Goal: Task Accomplishment & Management: Complete application form

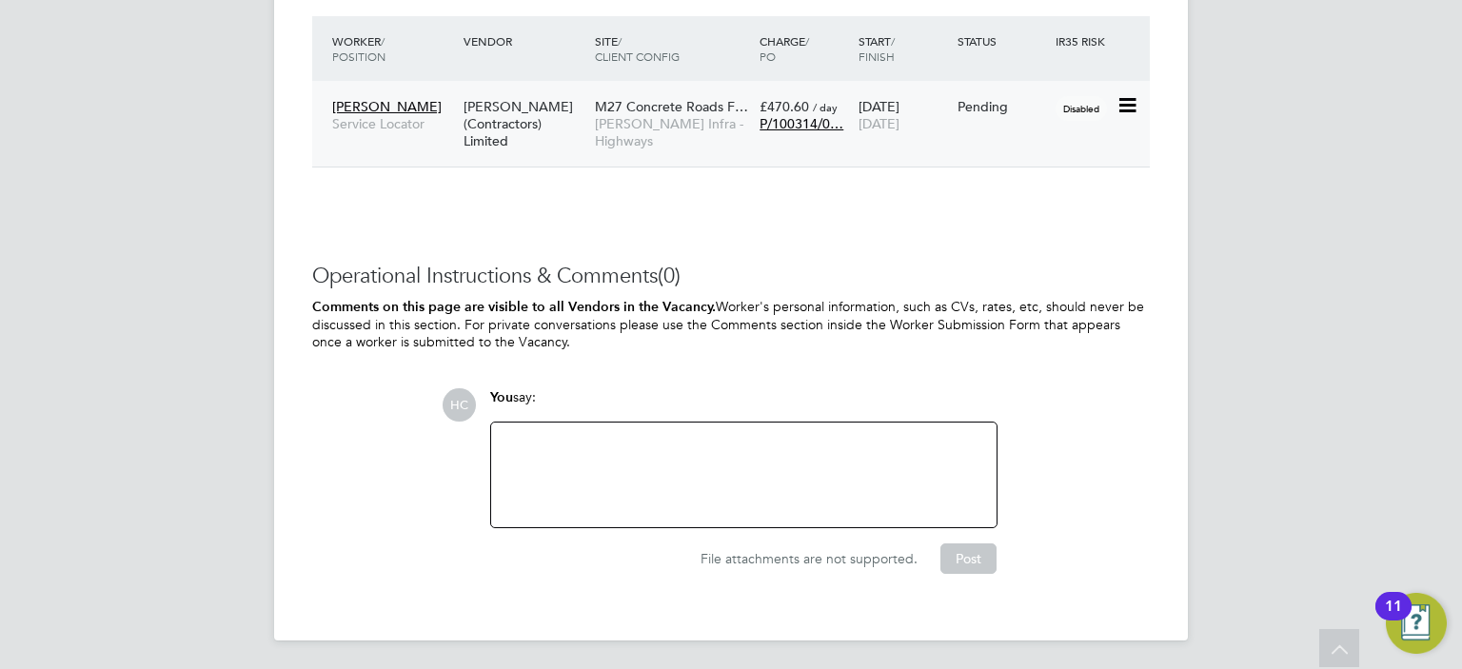
click at [971, 115] on div "Pending" at bounding box center [1002, 107] width 99 height 36
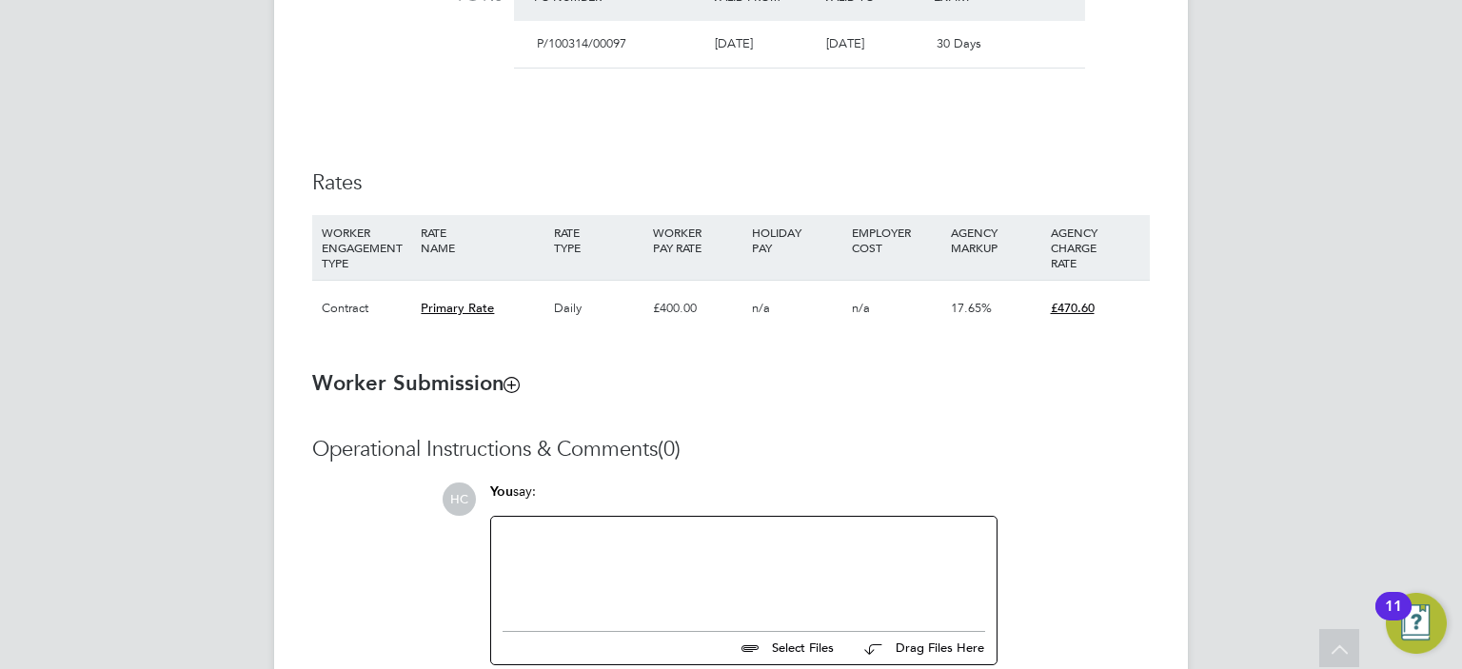
scroll to position [1210, 0]
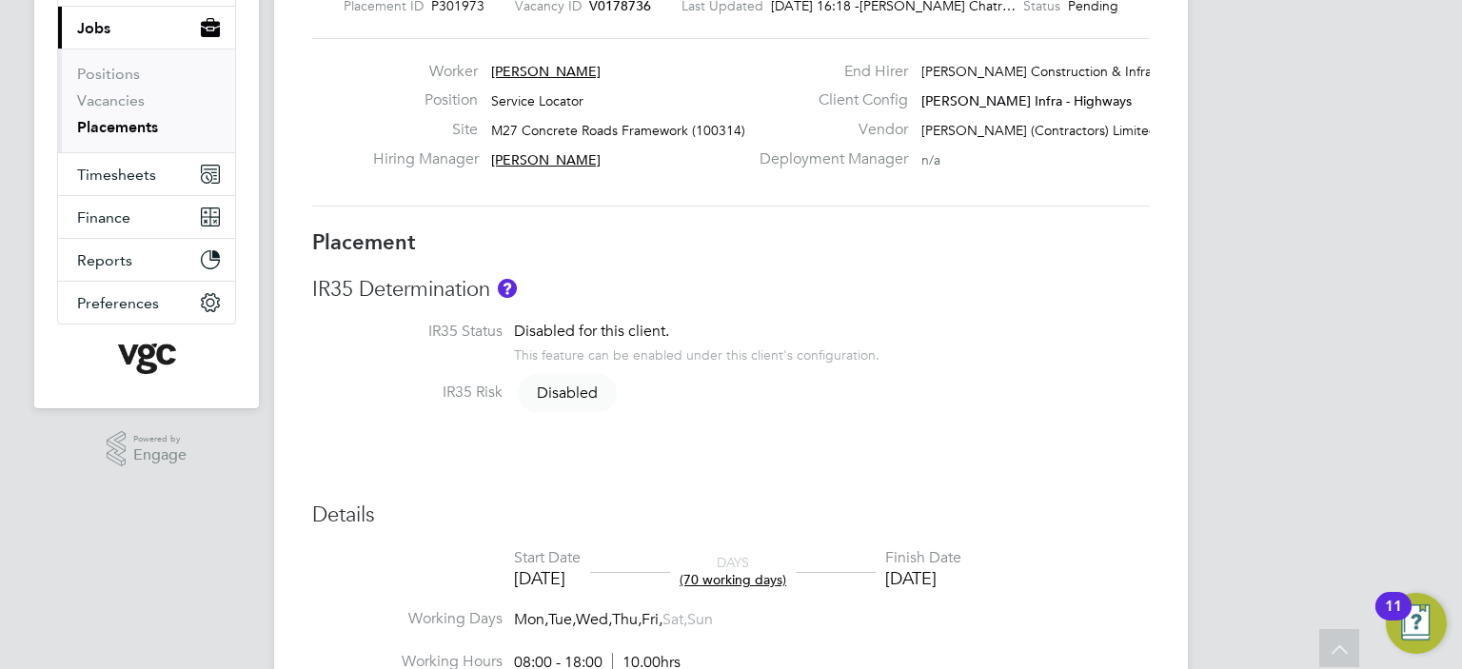
click at [58, 7] on button "Current page: Jobs" at bounding box center [146, 28] width 177 height 42
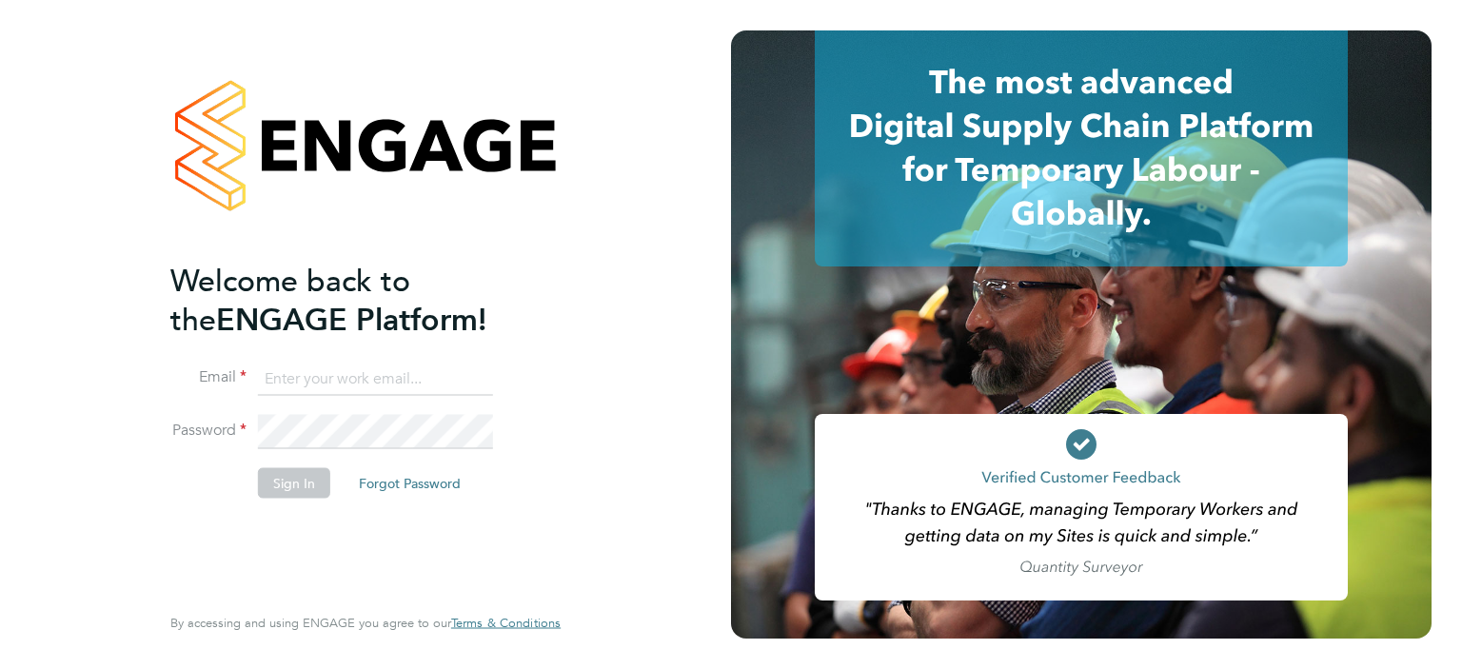
type input "Heena.Chatrath@vgcgroup.co.uk"
click at [282, 486] on button "Sign In" at bounding box center [294, 482] width 72 height 30
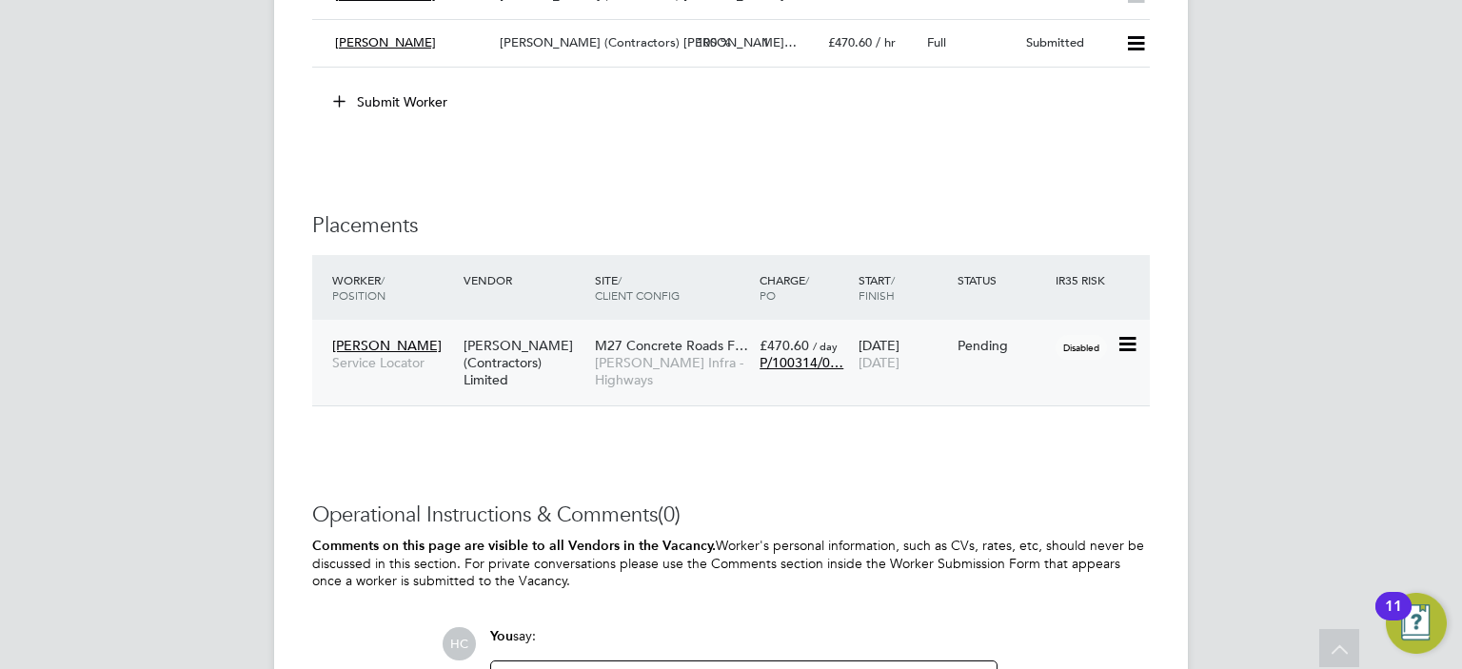
click at [900, 356] on span "28 Nov 2025" at bounding box center [879, 362] width 41 height 17
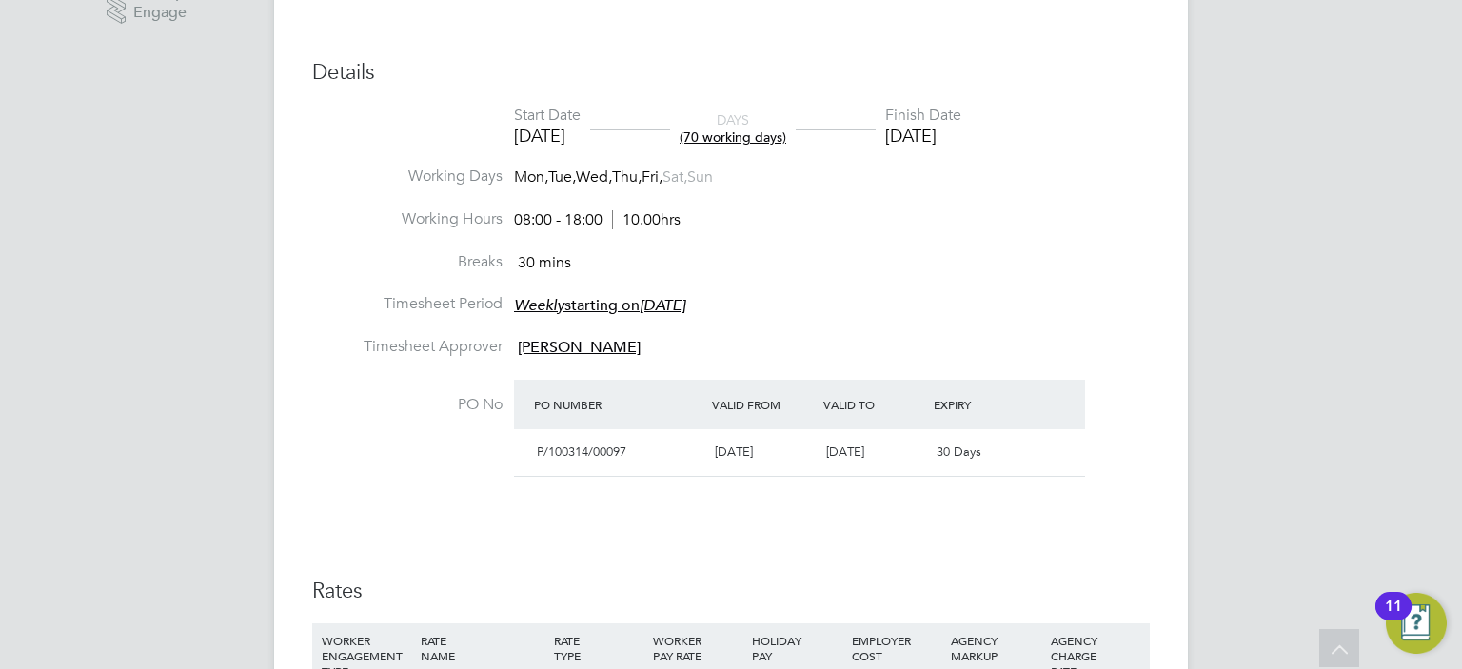
scroll to position [666, 0]
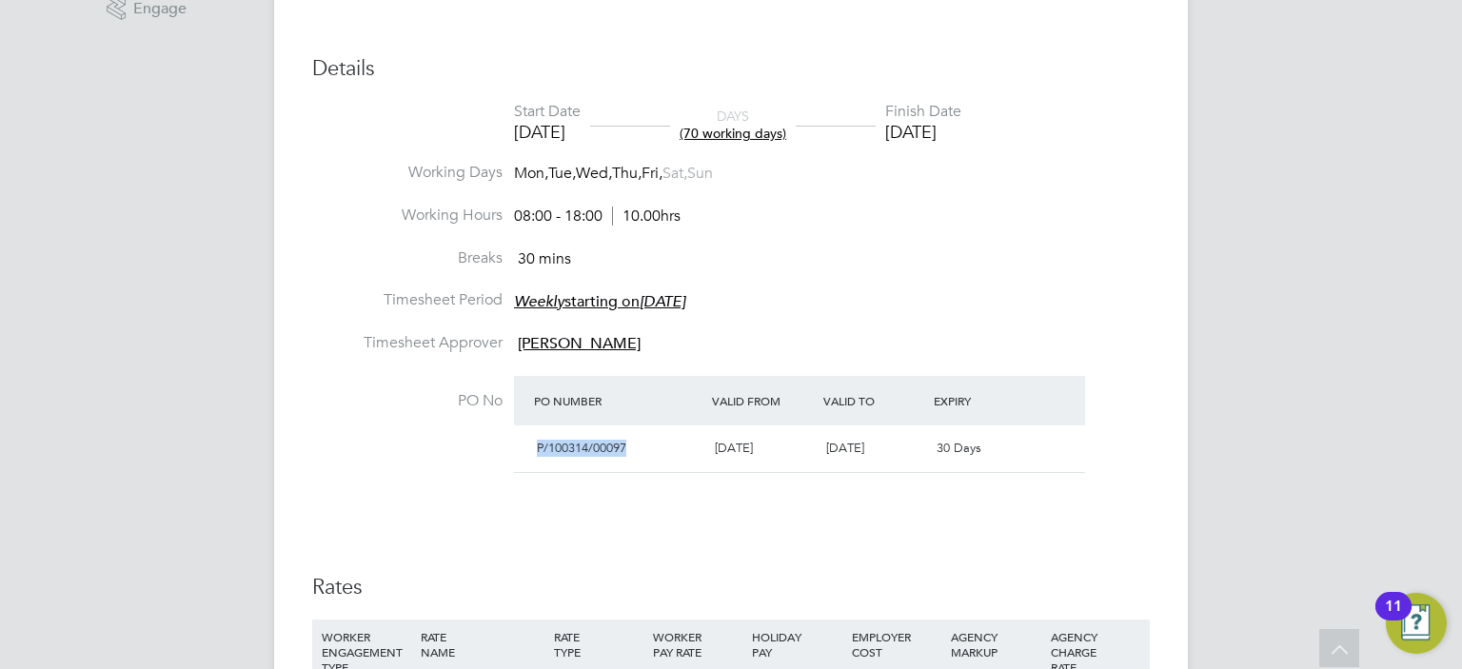
drag, startPoint x: 628, startPoint y: 451, endPoint x: 518, endPoint y: 454, distance: 110.5
click at [518, 454] on div "P/100314/00097 01 Apr 2025 27 Sep 2025 30 Days" at bounding box center [799, 448] width 571 height 47
copy span "P/100314/00097"
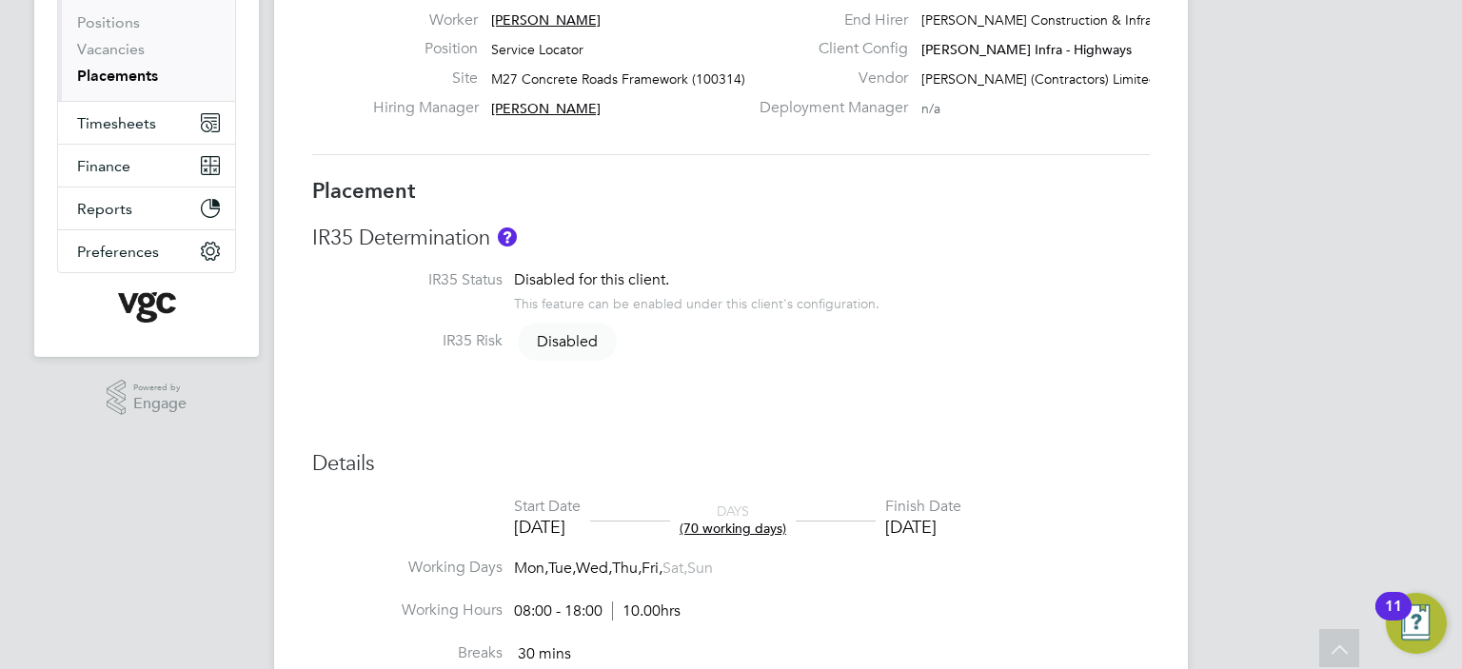
scroll to position [0, 0]
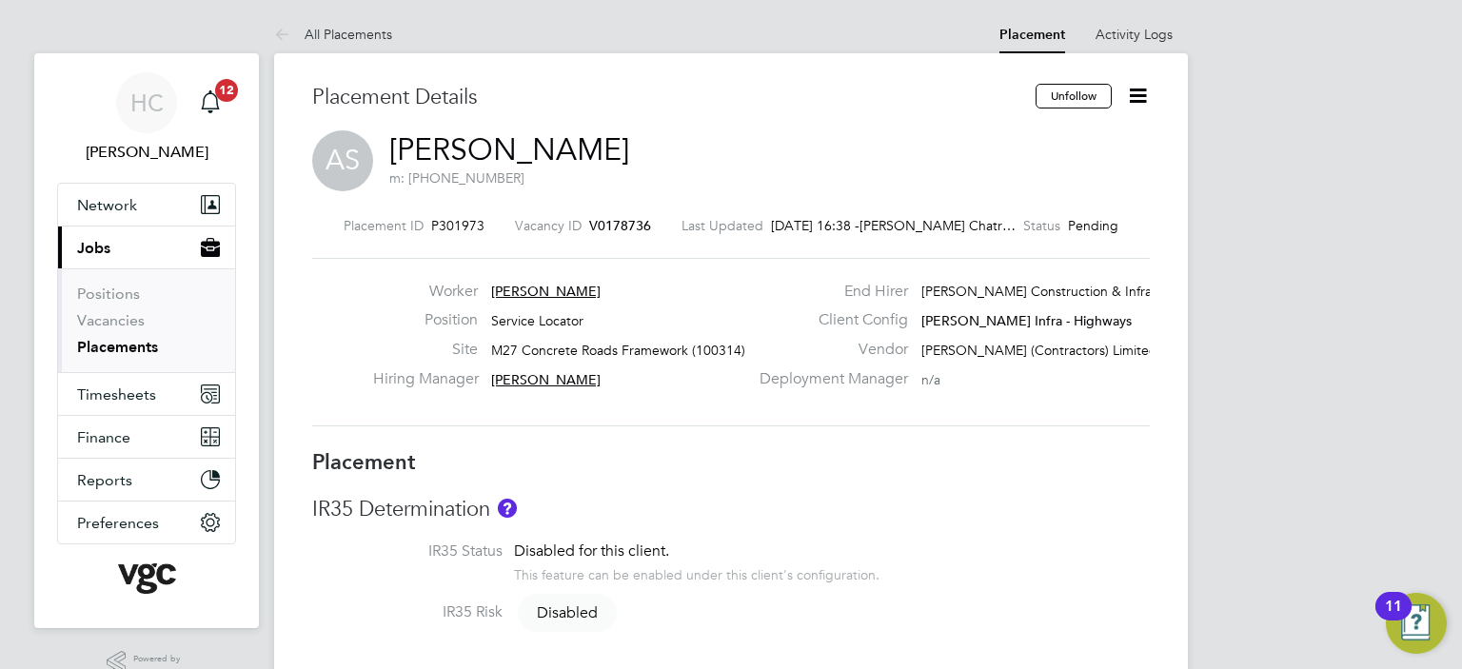
click at [548, 295] on span "Adrian Stoian" at bounding box center [545, 291] width 109 height 17
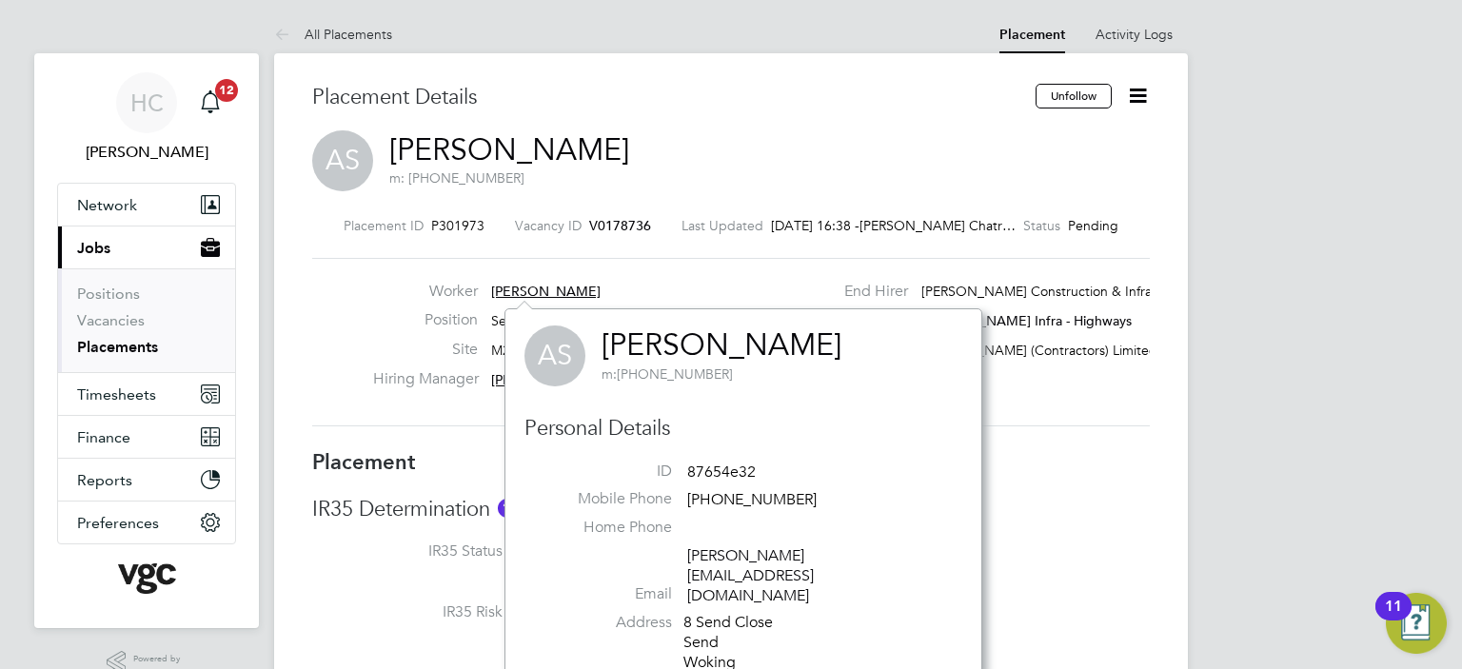
click at [529, 292] on span "Adrian Stoian" at bounding box center [545, 291] width 109 height 17
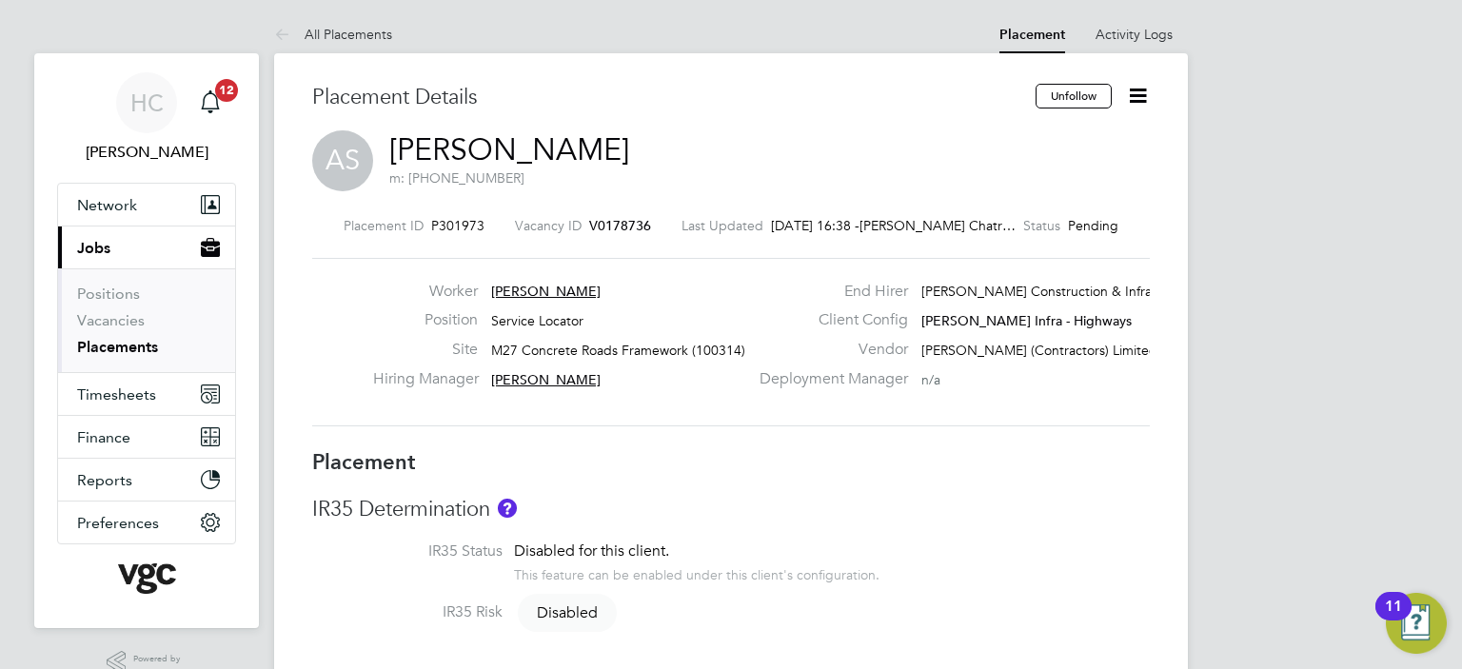
click at [1135, 102] on icon at bounding box center [1138, 96] width 24 height 24
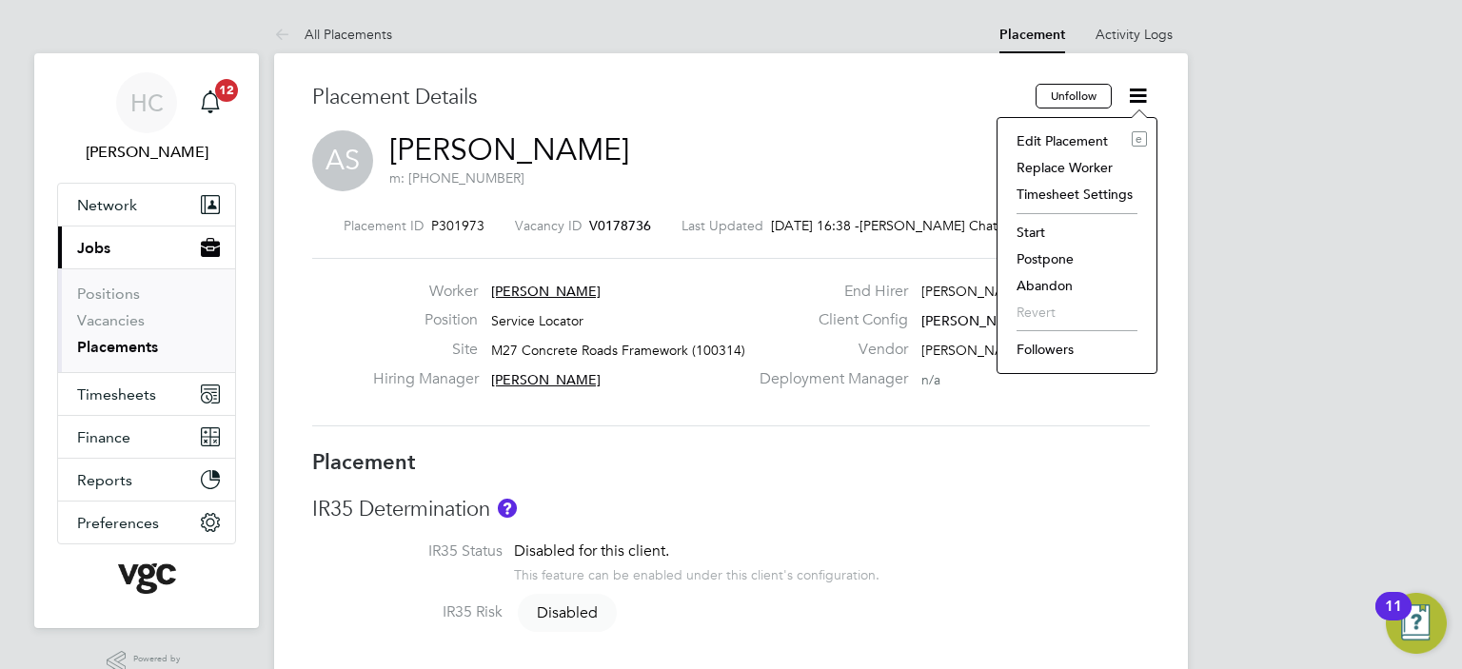
click at [1032, 227] on li "Start" at bounding box center [1077, 232] width 140 height 27
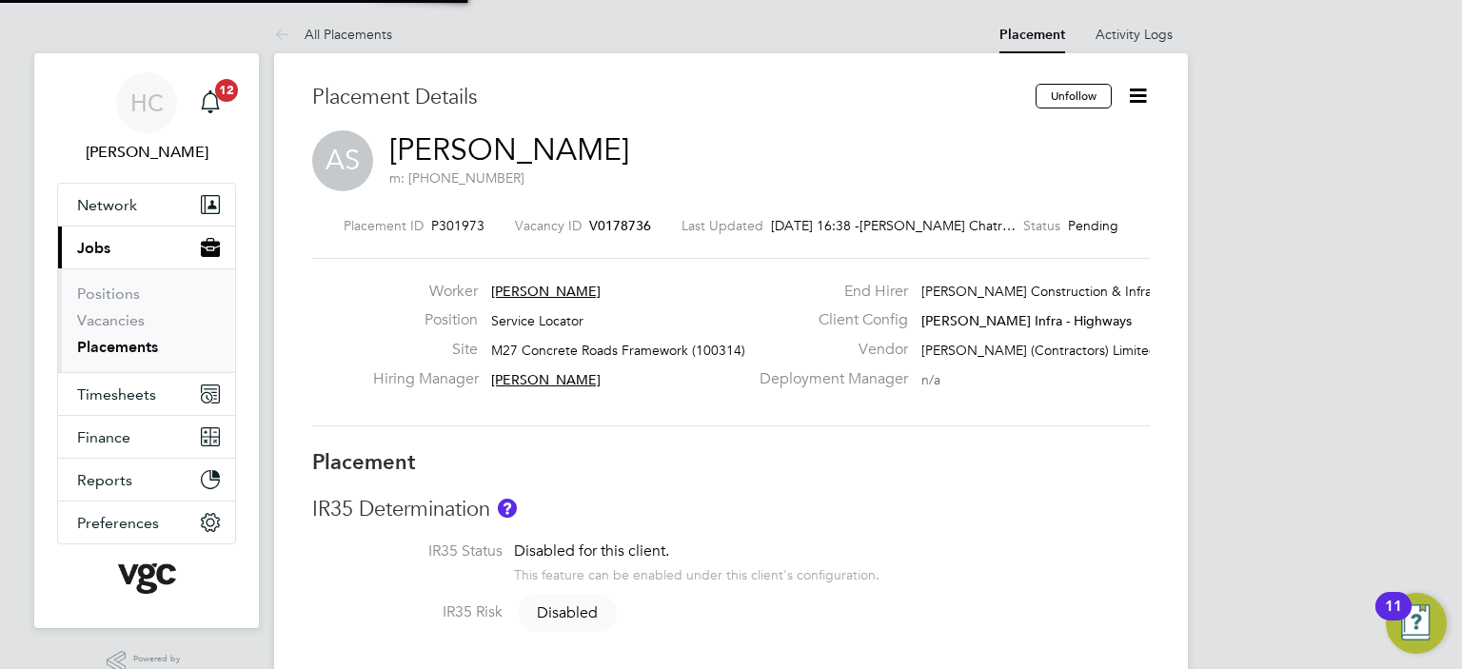
scroll to position [18, 236]
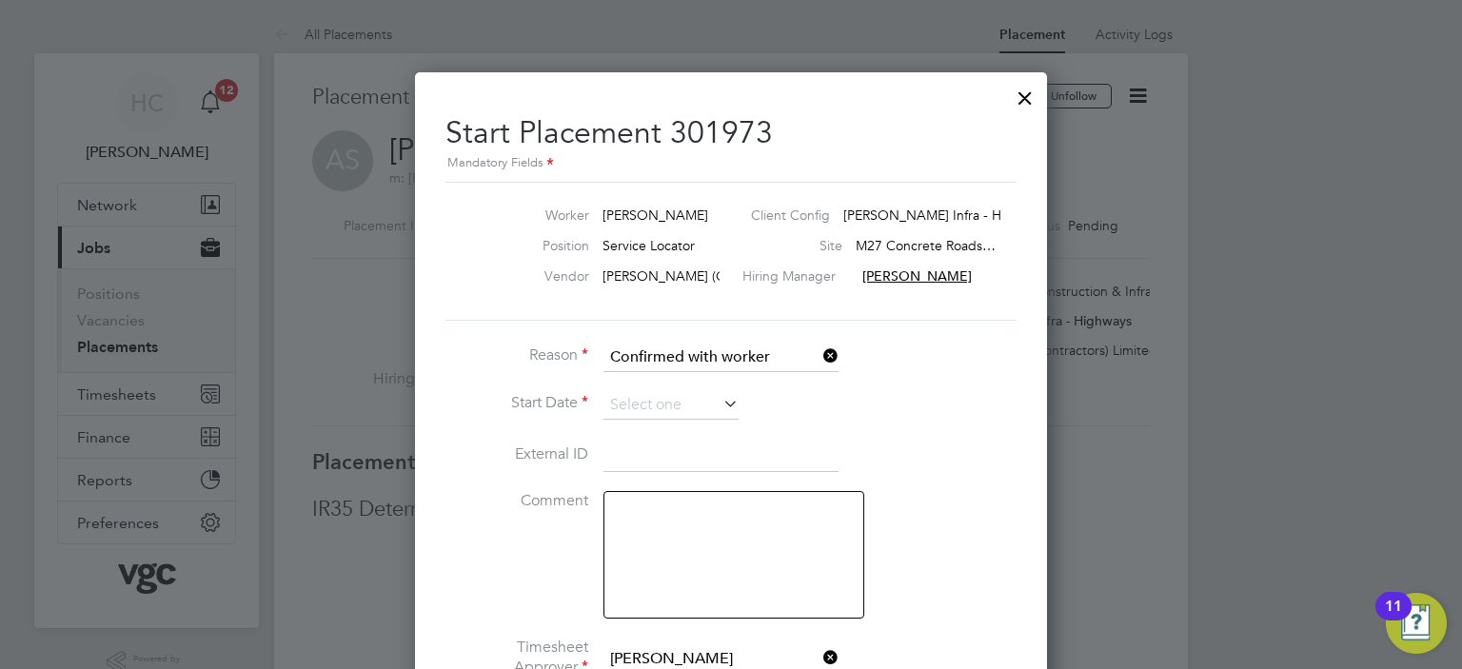
click at [663, 385] on li "Reason Confirmed with worker" at bounding box center [730, 368] width 571 height 48
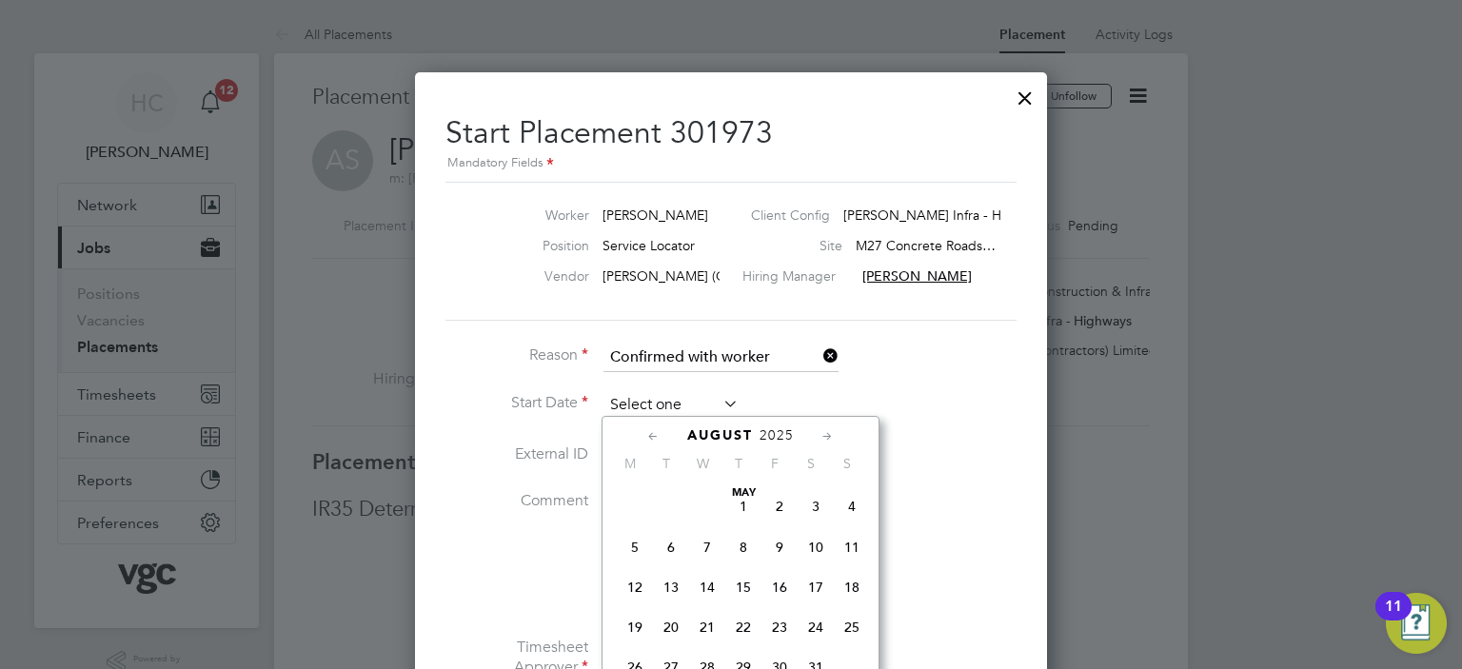
scroll to position [745, 0]
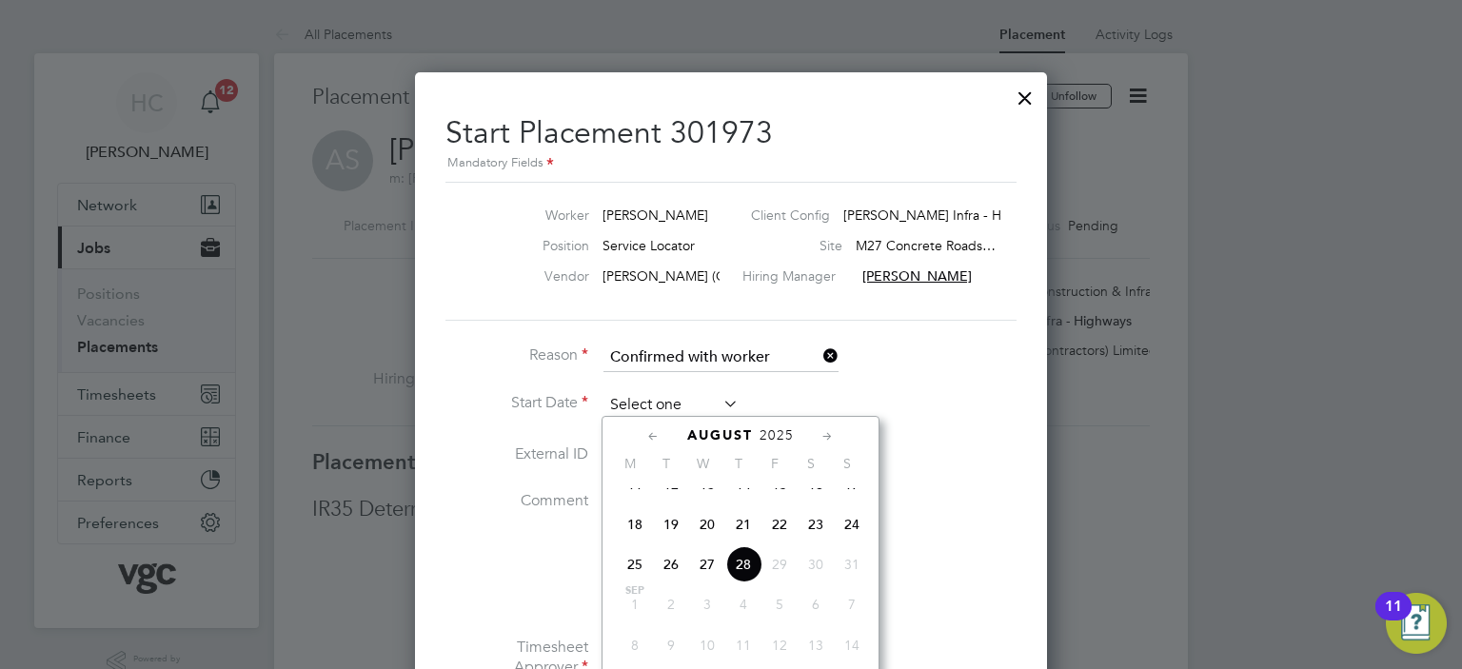
click at [659, 399] on input at bounding box center [671, 405] width 135 height 29
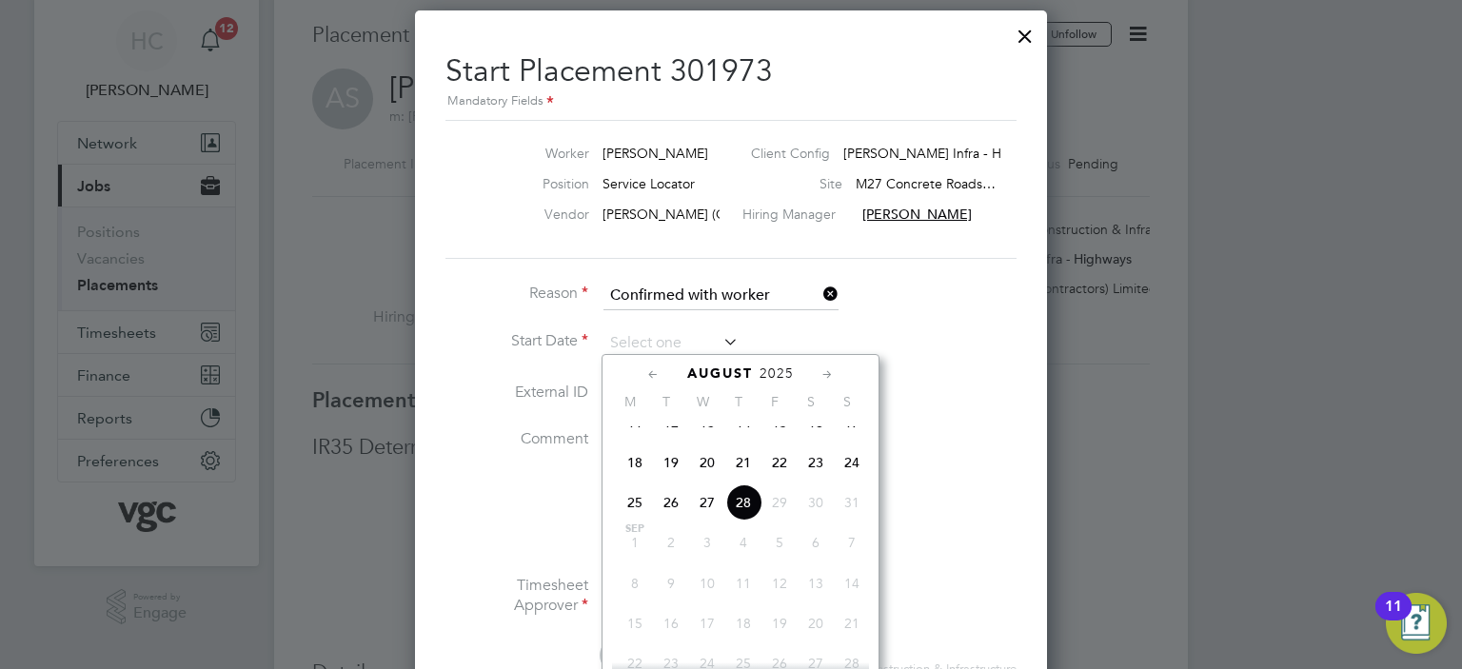
scroll to position [95, 0]
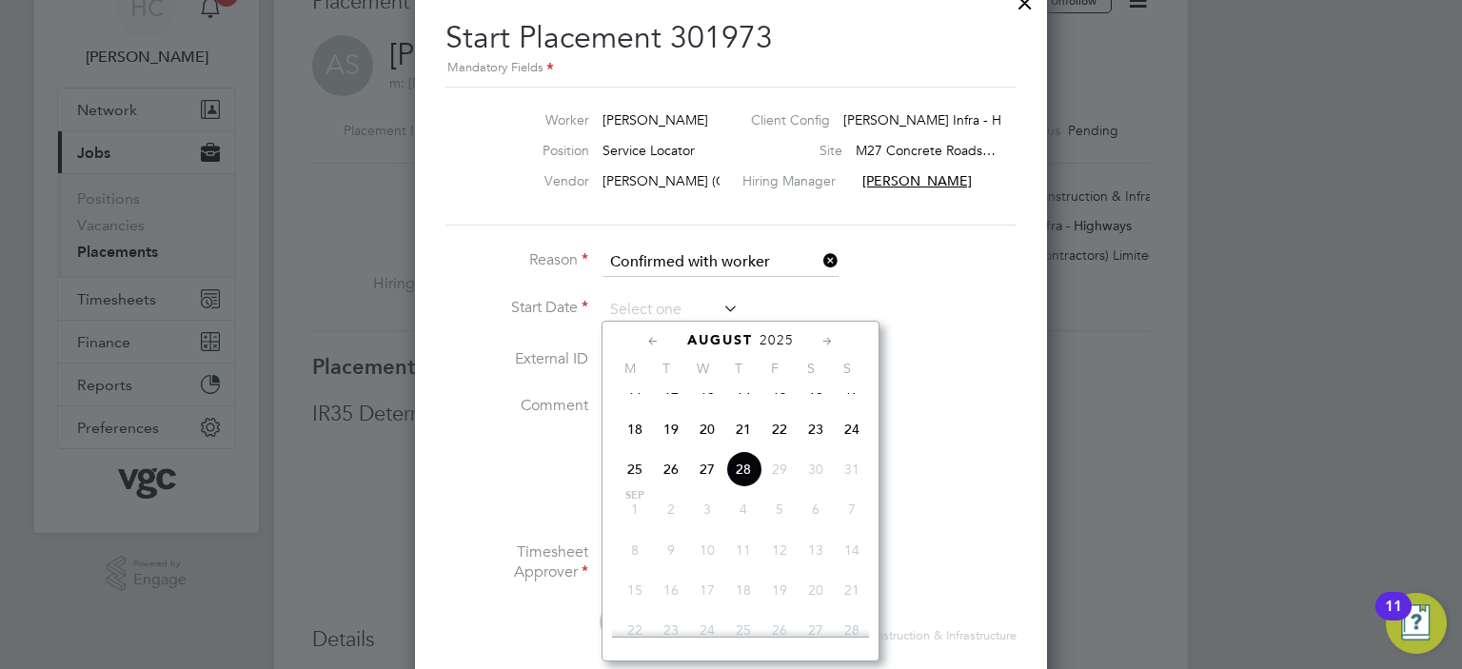
click at [892, 240] on div "Start Placement 301973 Mandatory Fields Worker Adrian Stoian Client Config Morg…" at bounding box center [730, 429] width 571 height 851
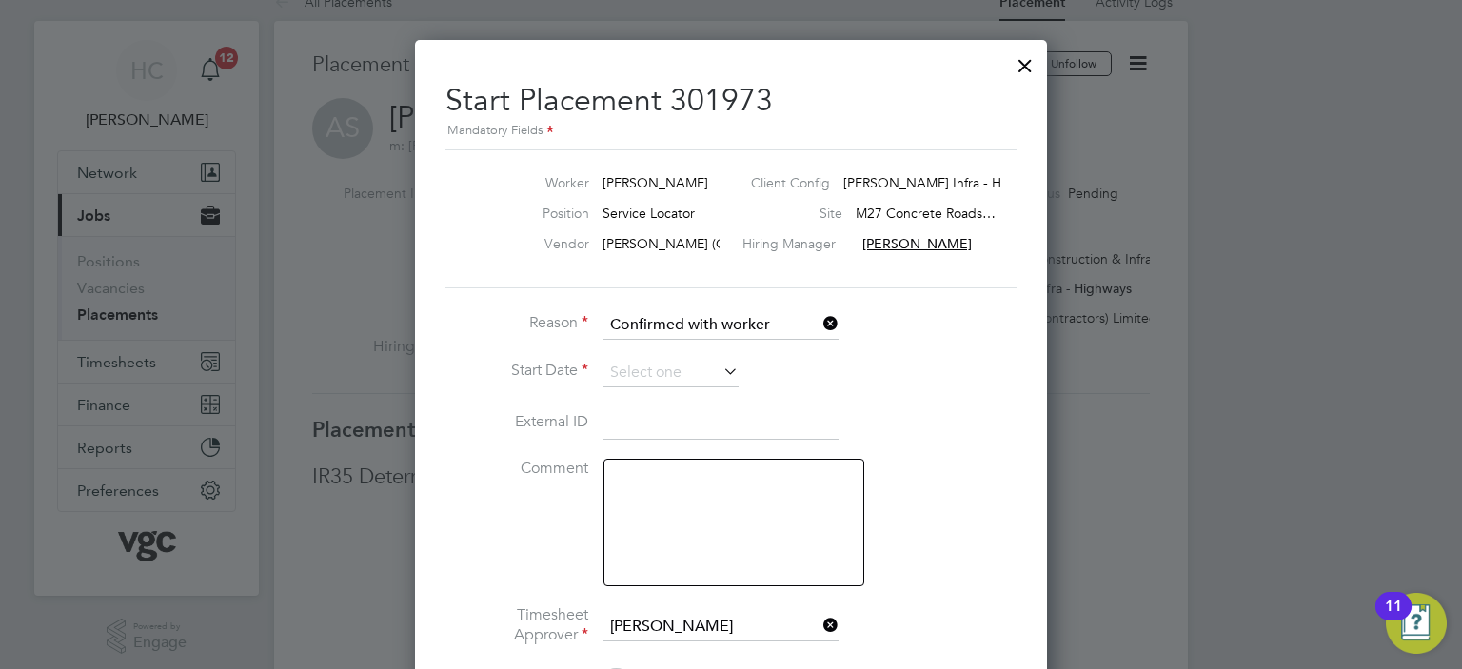
scroll to position [0, 0]
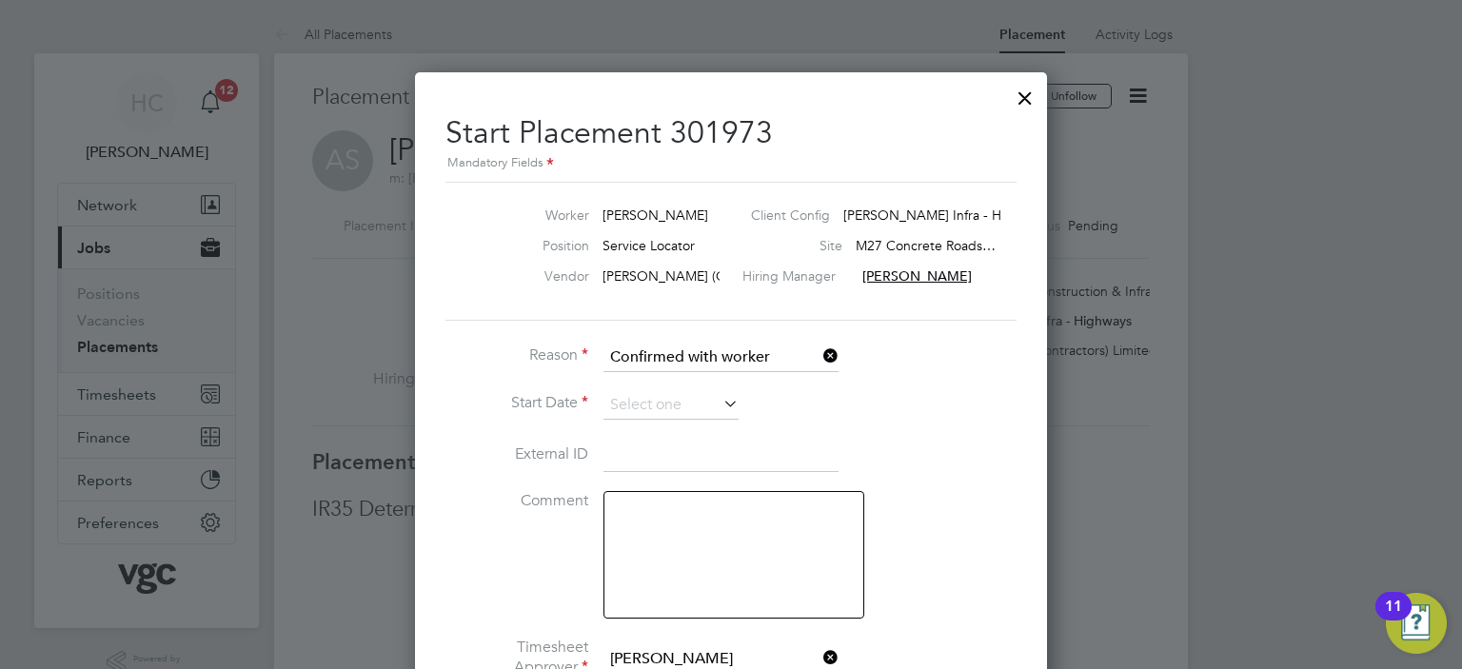
click at [1019, 103] on div at bounding box center [1025, 93] width 34 height 34
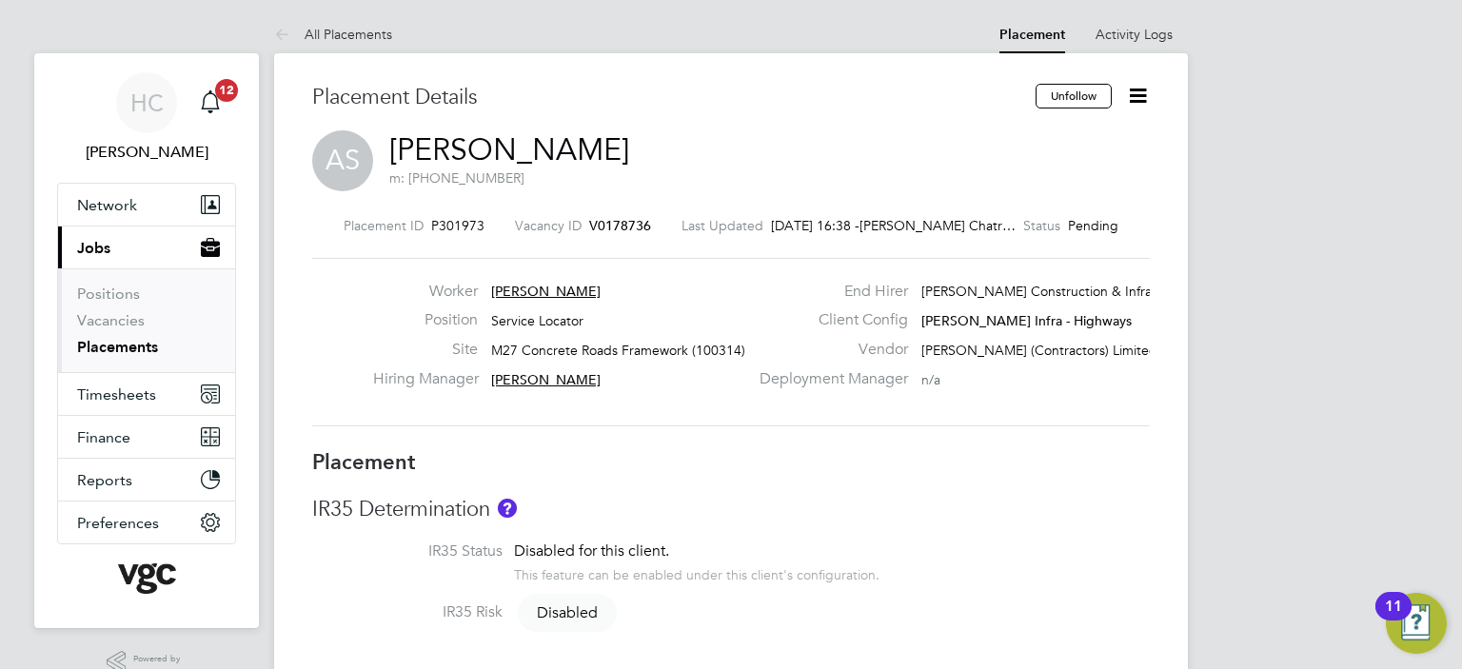
click at [1135, 94] on icon at bounding box center [1138, 96] width 24 height 24
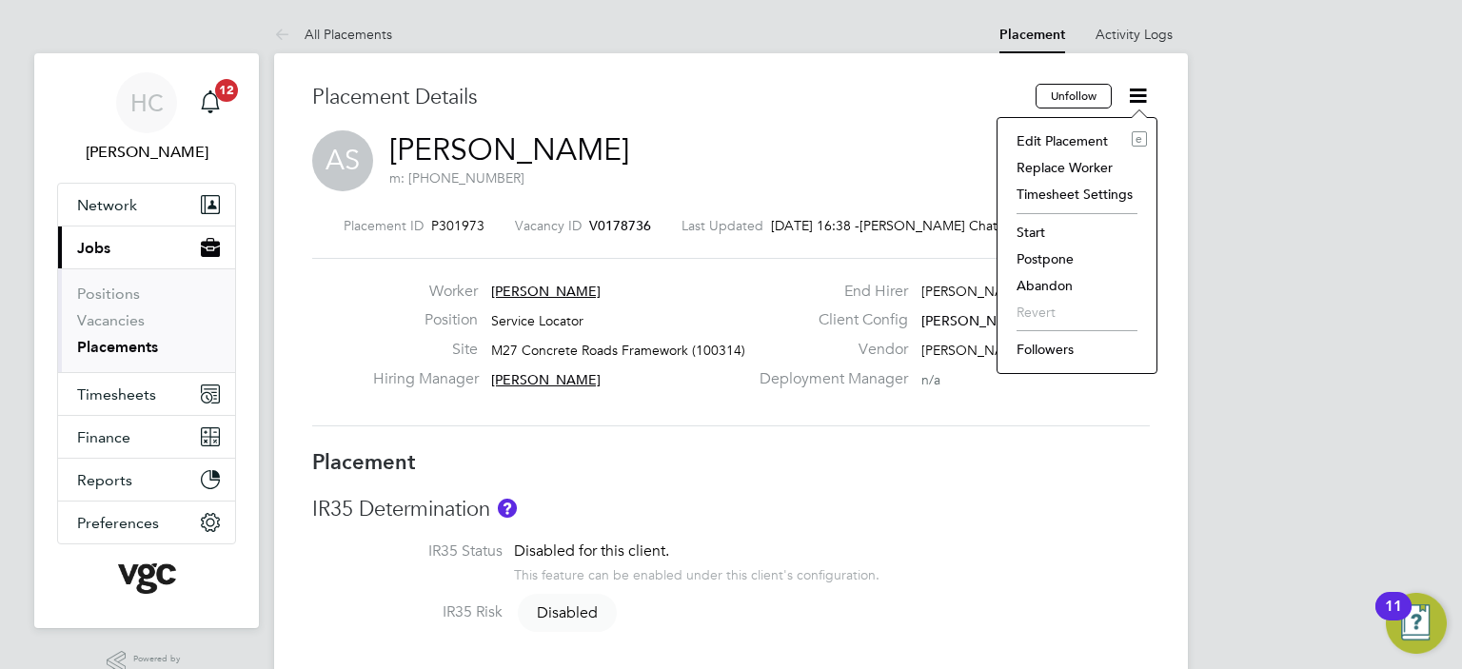
click at [520, 285] on span "Adrian Stoian" at bounding box center [545, 291] width 109 height 17
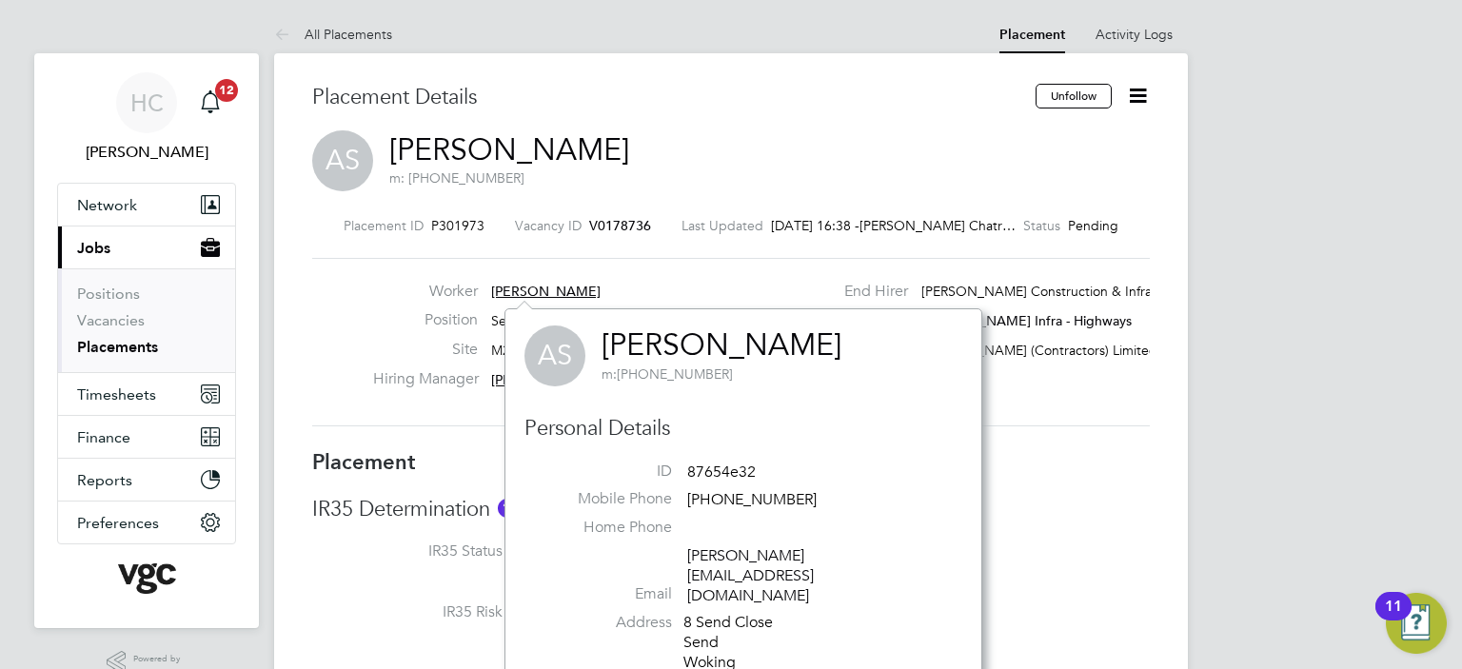
click at [520, 285] on span "Adrian Stoian" at bounding box center [545, 291] width 109 height 17
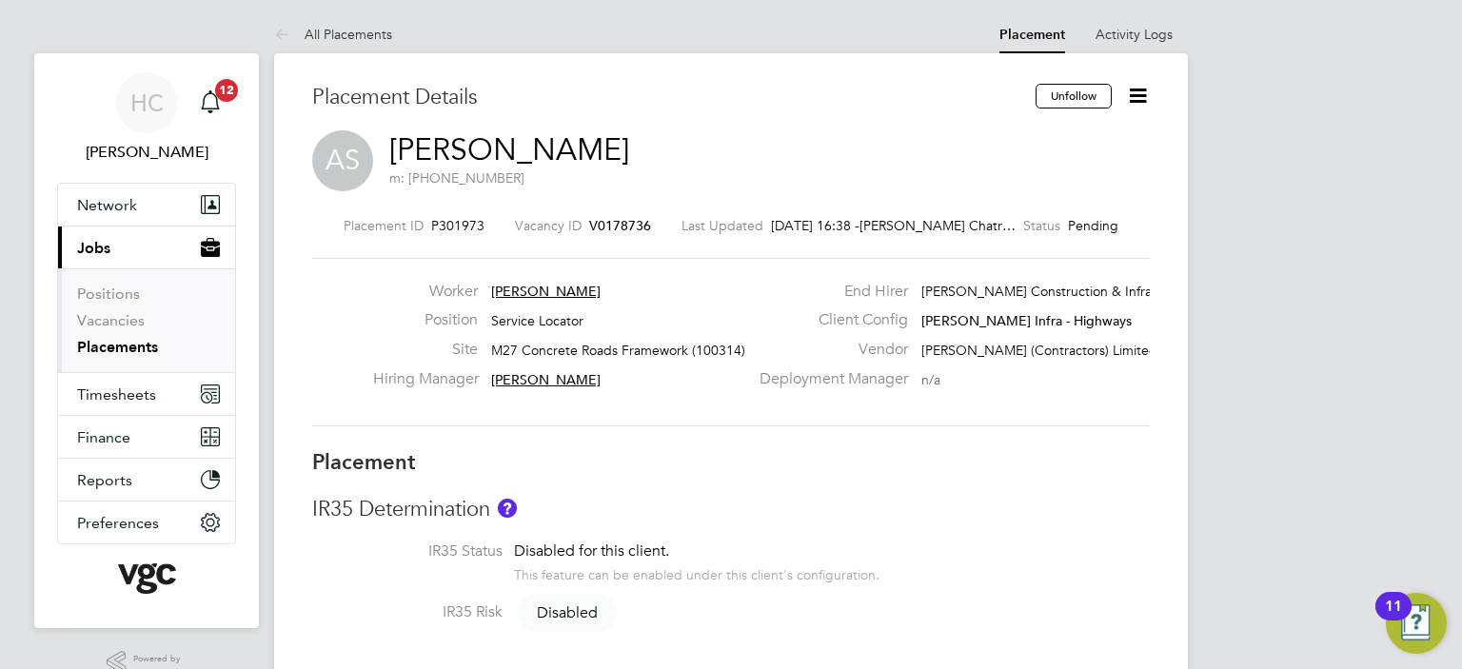
click at [520, 285] on span "Adrian Stoian" at bounding box center [545, 291] width 109 height 17
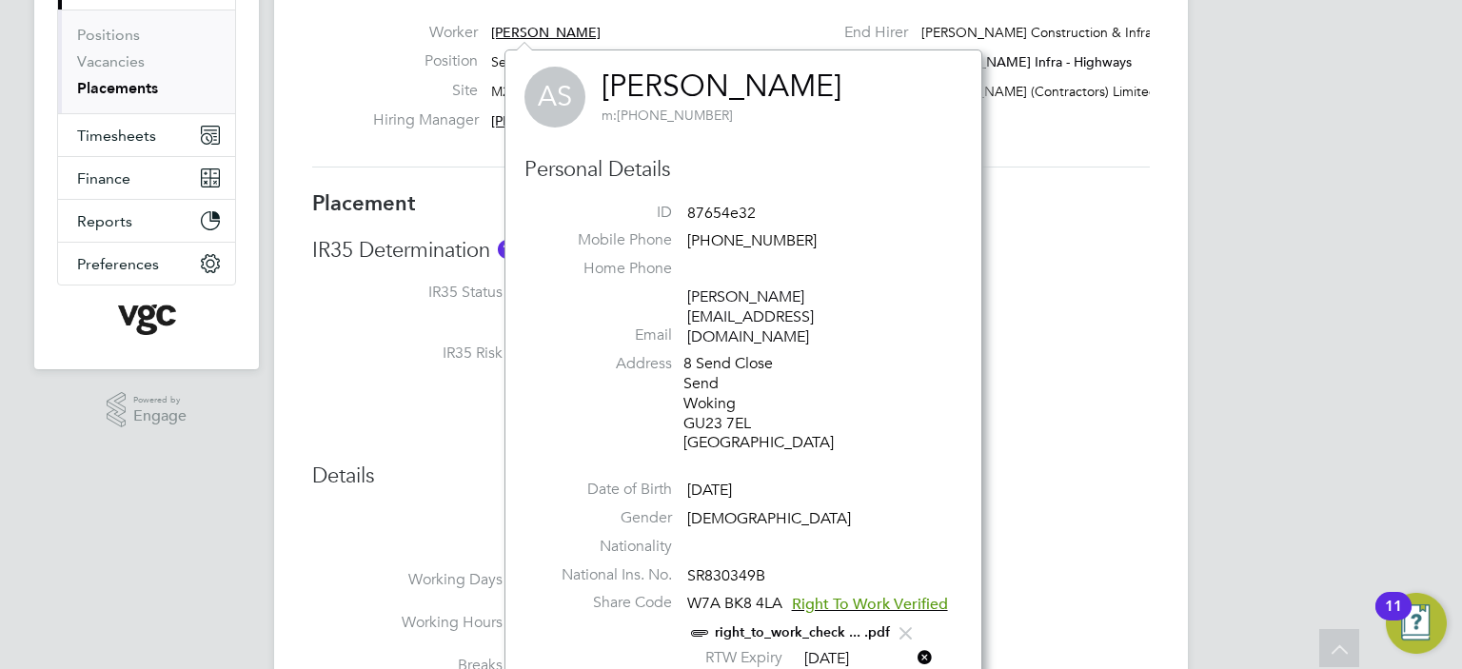
scroll to position [286, 0]
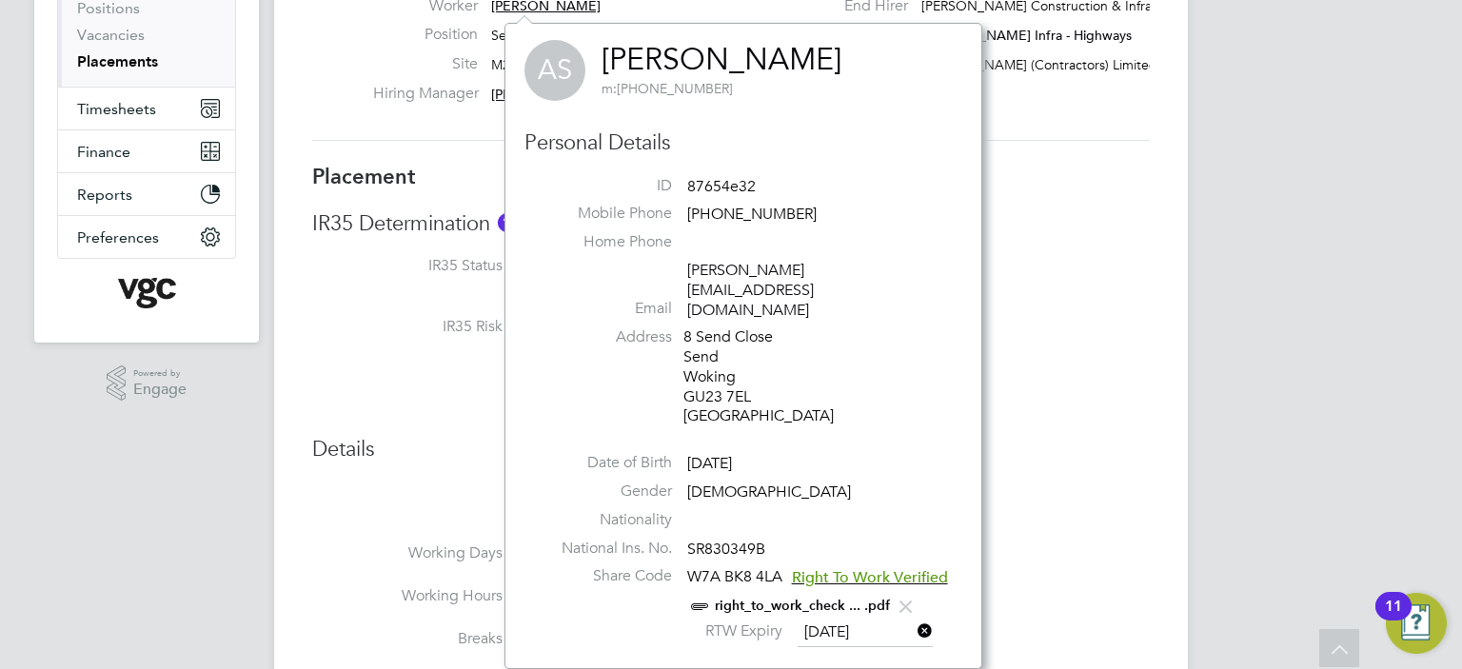
click at [750, 598] on link "right_to_work_check ... .pdf" at bounding box center [802, 606] width 175 height 16
click at [320, 323] on label "IR35 Risk" at bounding box center [407, 327] width 190 height 20
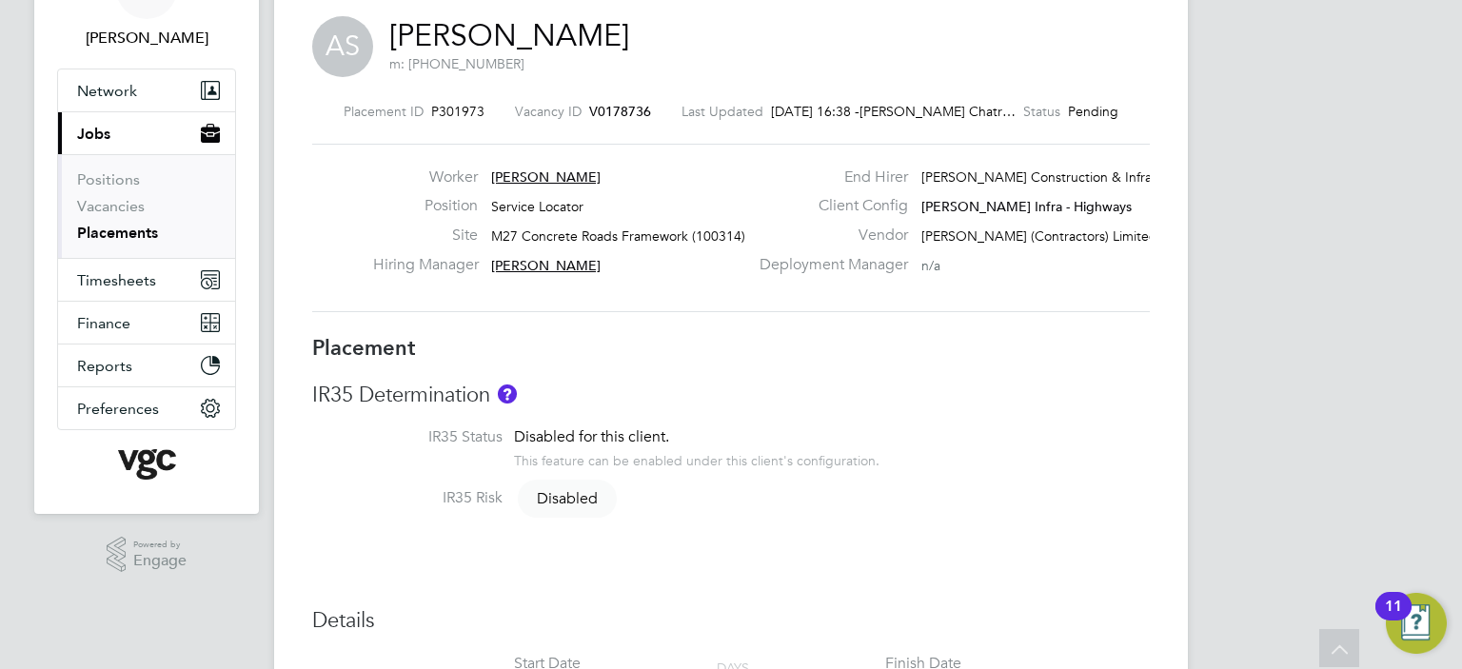
scroll to position [0, 0]
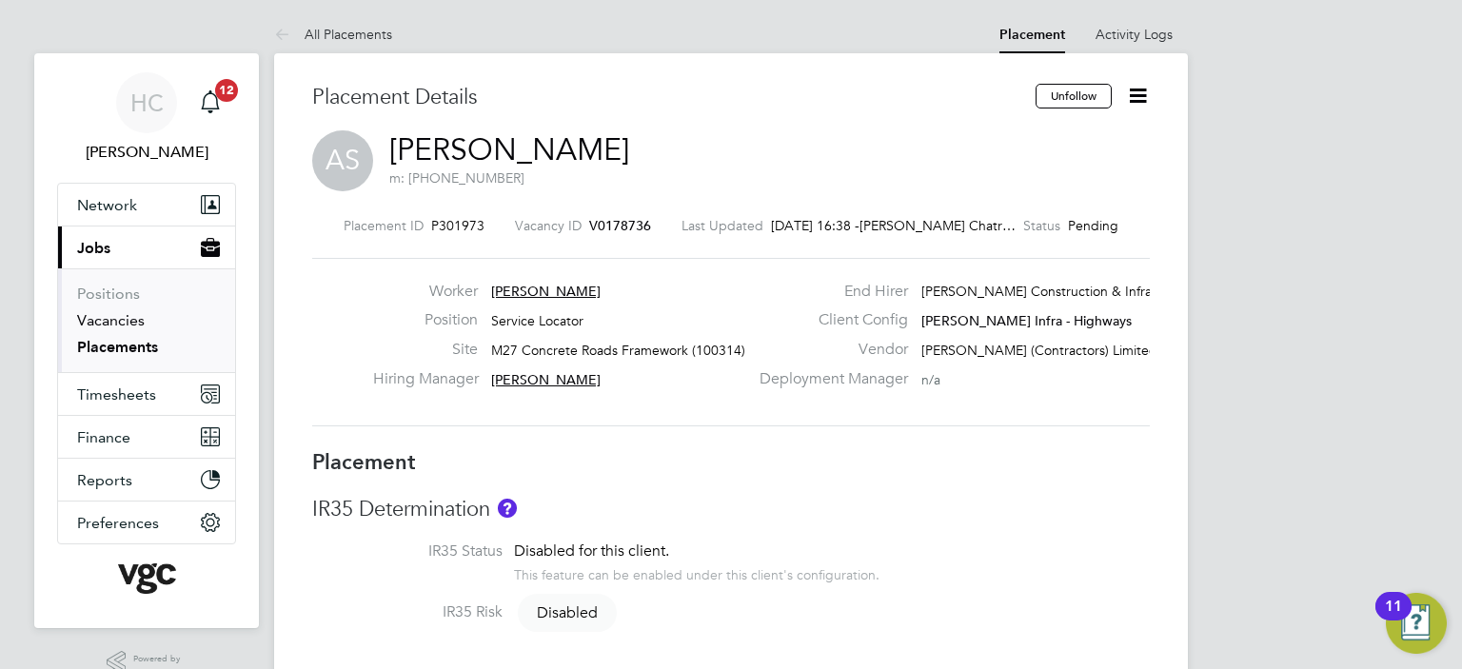
click at [110, 316] on link "Vacancies" at bounding box center [111, 320] width 68 height 18
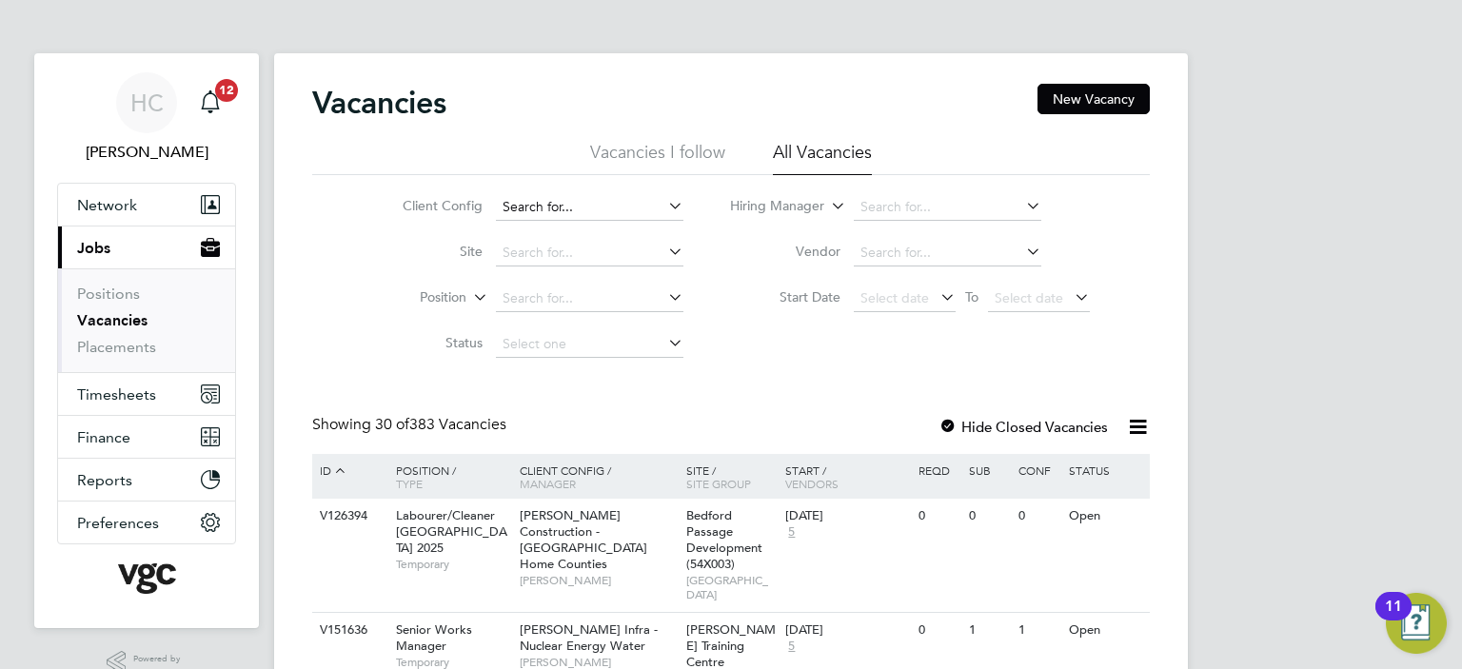
click at [564, 205] on input at bounding box center [590, 207] width 188 height 27
type input "3"
type input "w"
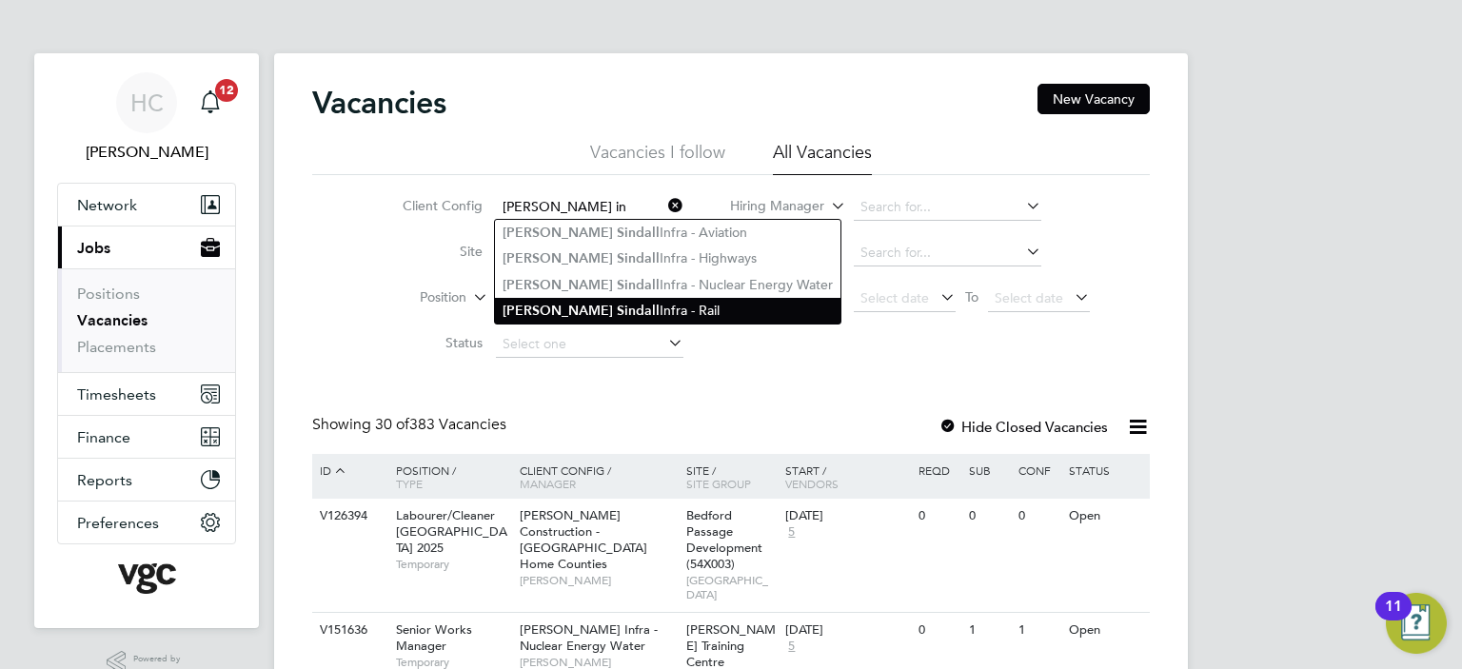
click at [617, 307] on b "S in dall" at bounding box center [638, 311] width 43 height 16
type input "[PERSON_NAME] Infra - Rail"
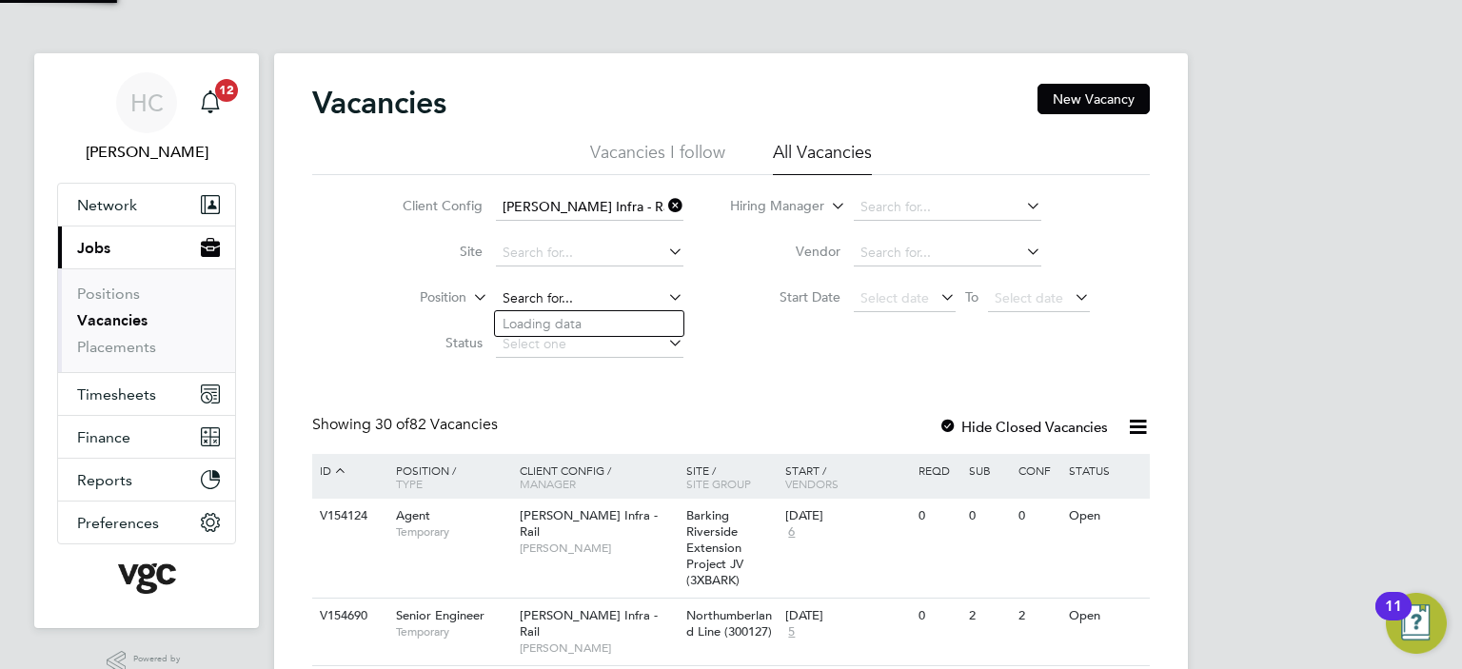
click at [572, 301] on input at bounding box center [590, 299] width 188 height 27
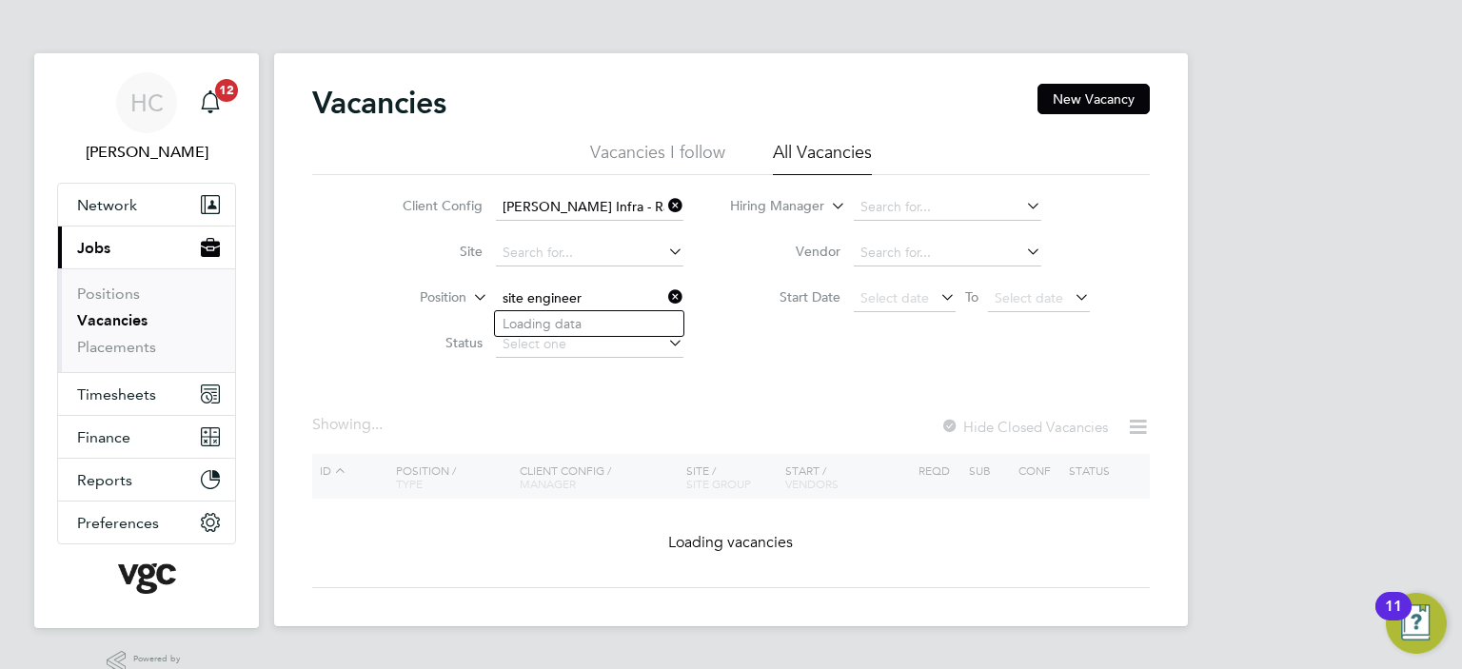
type input "PTS Site Engineer"
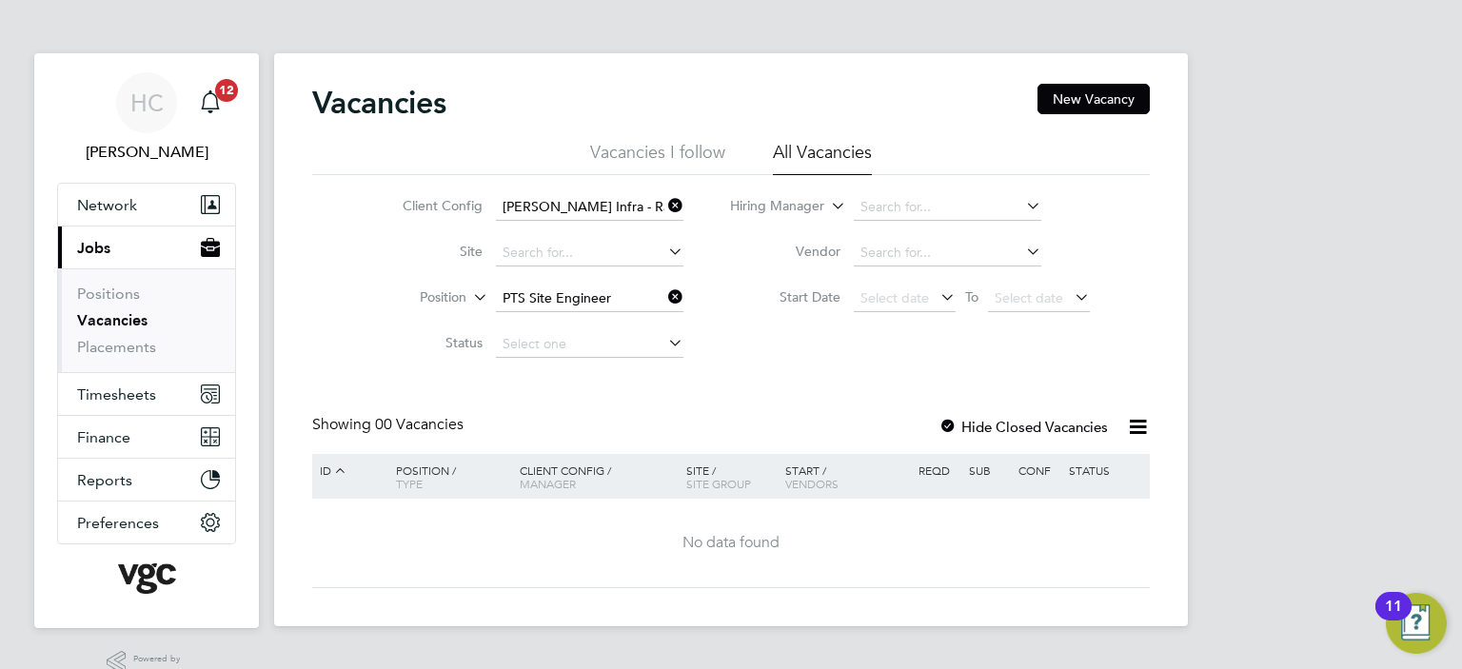
click at [664, 296] on icon at bounding box center [664, 297] width 0 height 27
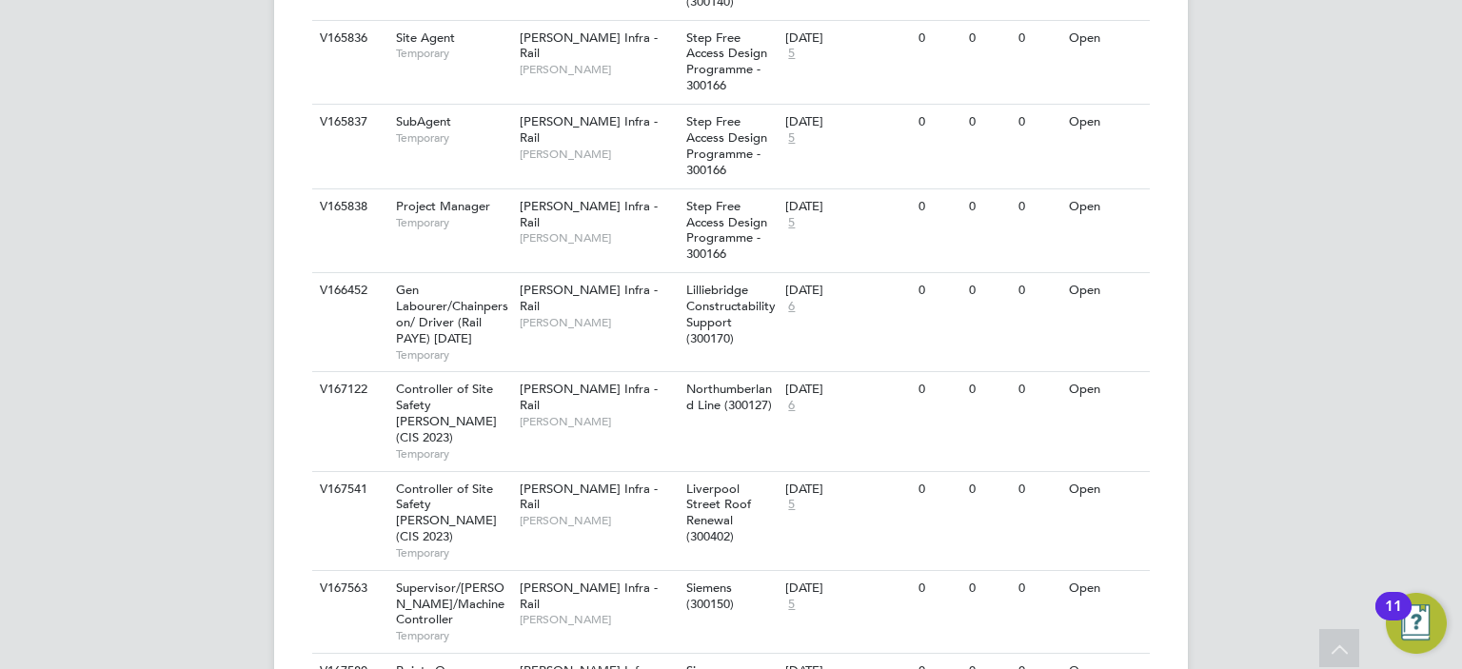
scroll to position [2319, 0]
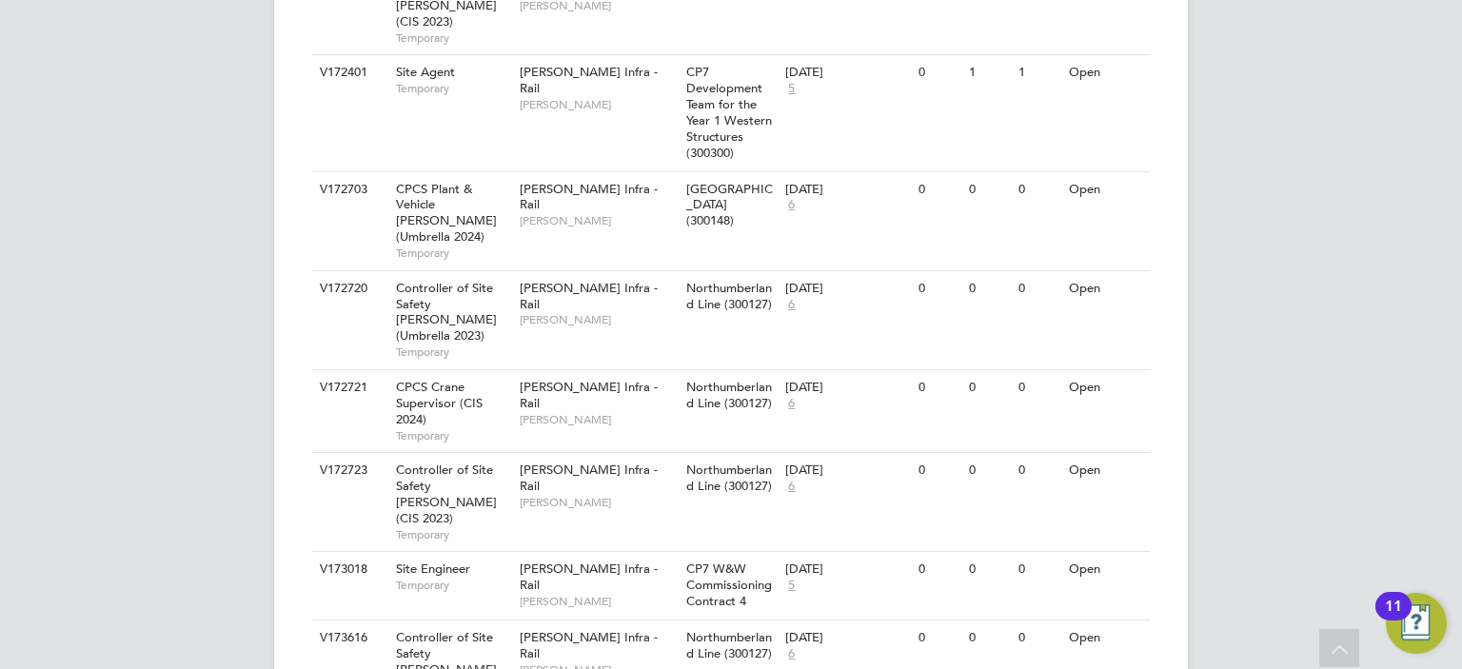
scroll to position [4799, 0]
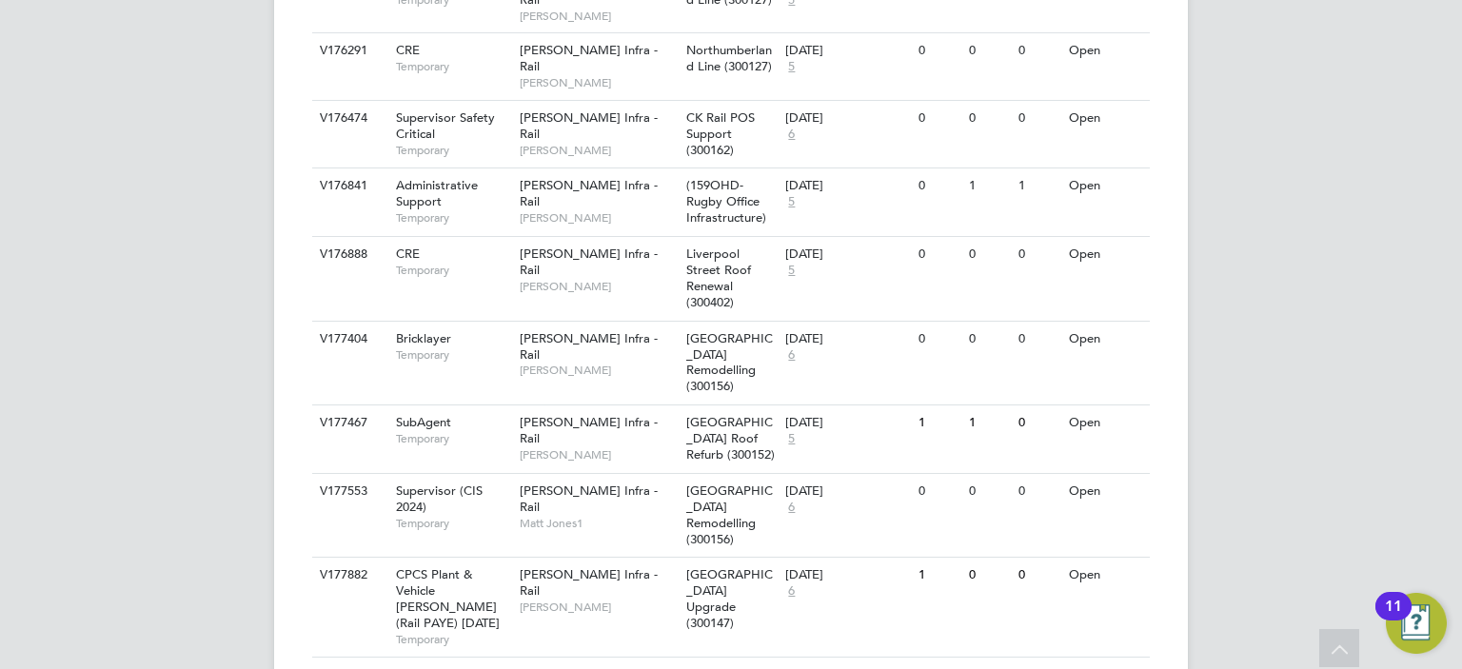
scroll to position [6332, 0]
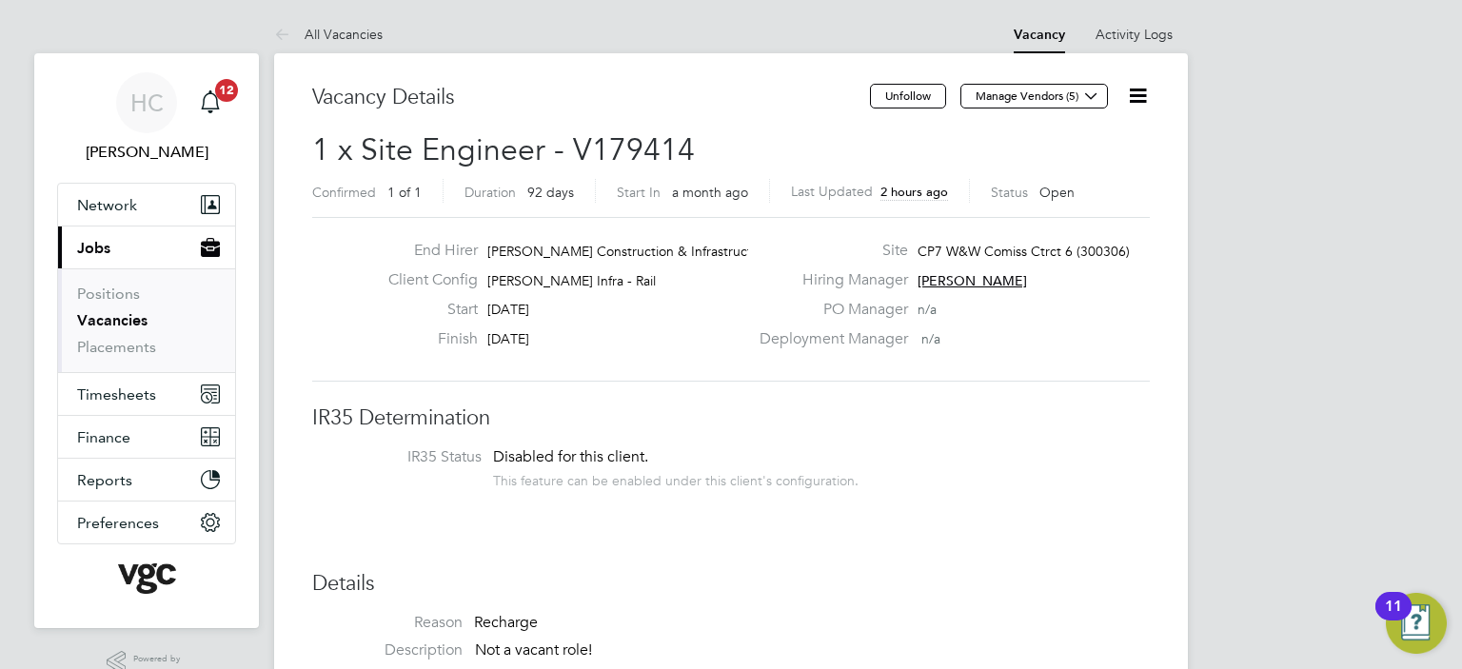
click at [1139, 98] on icon at bounding box center [1138, 96] width 24 height 24
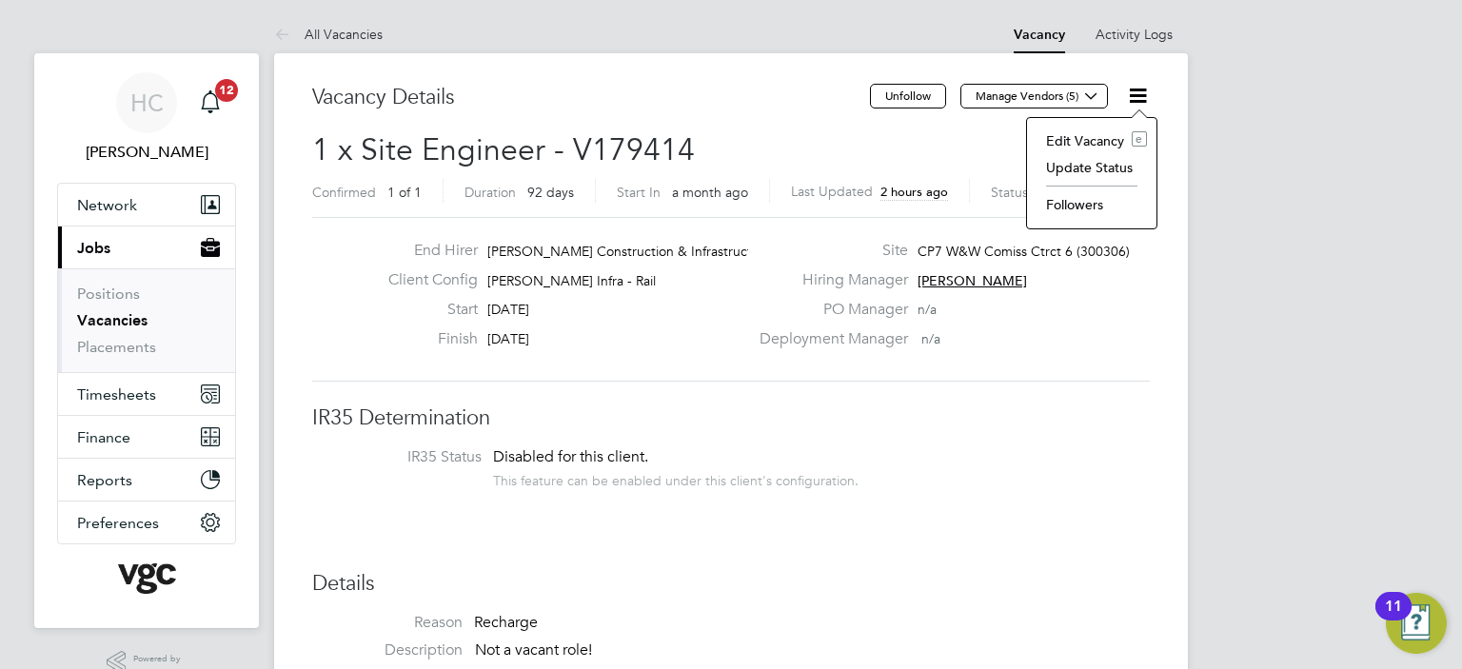
click at [1090, 133] on li "Edit Vacancy e" at bounding box center [1092, 141] width 110 height 27
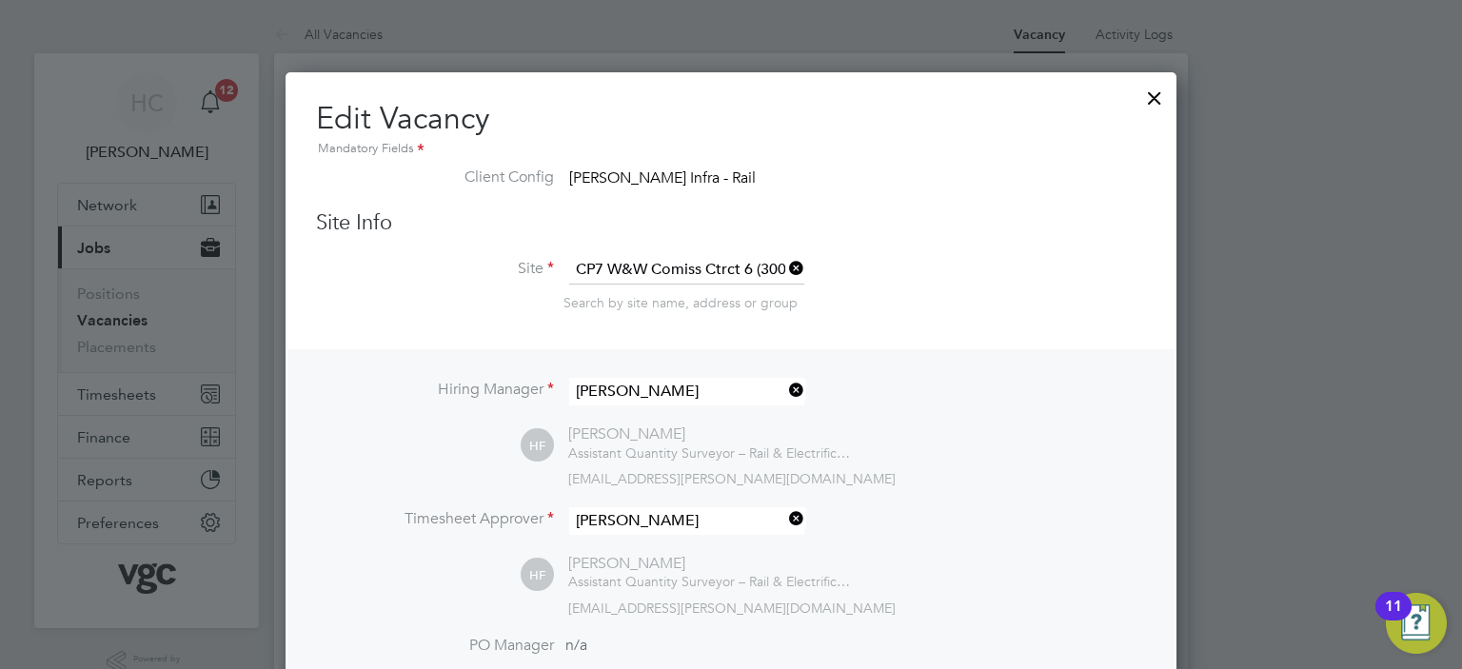
click at [1154, 97] on div at bounding box center [1155, 93] width 34 height 34
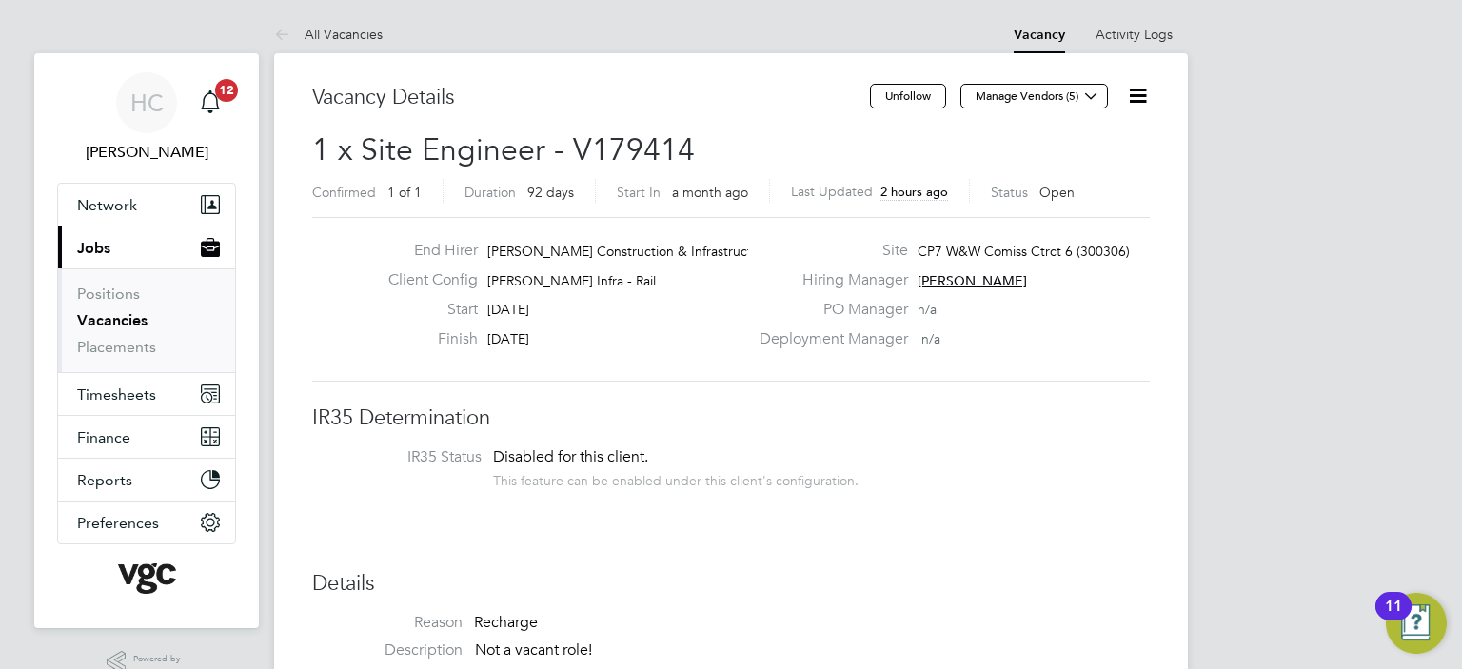
click at [1131, 99] on icon at bounding box center [1138, 96] width 24 height 24
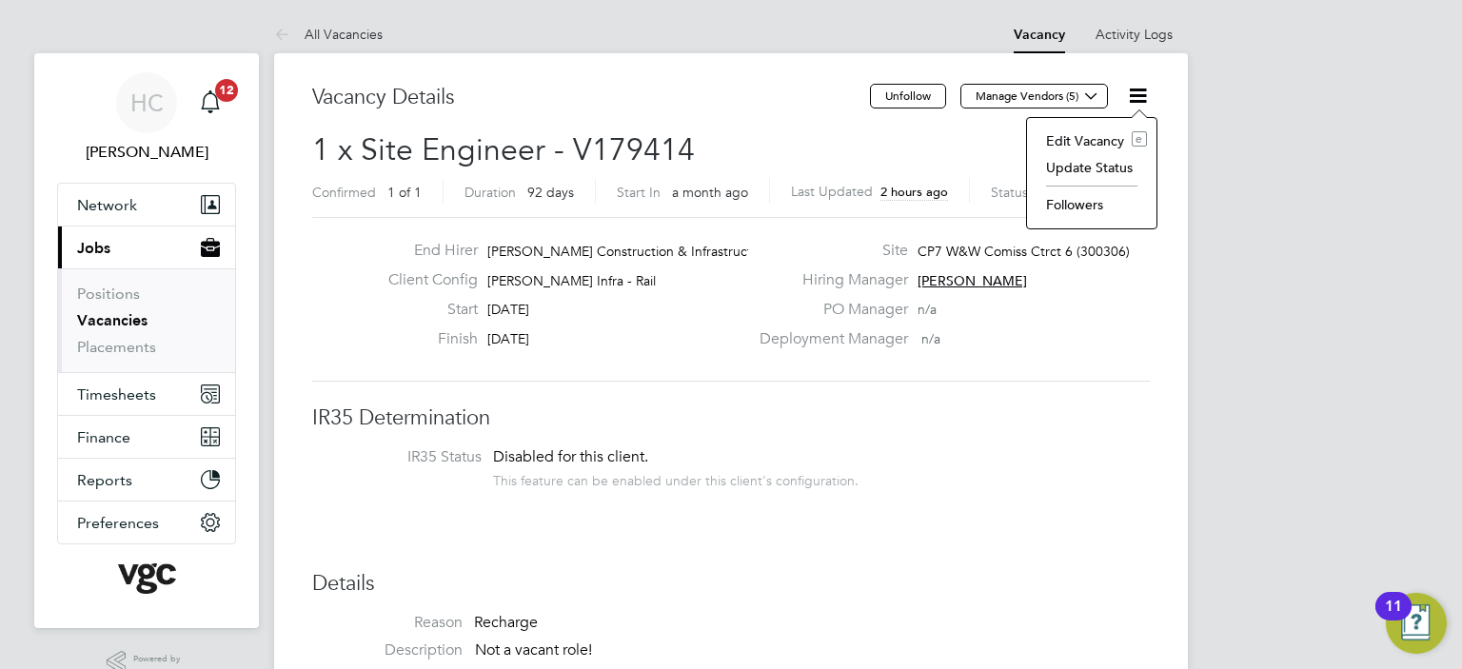
click at [1091, 157] on li "Update Status" at bounding box center [1092, 167] width 110 height 27
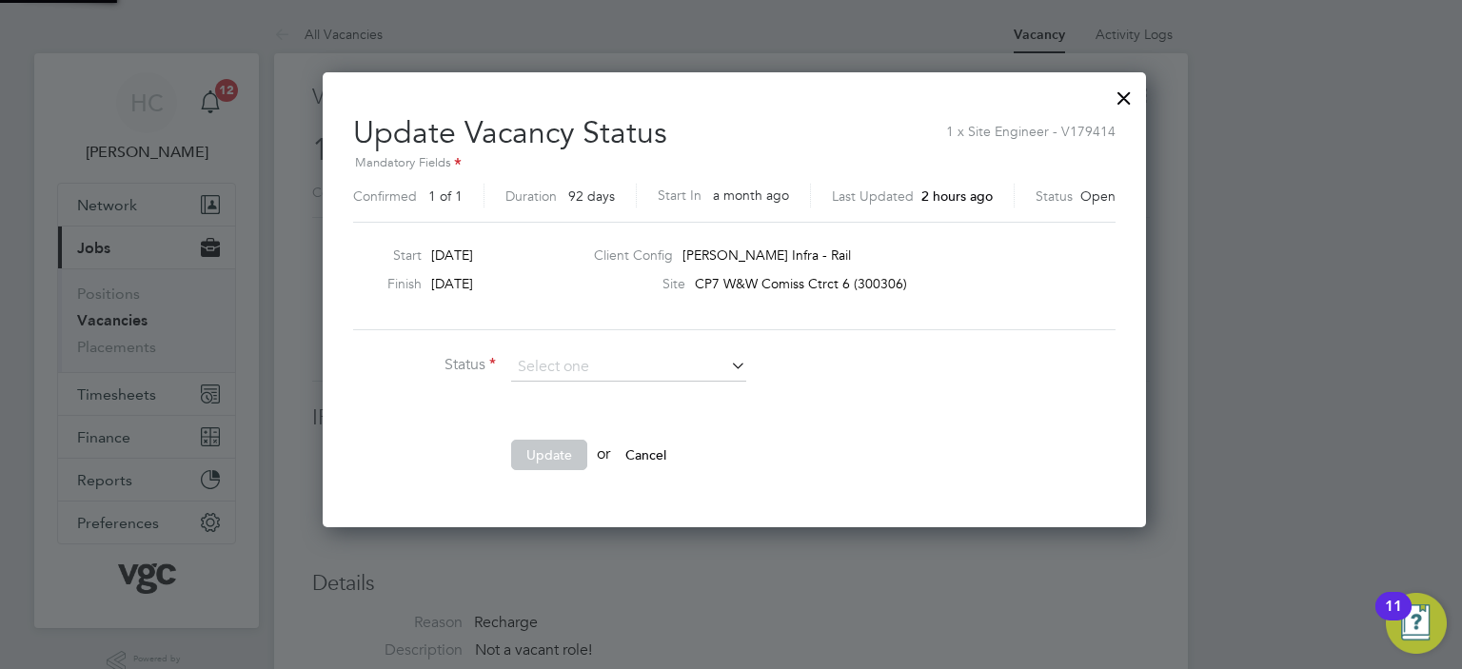
scroll to position [452, 816]
click at [555, 442] on li "Cancelled" at bounding box center [629, 440] width 236 height 25
type input "Cancelled"
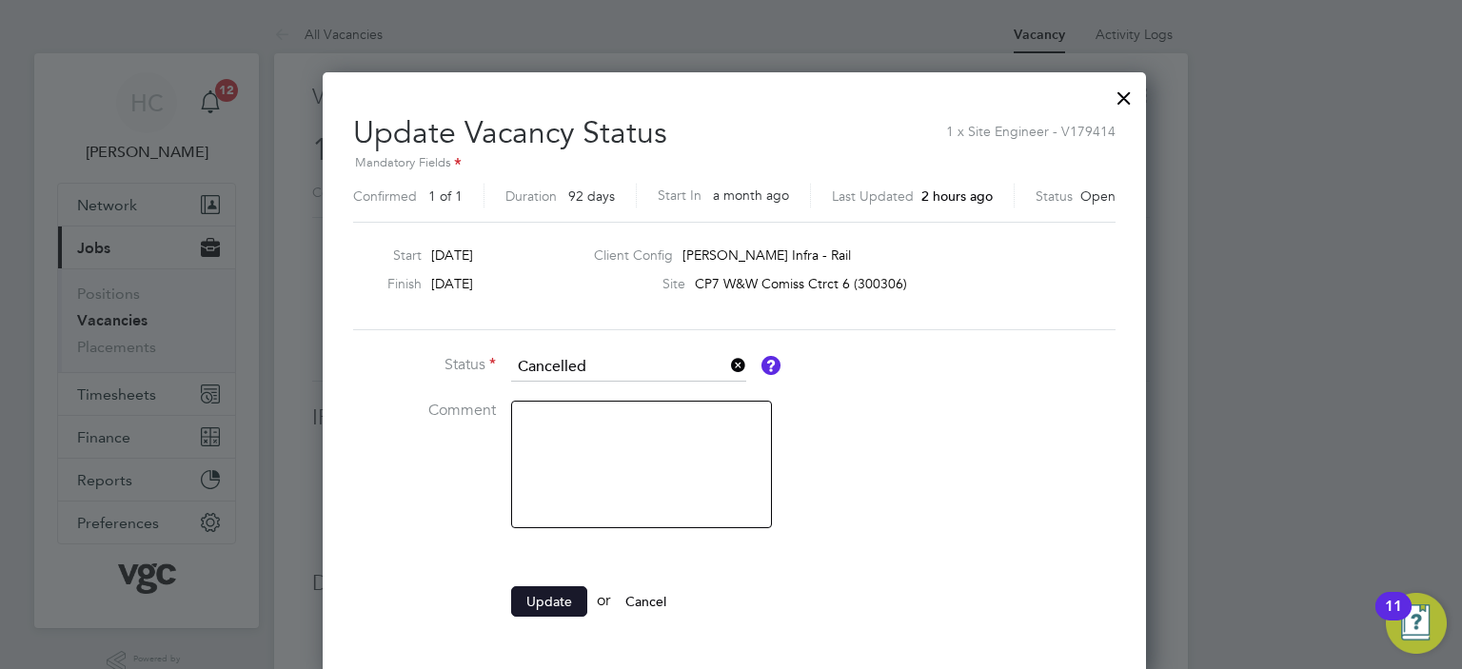
click at [530, 604] on button "Update" at bounding box center [549, 601] width 76 height 30
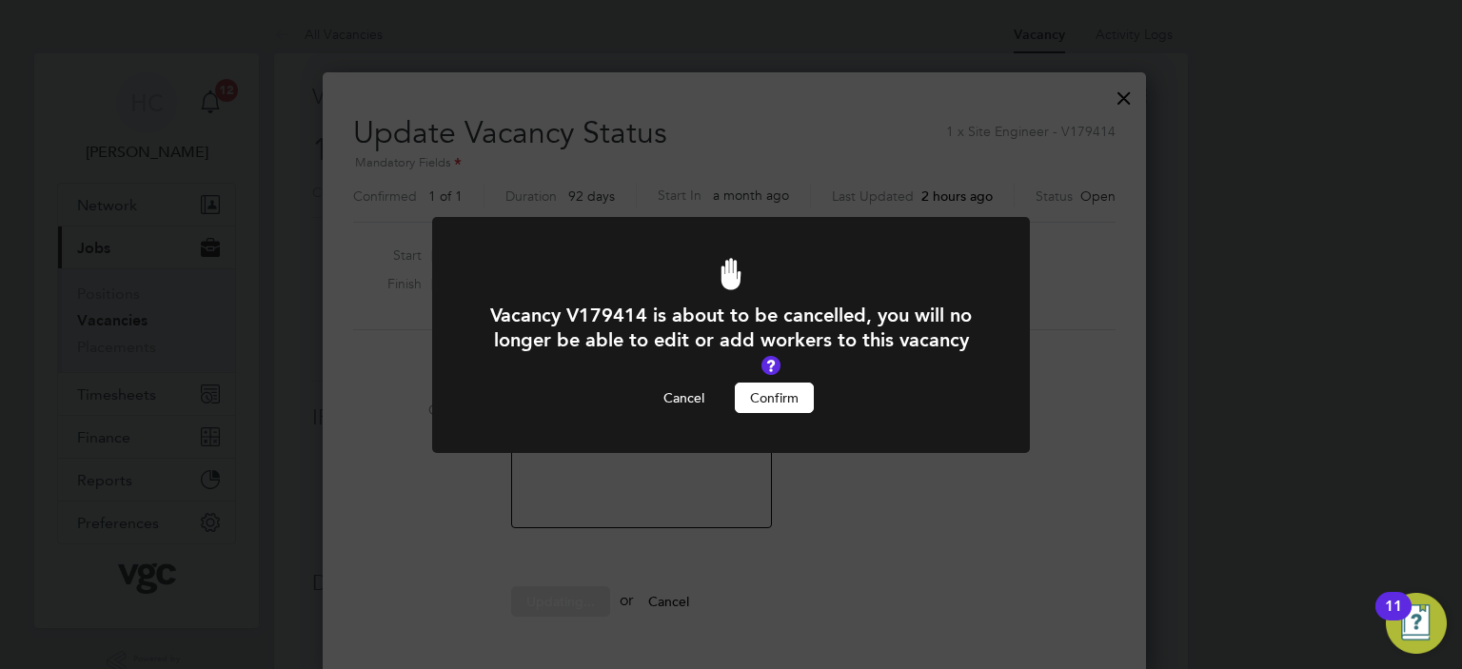
click at [775, 395] on button "Confirm" at bounding box center [774, 398] width 79 height 30
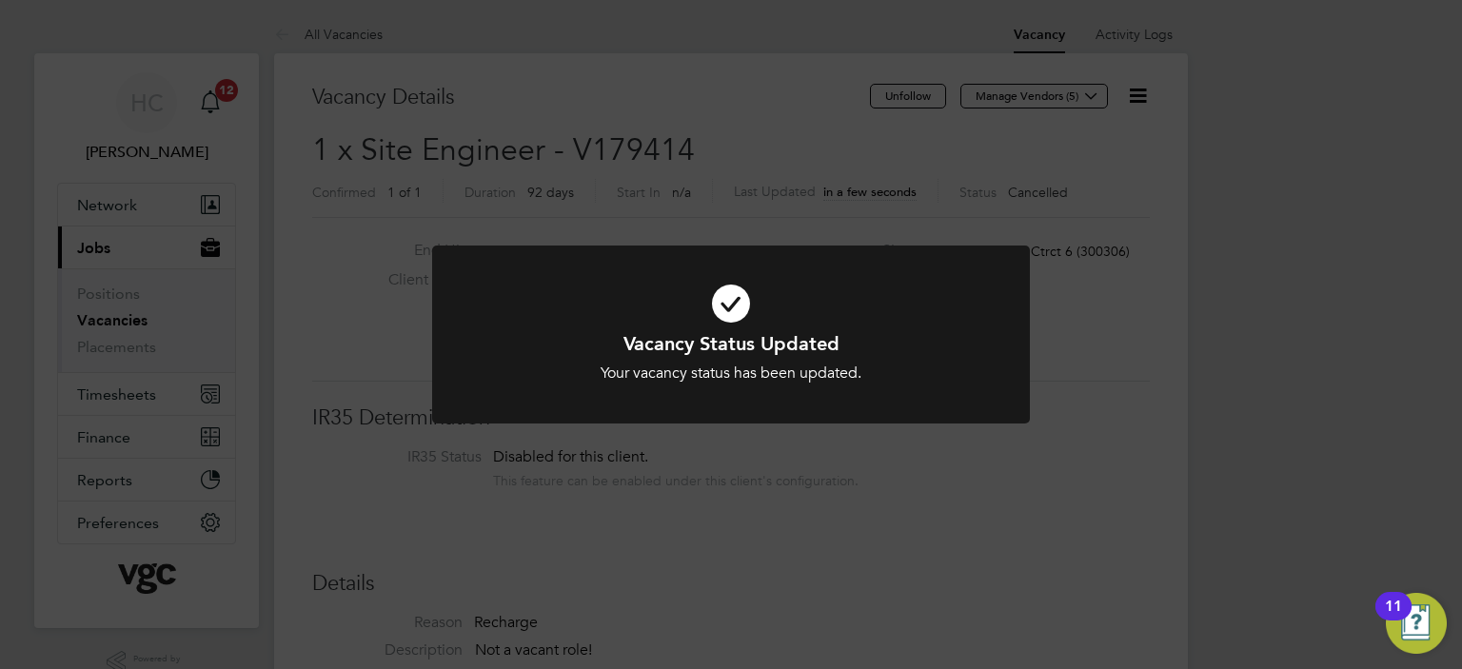
click at [721, 291] on icon at bounding box center [731, 304] width 495 height 74
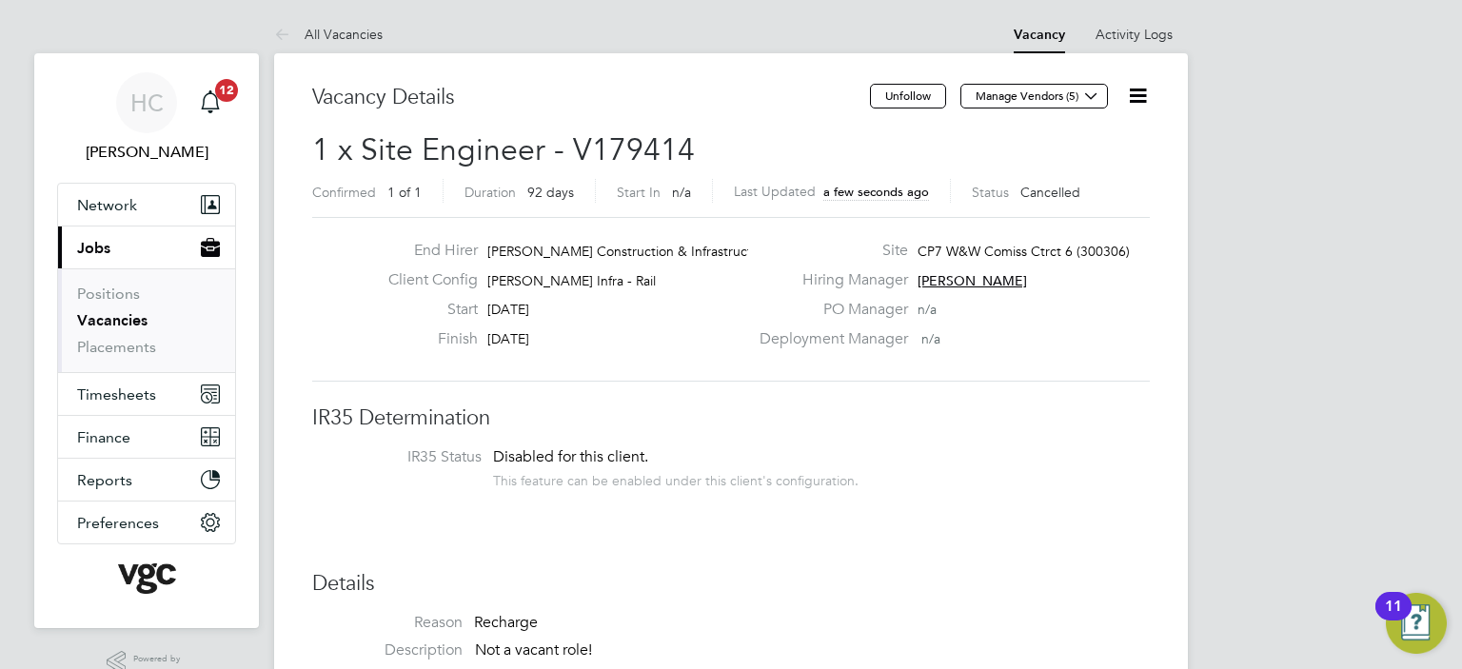
click at [93, 313] on link "Vacancies" at bounding box center [112, 320] width 70 height 18
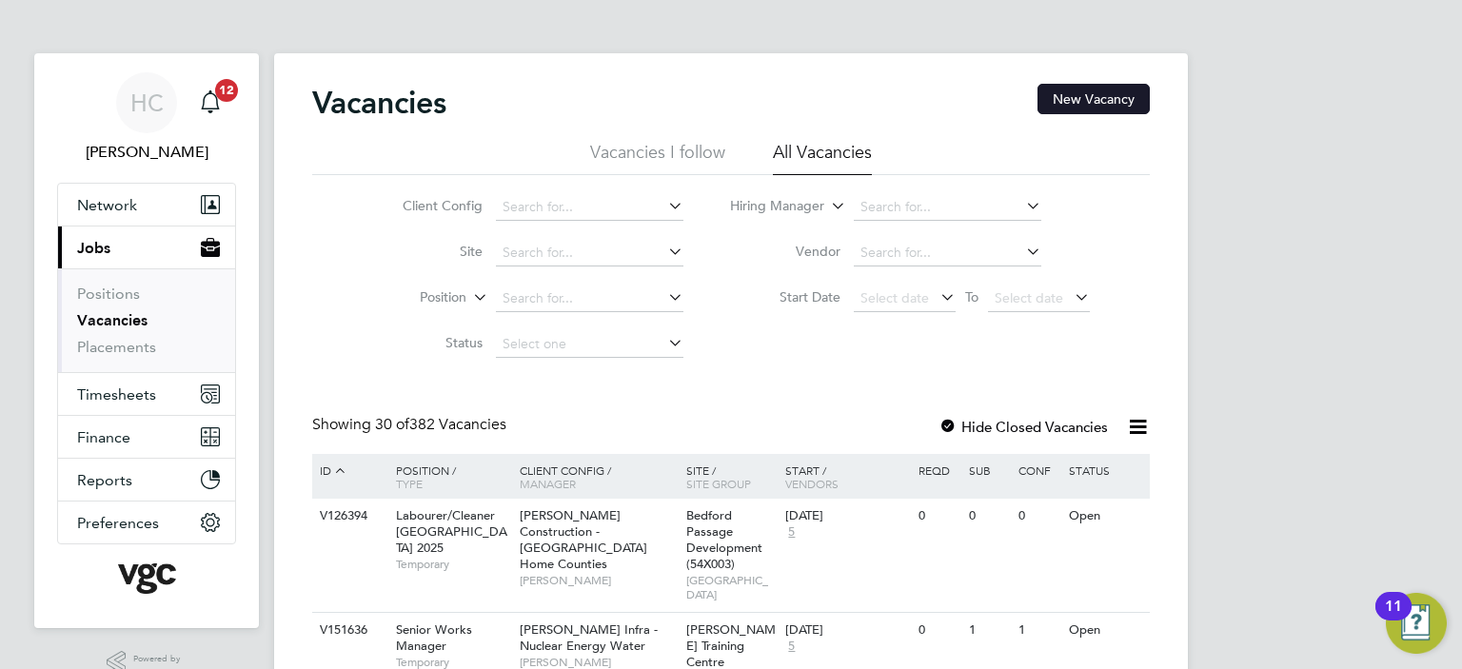
click at [1098, 108] on button "New Vacancy" at bounding box center [1094, 99] width 112 height 30
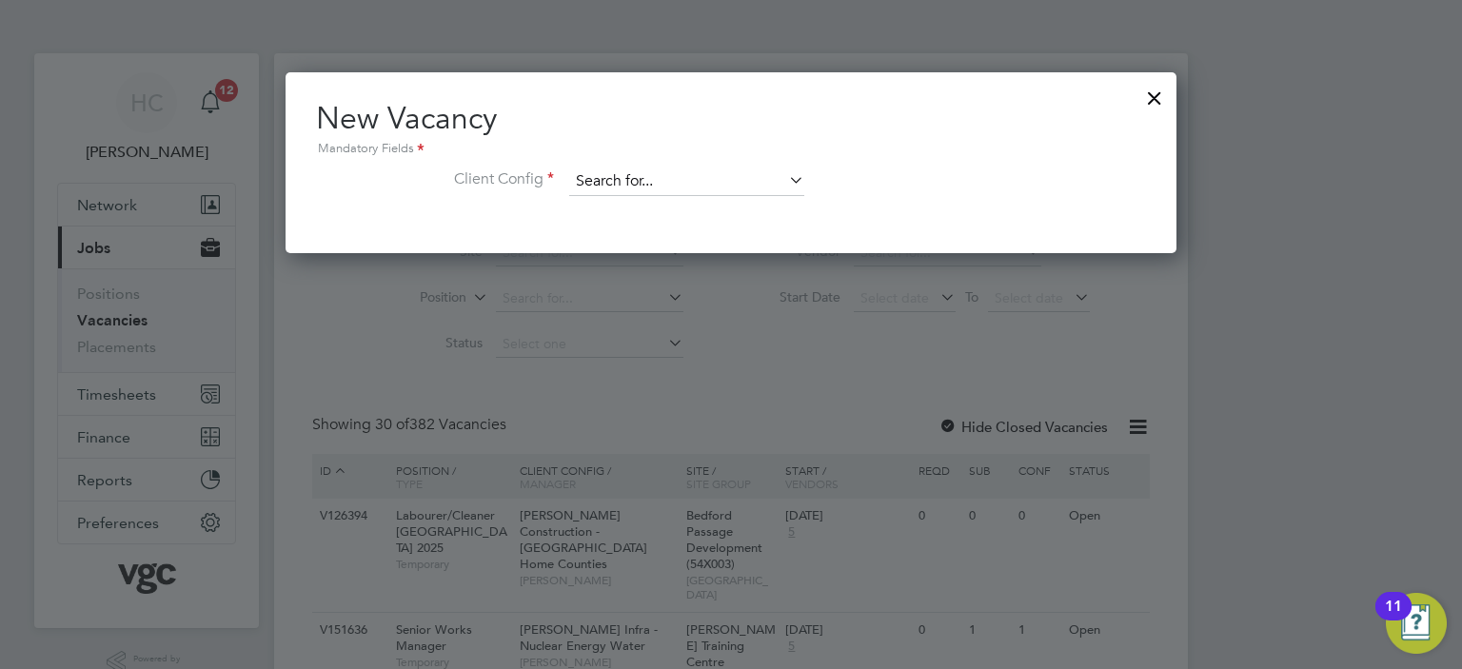
click at [613, 182] on input at bounding box center [686, 182] width 235 height 29
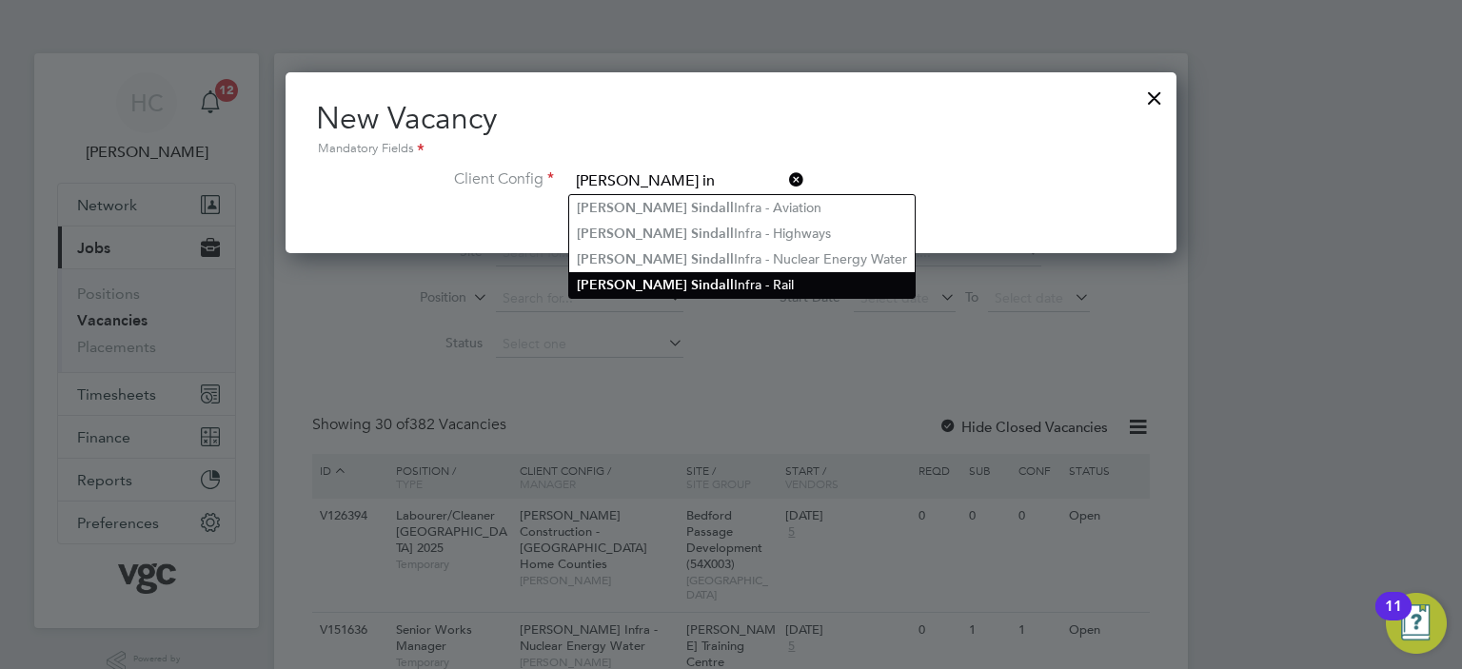
click at [712, 281] on li "[PERSON_NAME] S in dall Infra - Rail" at bounding box center [742, 285] width 346 height 26
type input "[PERSON_NAME] Infra - Rail"
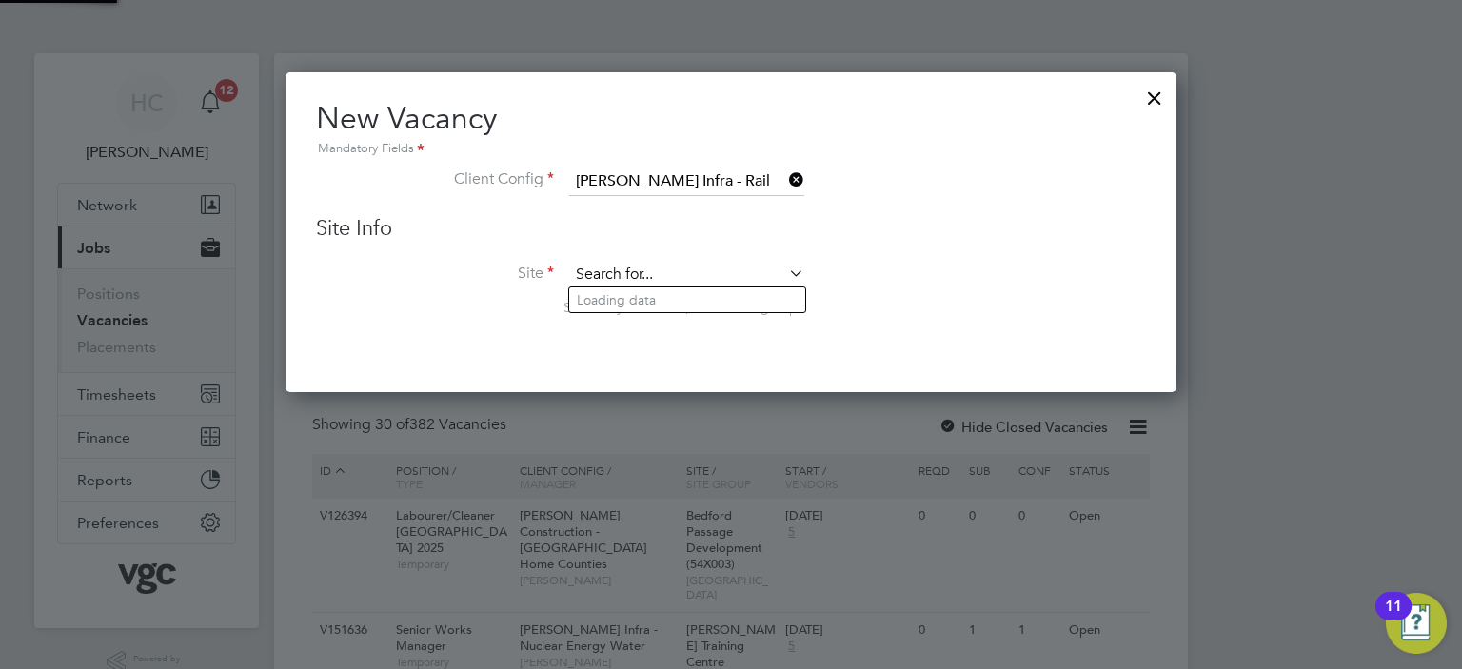
click at [623, 280] on input at bounding box center [686, 275] width 235 height 29
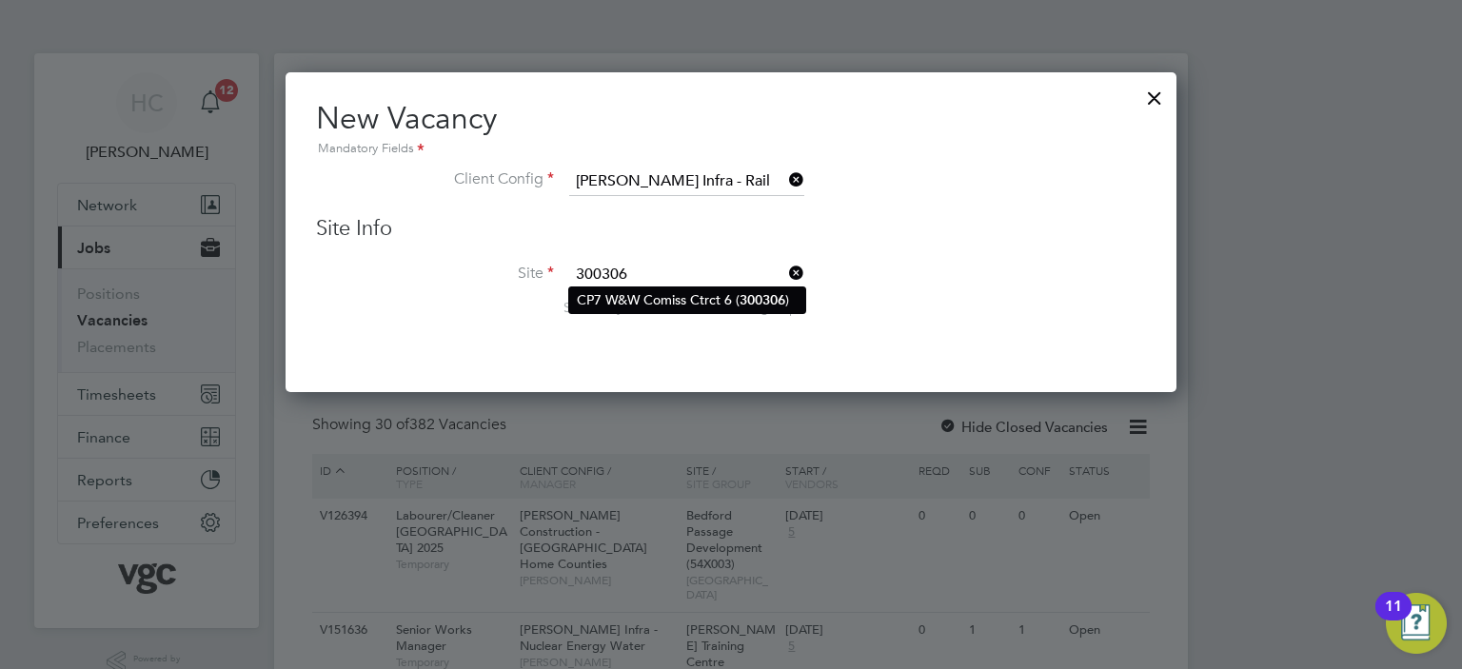
click at [615, 297] on li "CP7 W&W Comiss Ctrct 6 ( 300306 )" at bounding box center [687, 300] width 236 height 26
type input "CP7 W&W Comiss Ctrct 6 (300306)"
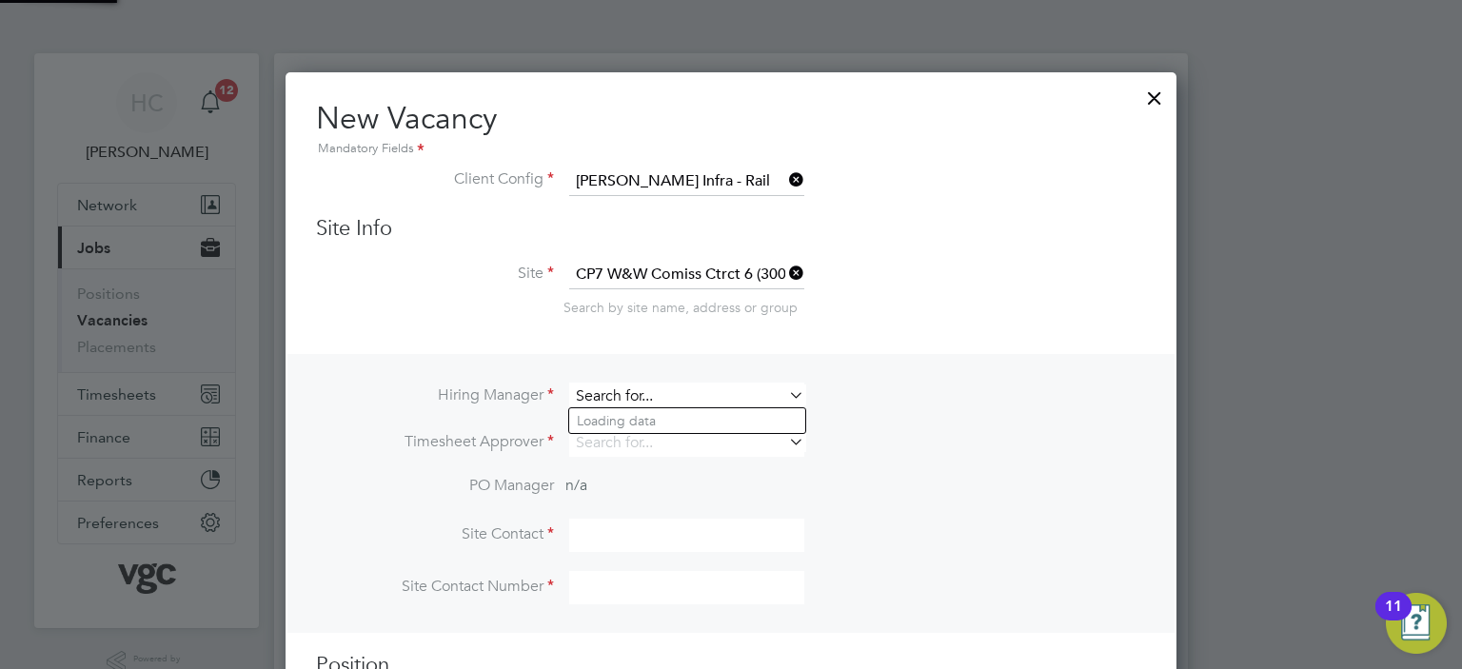
click at [687, 394] on input at bounding box center [686, 397] width 235 height 28
click at [670, 475] on li "Haroon Far ooqui" at bounding box center [687, 473] width 236 height 26
type input "[PERSON_NAME]"
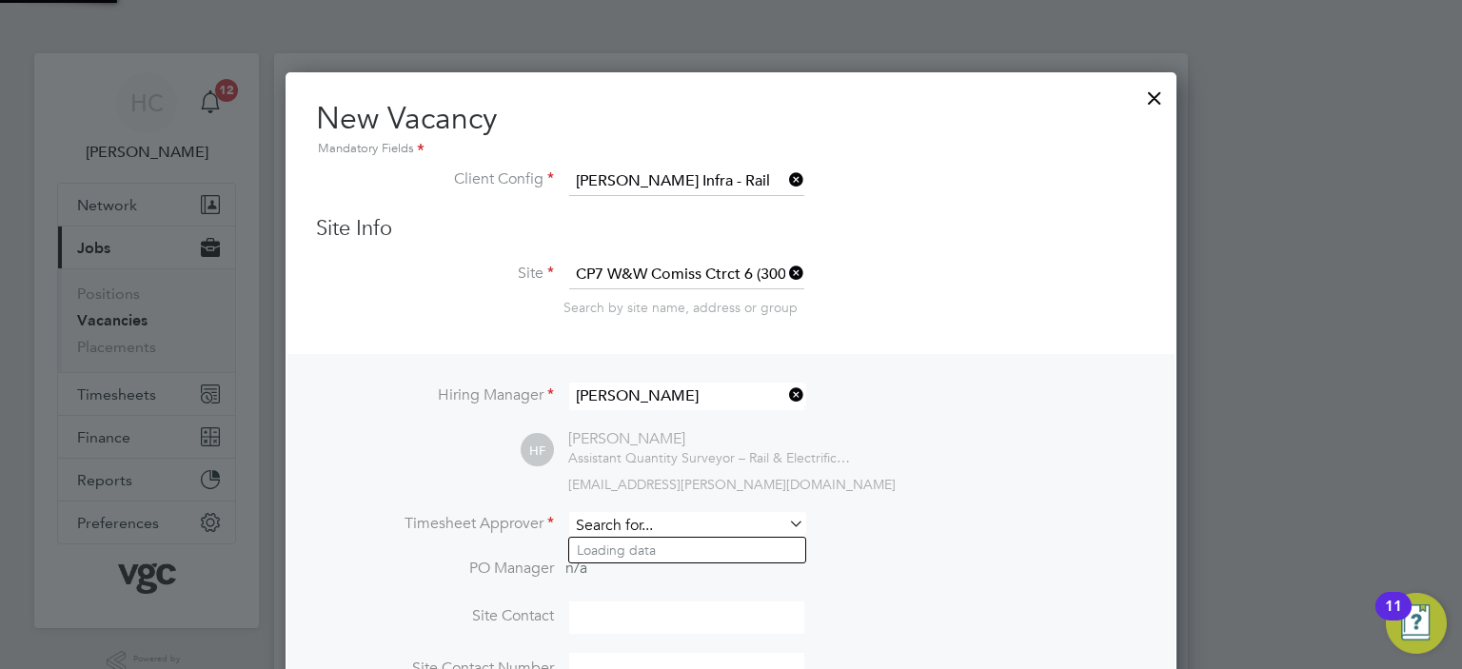
click at [681, 530] on input at bounding box center [686, 526] width 235 height 28
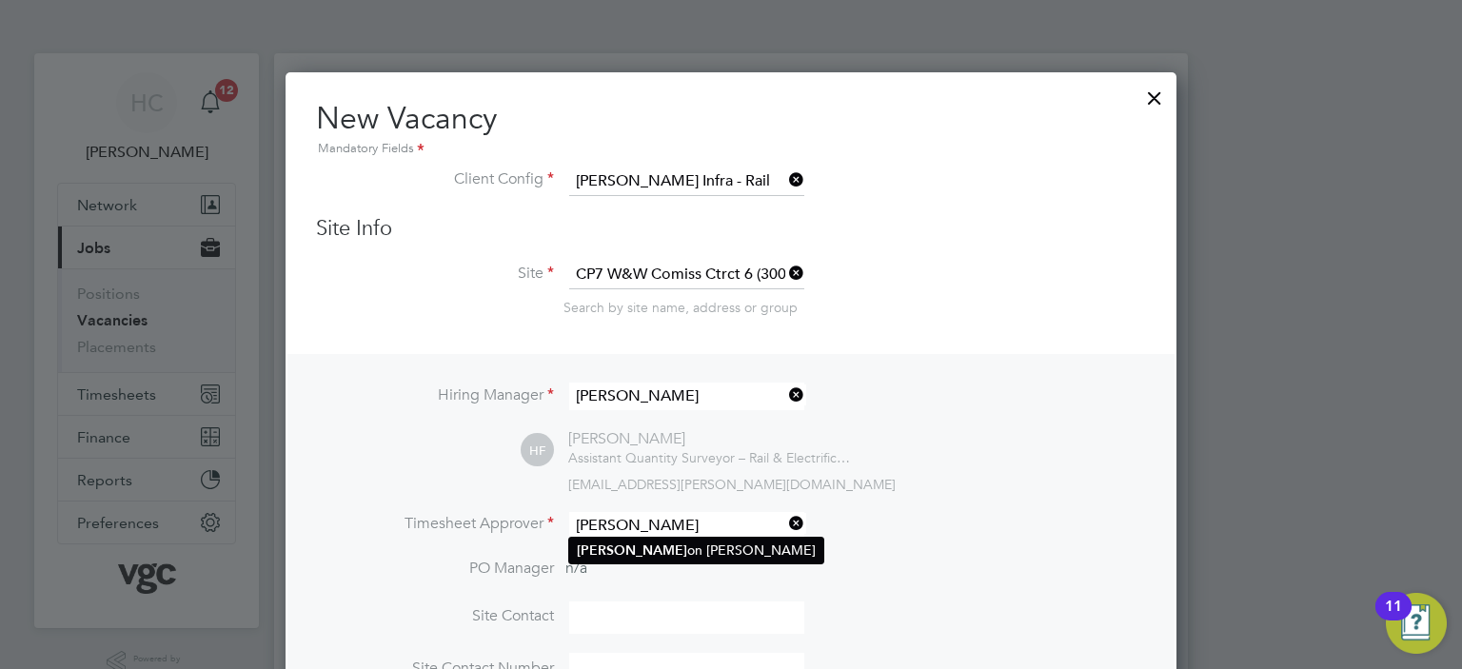
click at [681, 550] on li "[PERSON_NAME] on [PERSON_NAME]" at bounding box center [696, 551] width 254 height 26
type input "[PERSON_NAME]"
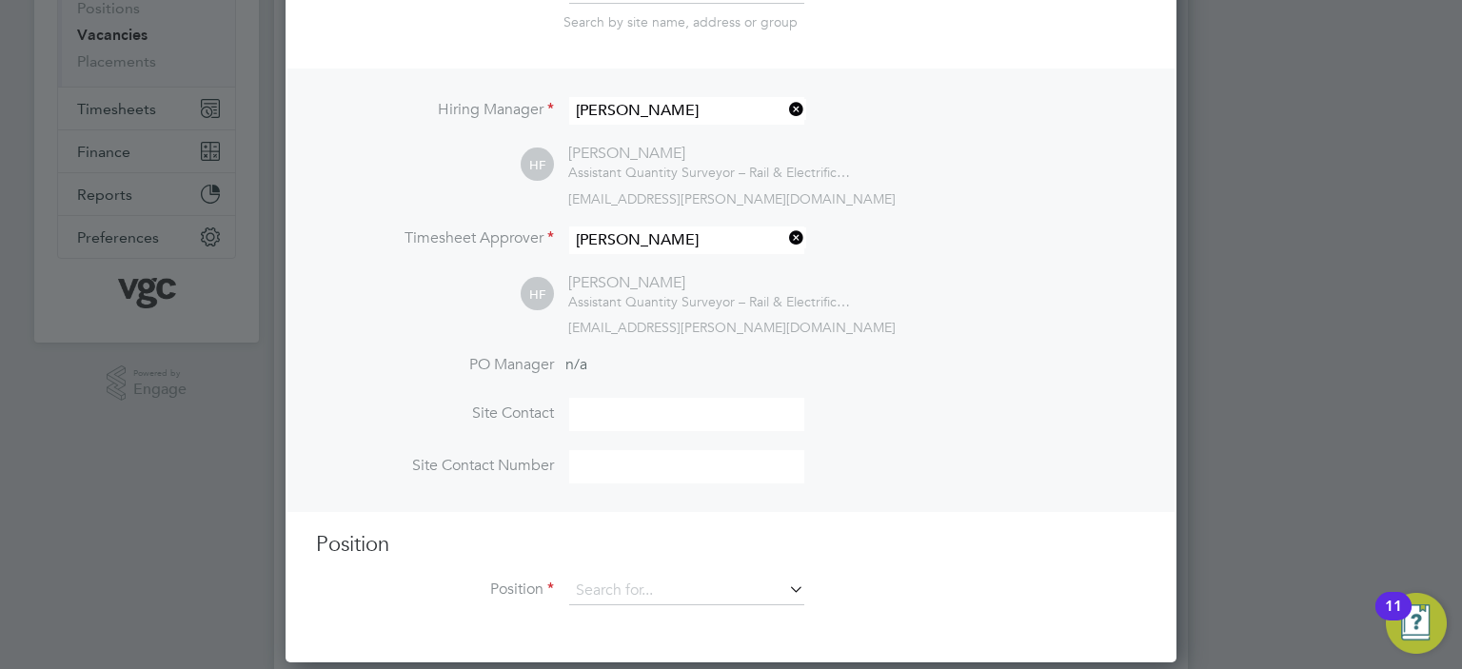
scroll to position [476, 0]
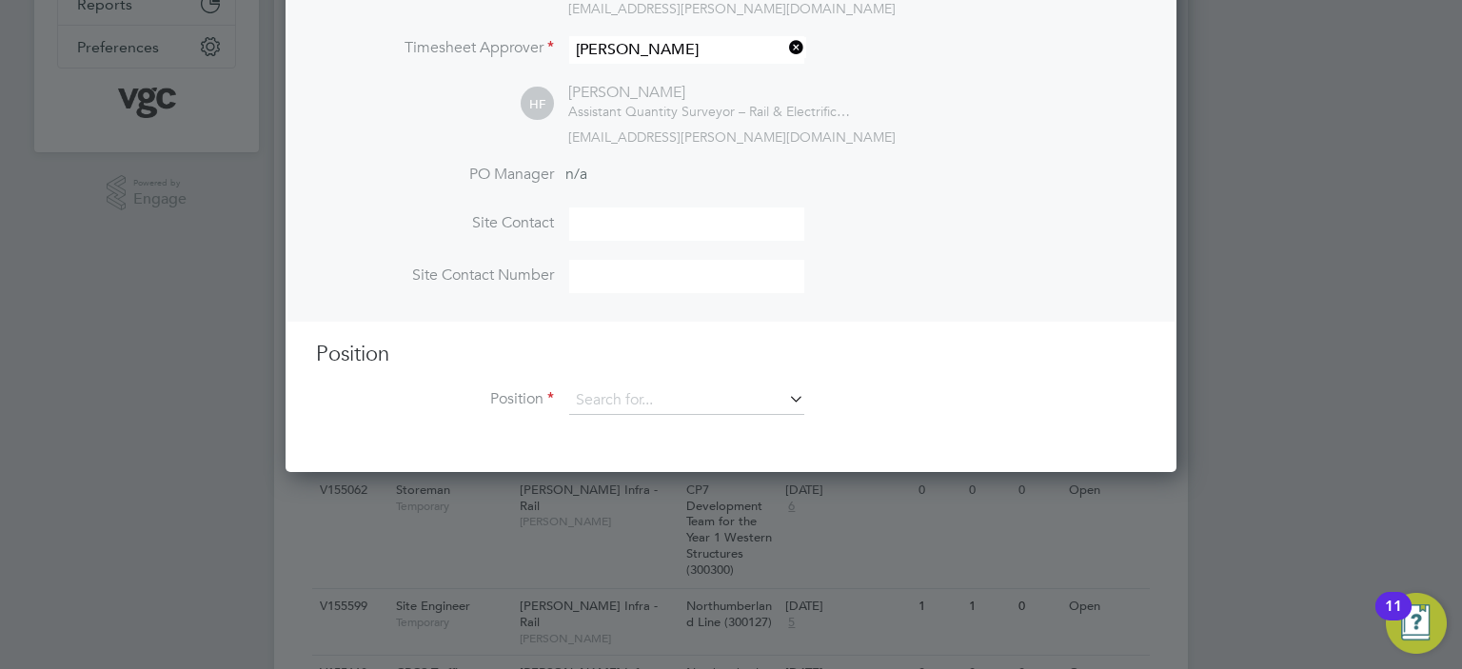
click at [675, 379] on div "Position Position" at bounding box center [731, 388] width 830 height 94
click at [675, 395] on input at bounding box center [686, 400] width 235 height 29
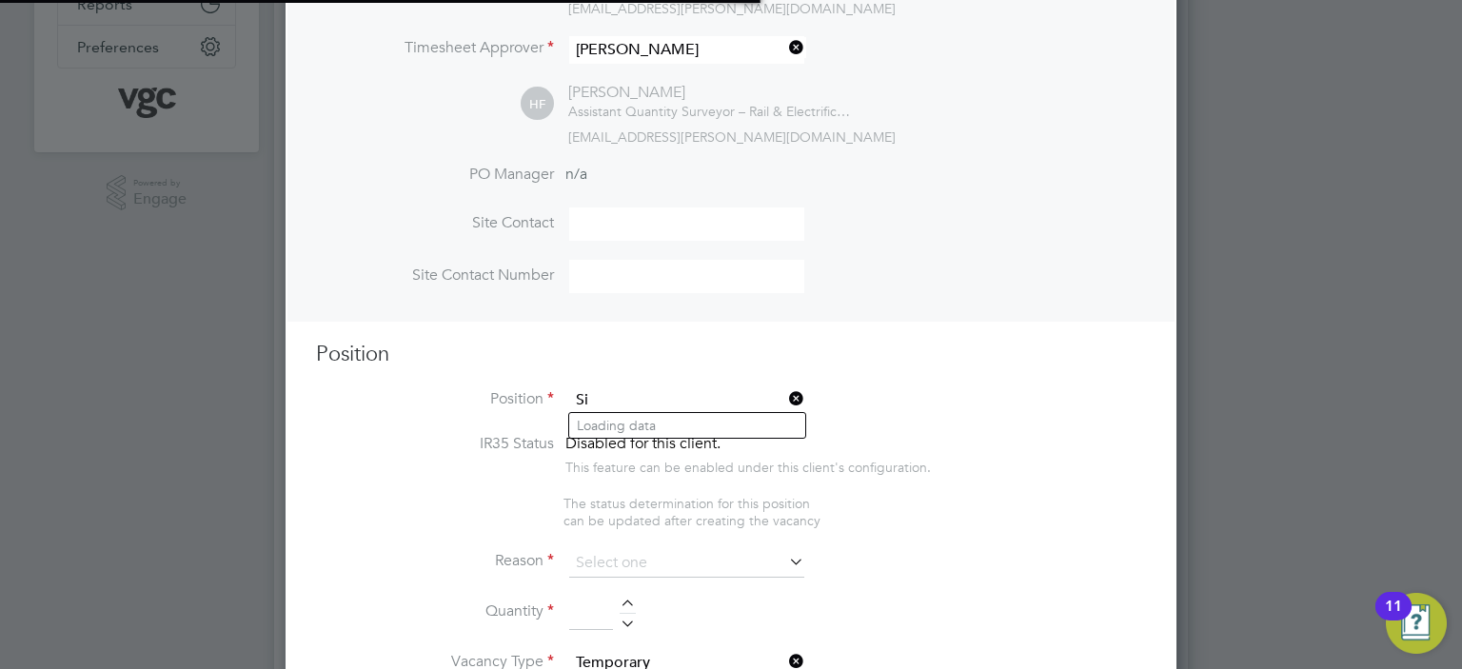
scroll to position [2691, 892]
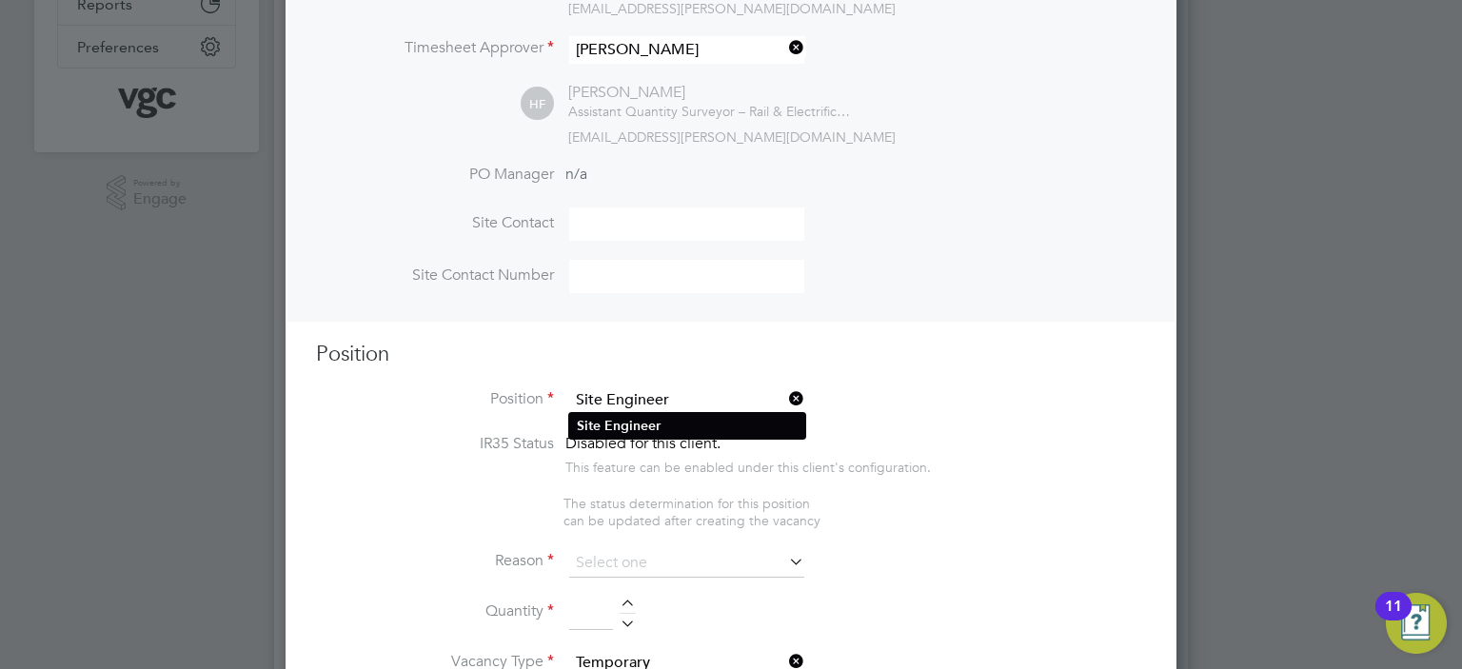
type input "Site Engineer"
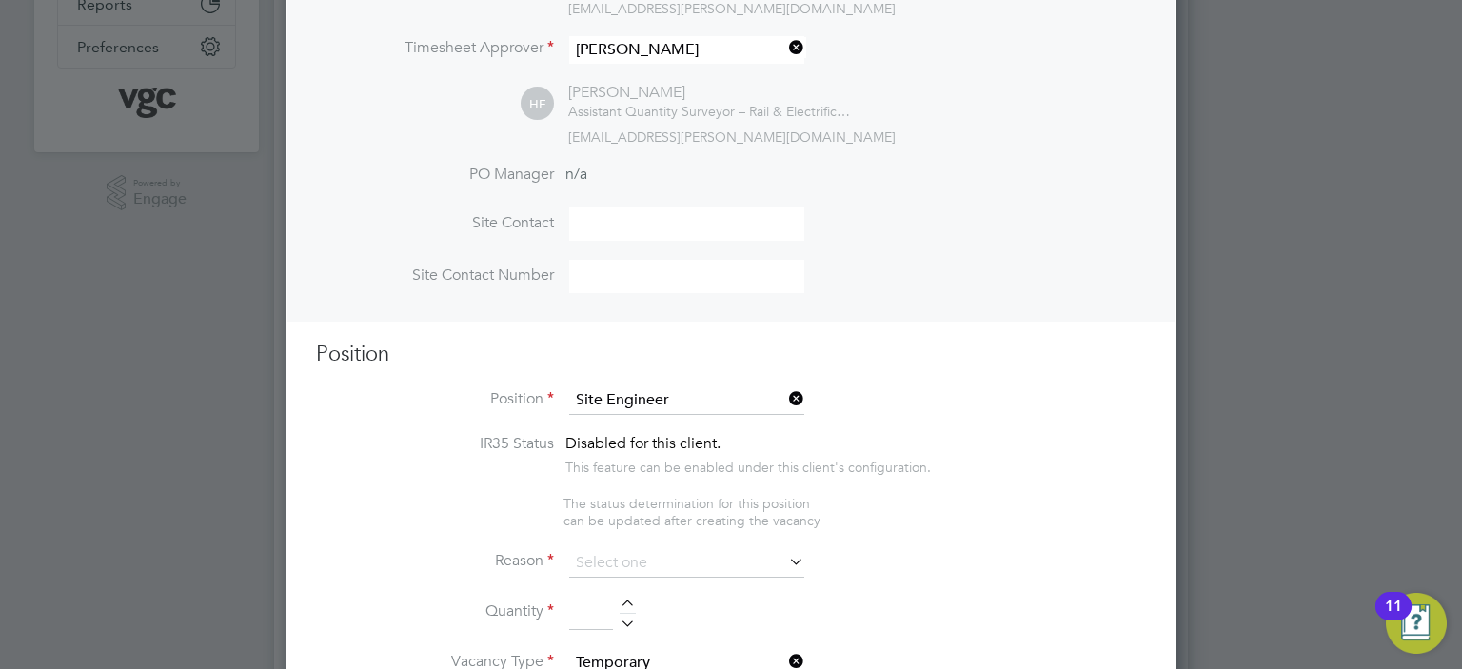
click at [680, 419] on li "Site Engineer" at bounding box center [687, 426] width 236 height 26
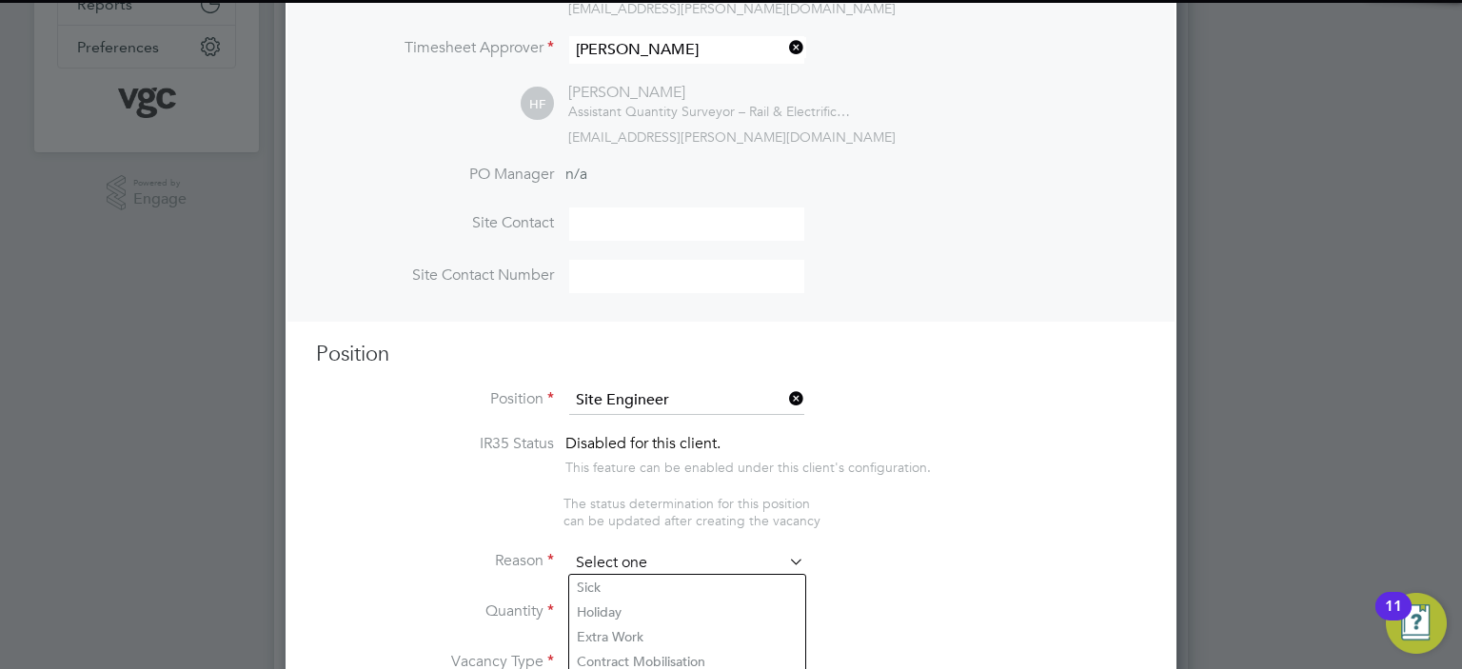
click at [582, 559] on input at bounding box center [686, 563] width 235 height 29
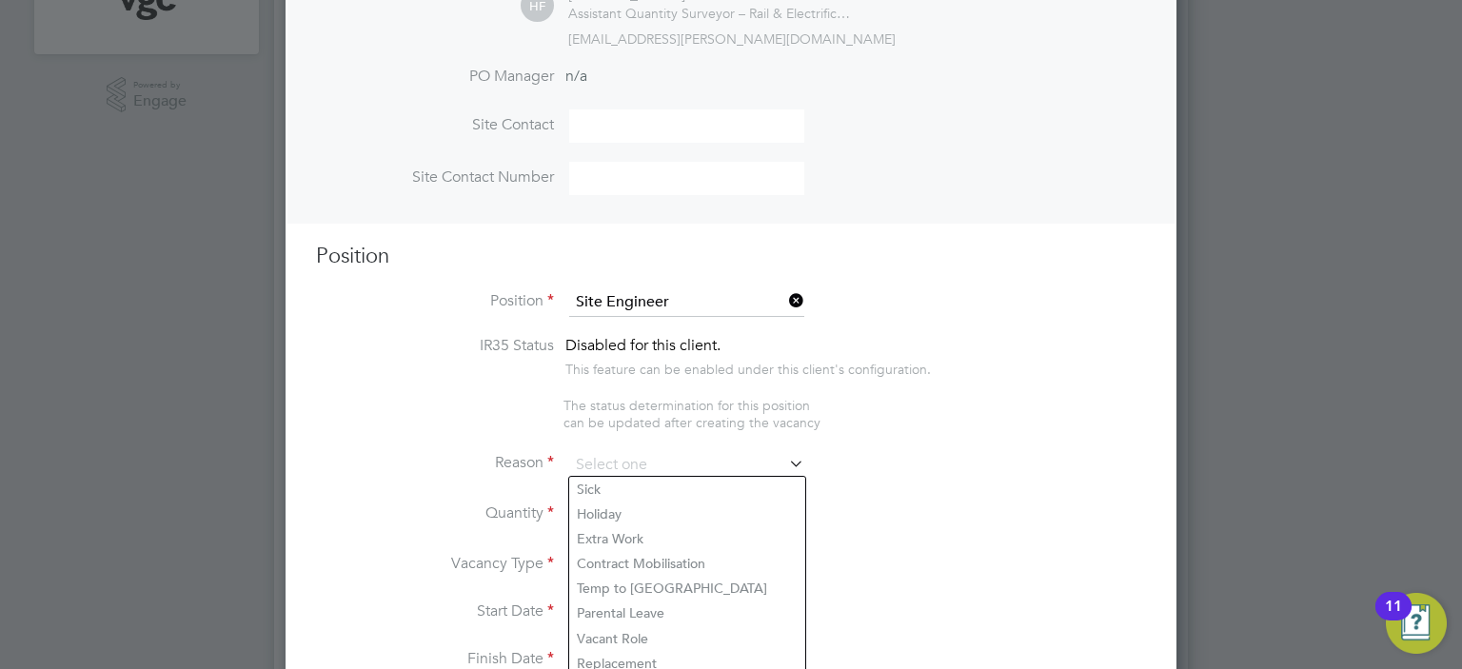
scroll to position [666, 0]
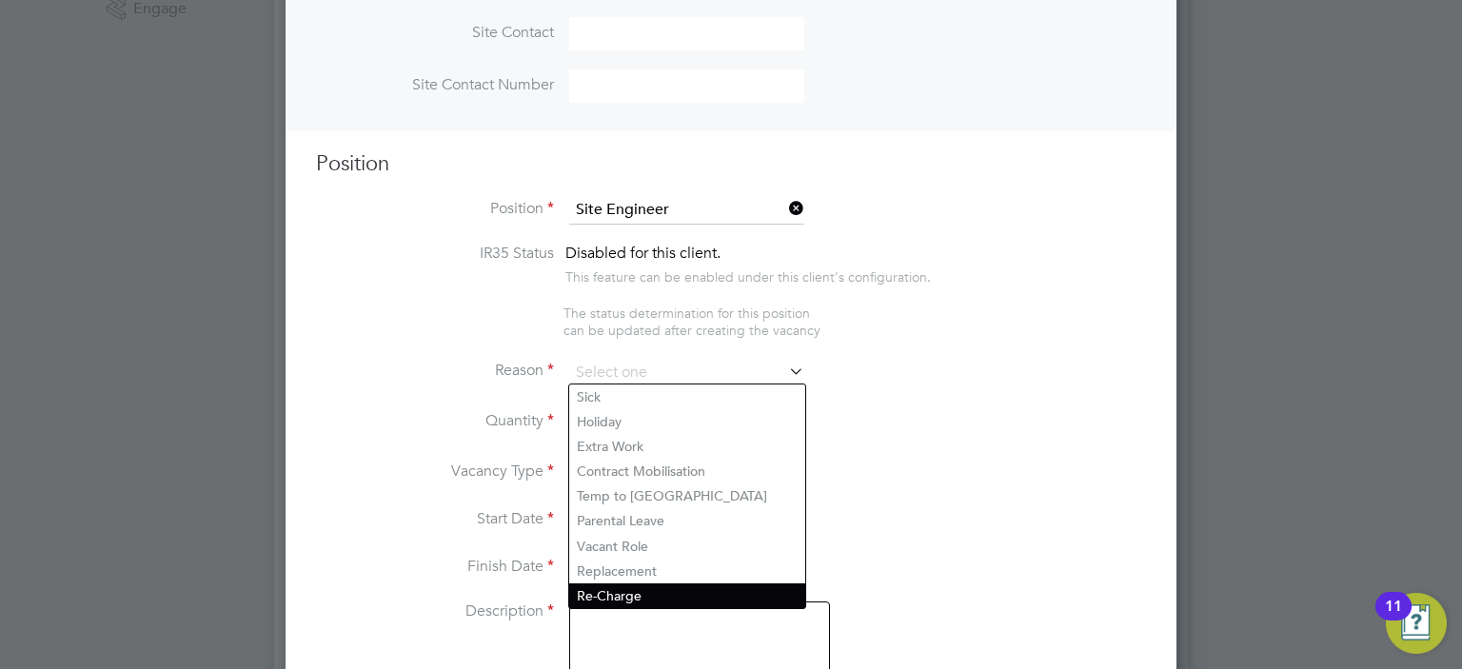
click at [654, 600] on li "Re-Charge" at bounding box center [687, 596] width 236 height 25
type input "Re-Charge"
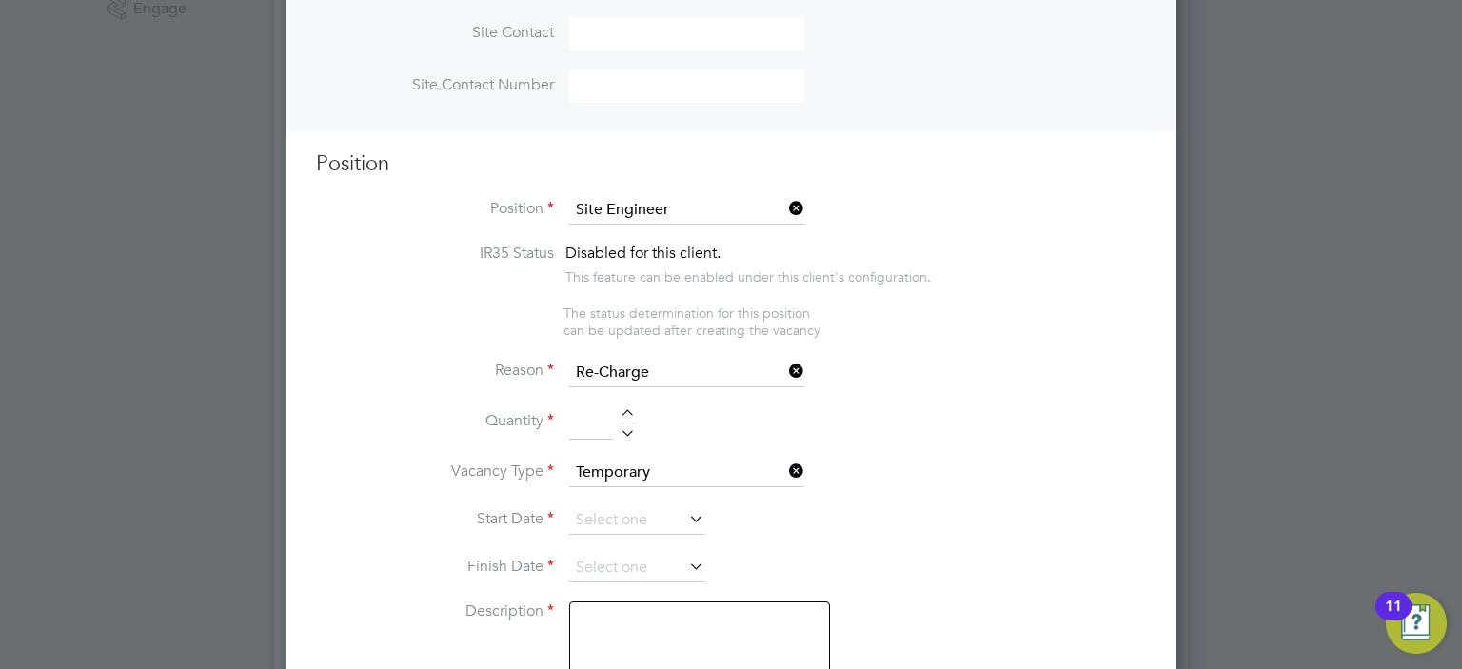
click at [587, 410] on input at bounding box center [591, 423] width 44 height 34
type input "1"
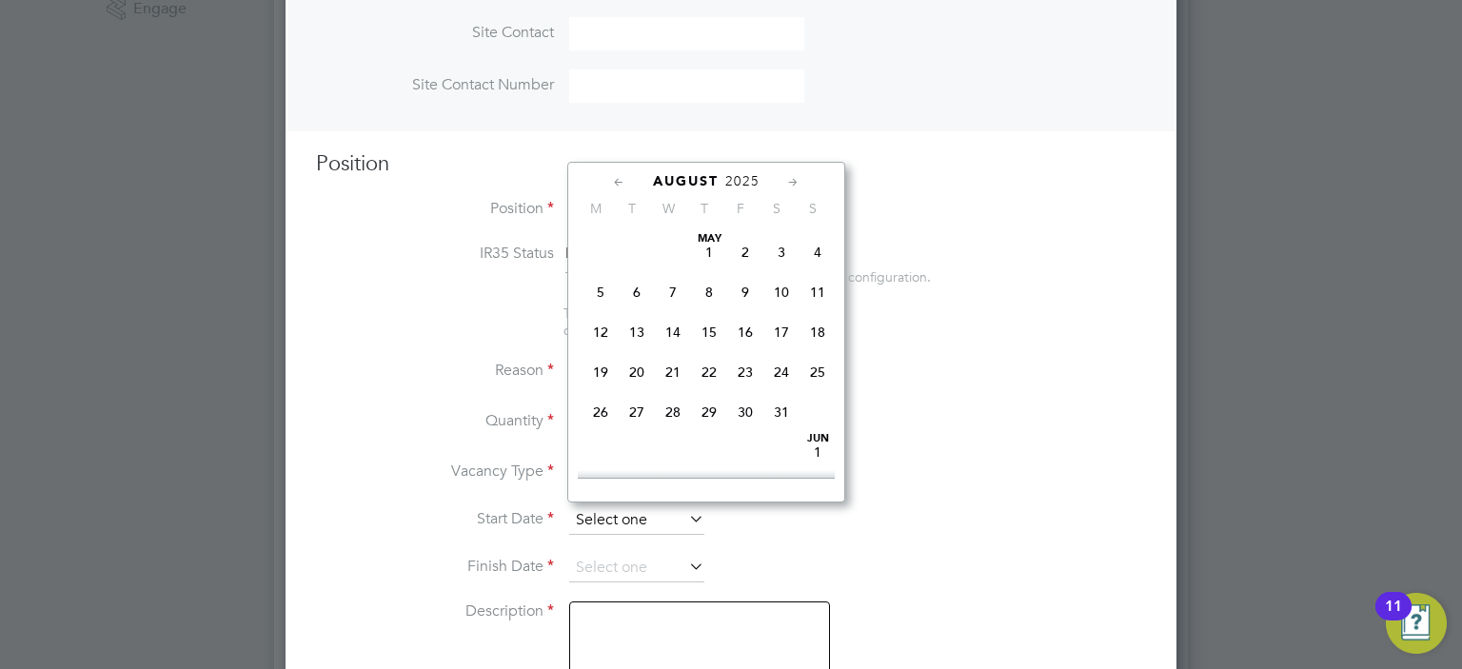
click at [581, 524] on input at bounding box center [636, 520] width 135 height 29
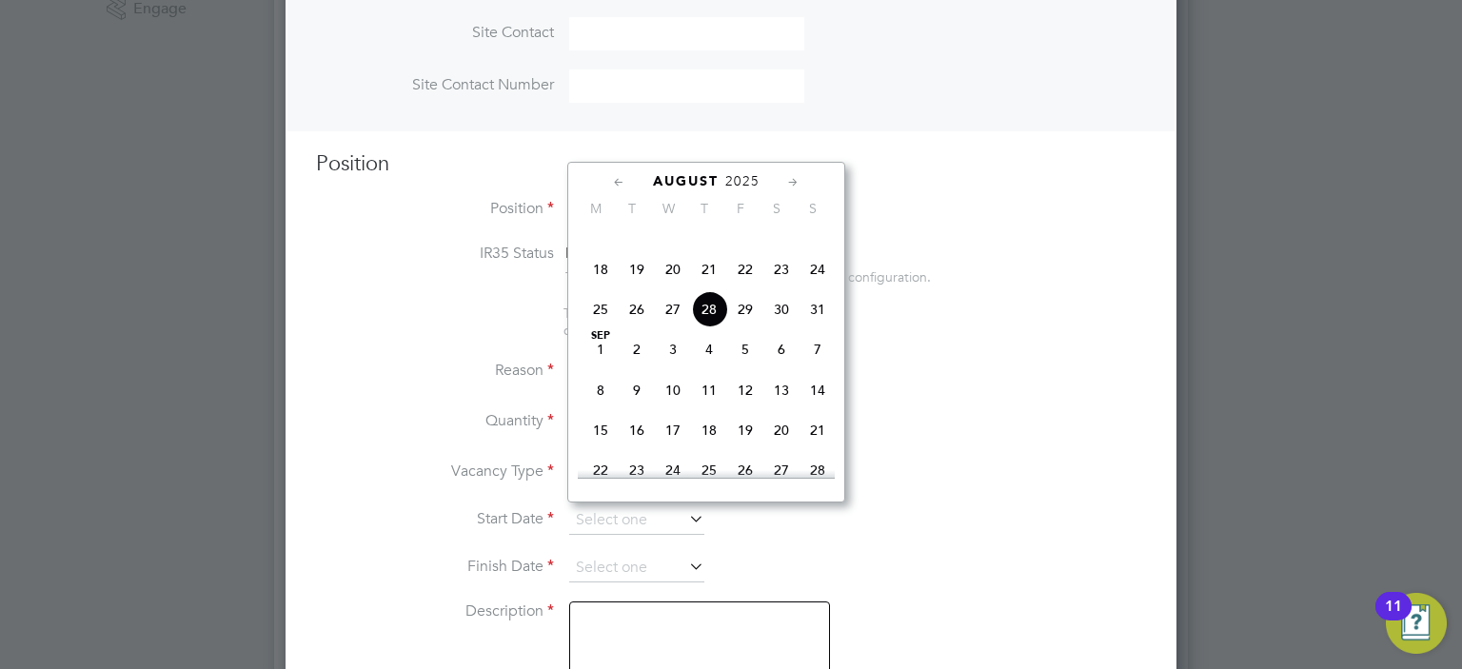
click at [610, 174] on icon at bounding box center [619, 182] width 18 height 21
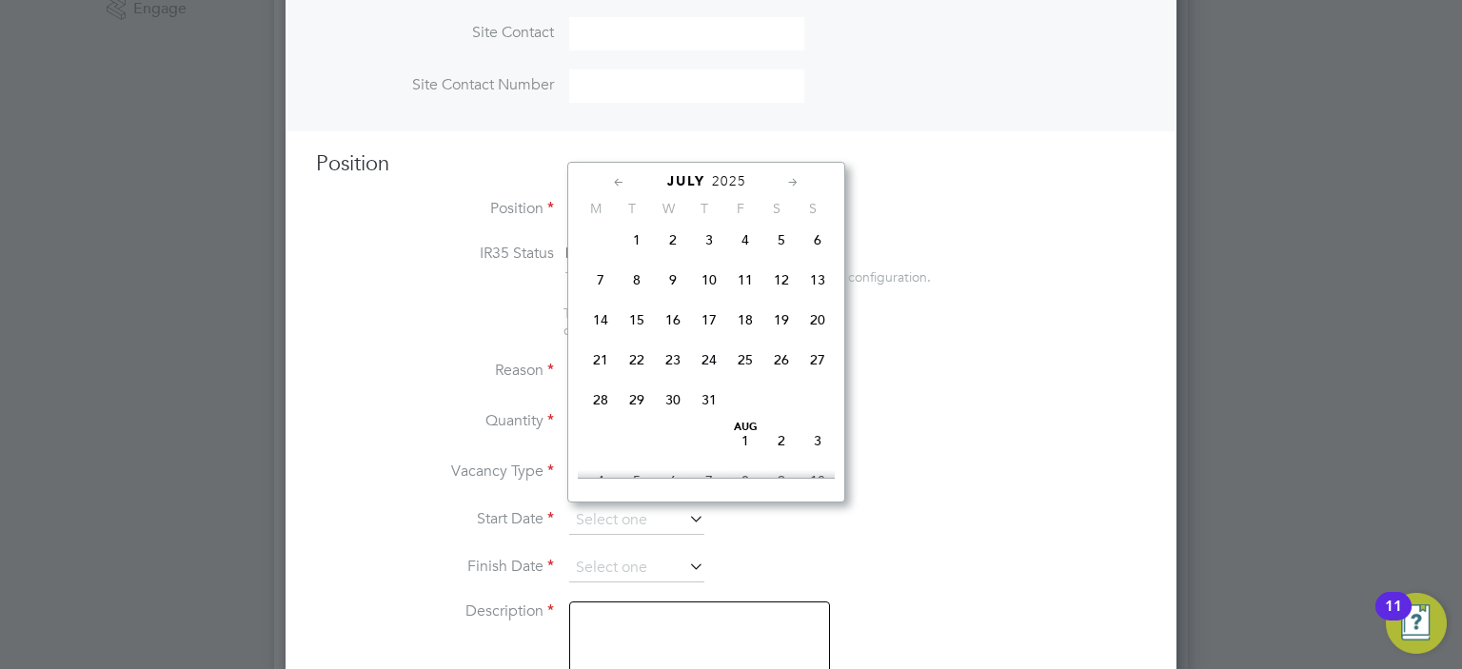
click at [745, 457] on span "[DATE]" at bounding box center [745, 441] width 36 height 36
type input "[DATE]"
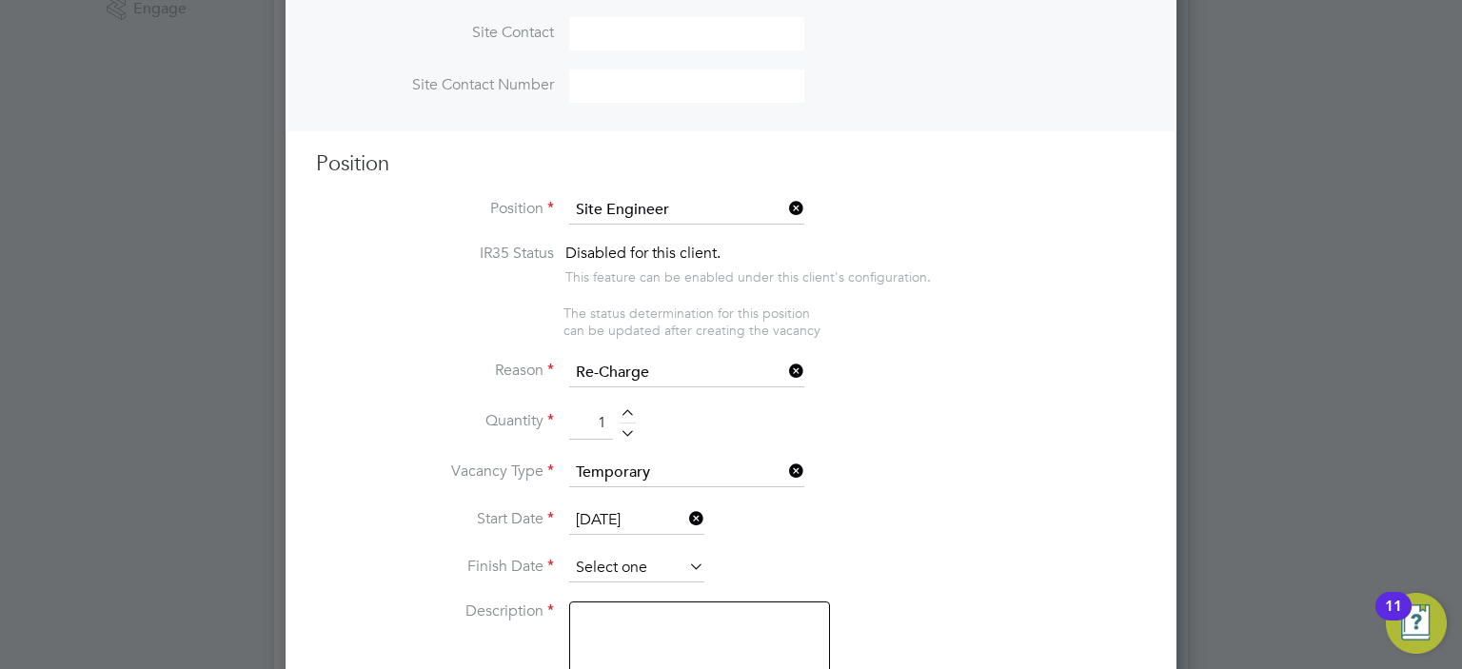
click at [672, 568] on input at bounding box center [636, 568] width 135 height 29
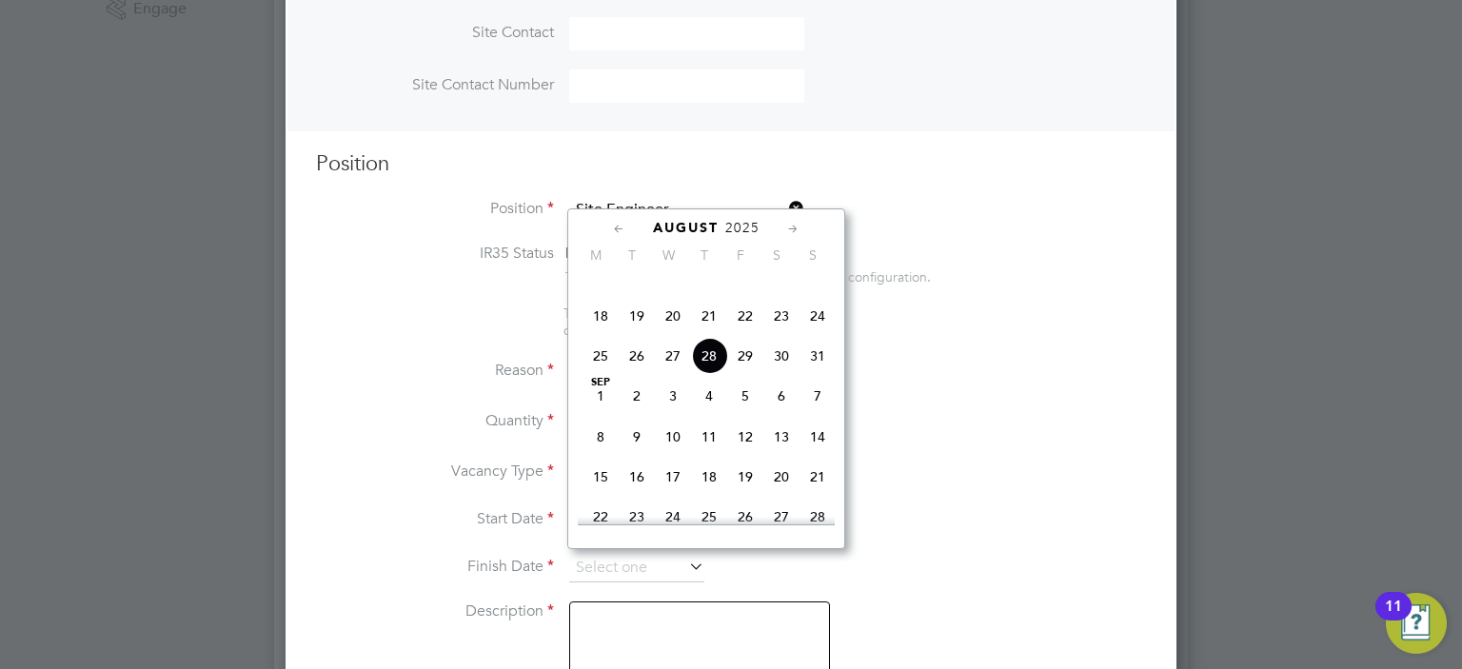
click at [789, 224] on icon at bounding box center [793, 229] width 18 height 21
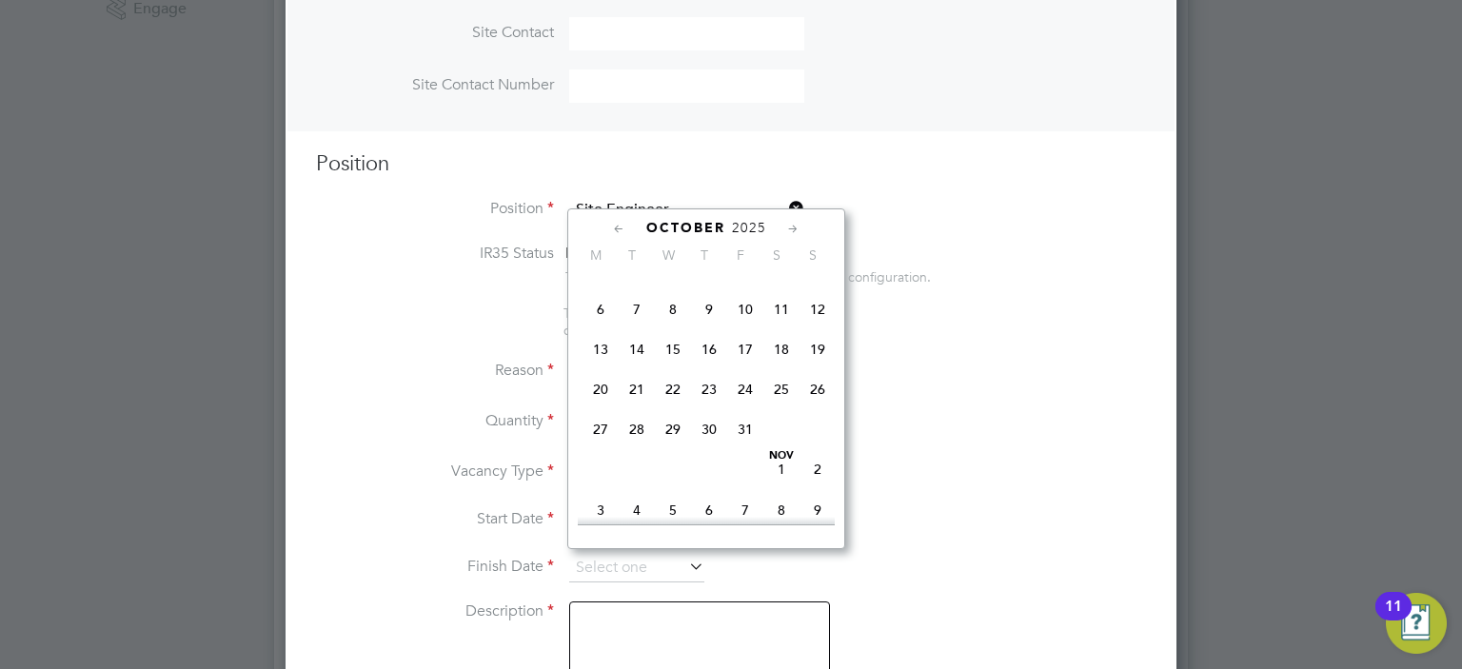
click at [745, 447] on span "31" at bounding box center [745, 429] width 36 height 36
type input "[DATE]"
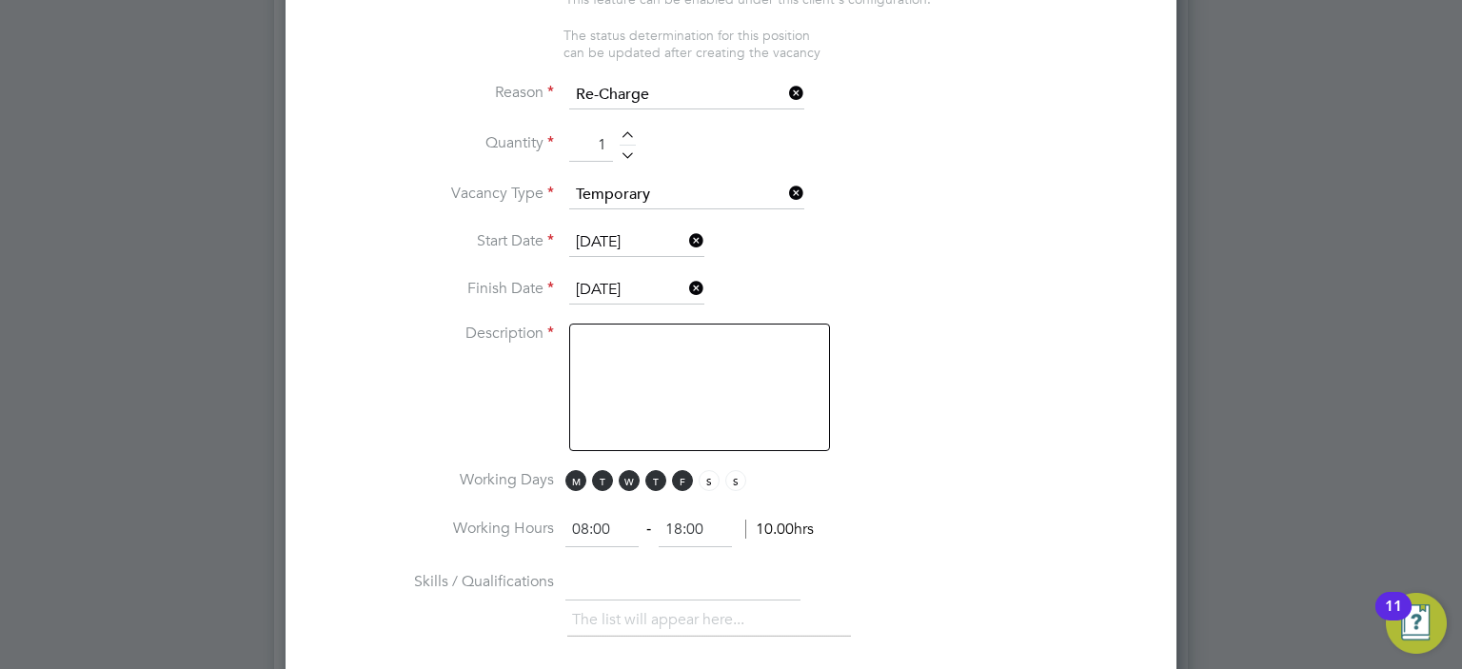
scroll to position [952, 0]
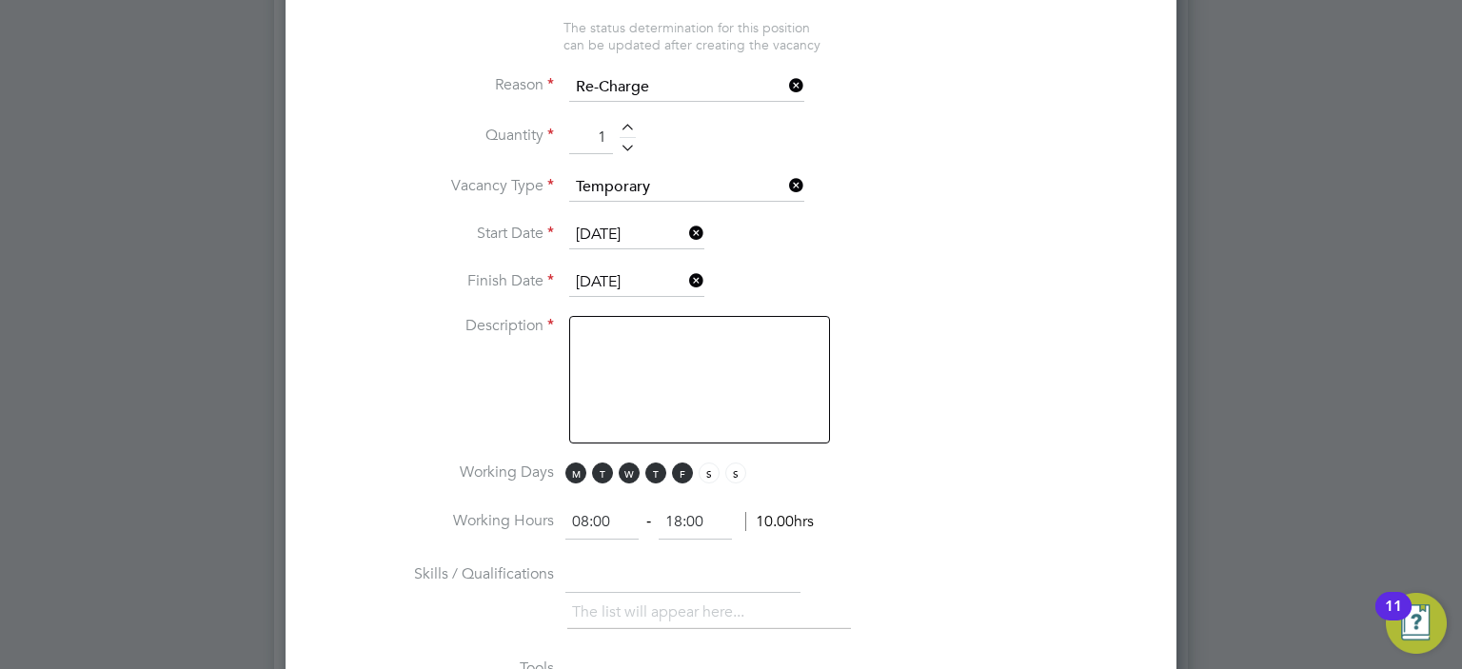
click at [670, 358] on textarea at bounding box center [699, 380] width 261 height 128
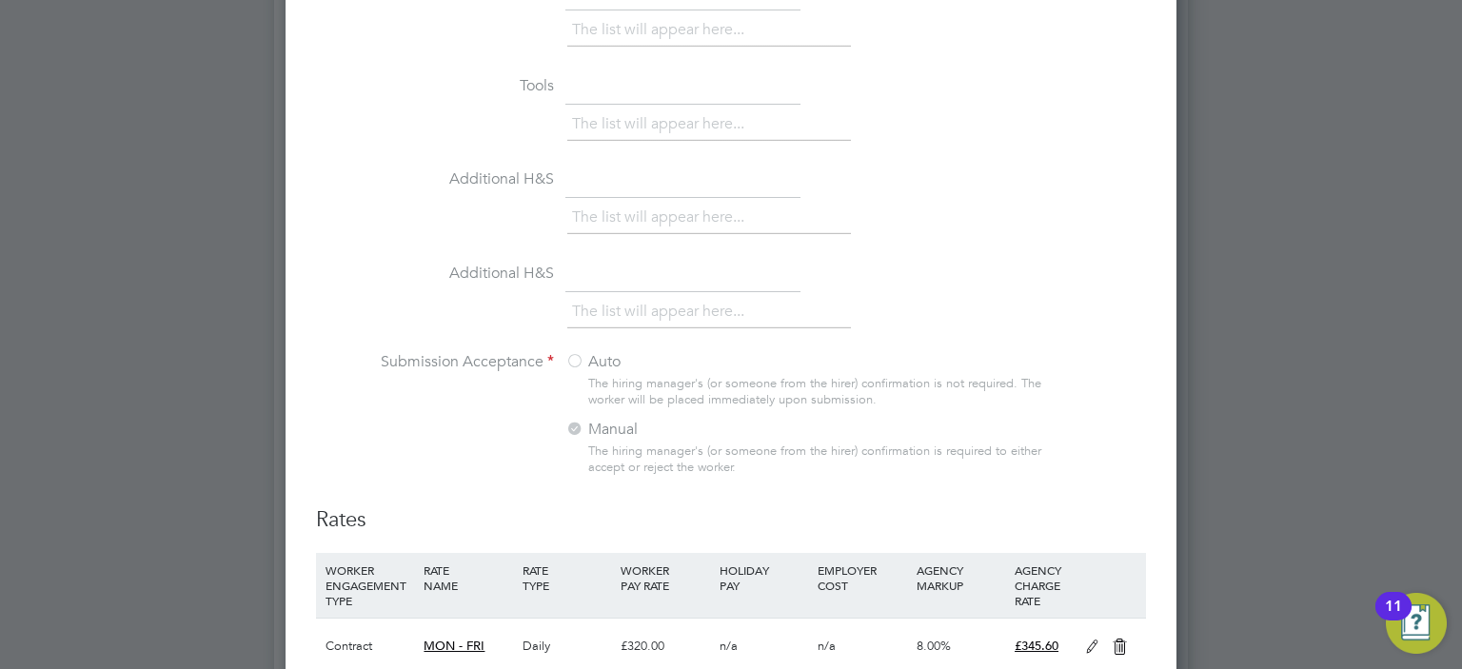
scroll to position [1618, 0]
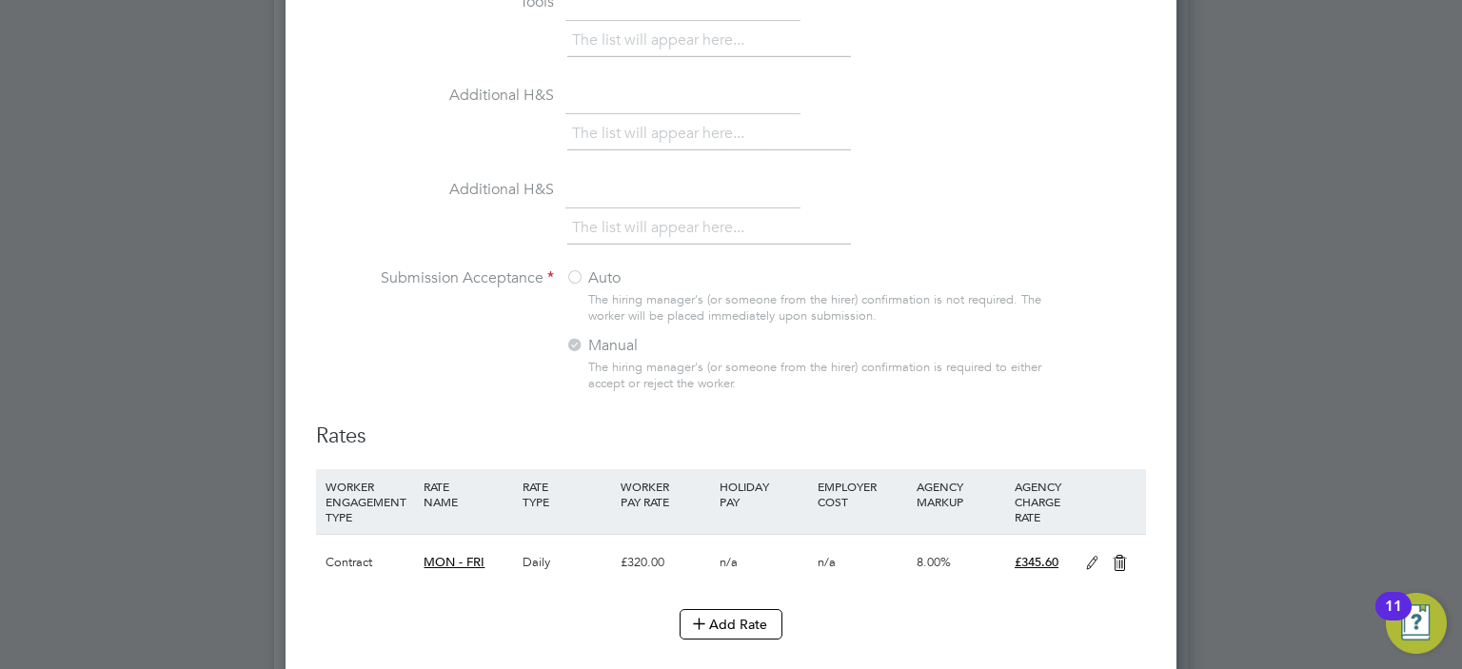
type textarea "Not a vacant role"
click at [1116, 557] on icon at bounding box center [1120, 563] width 24 height 15
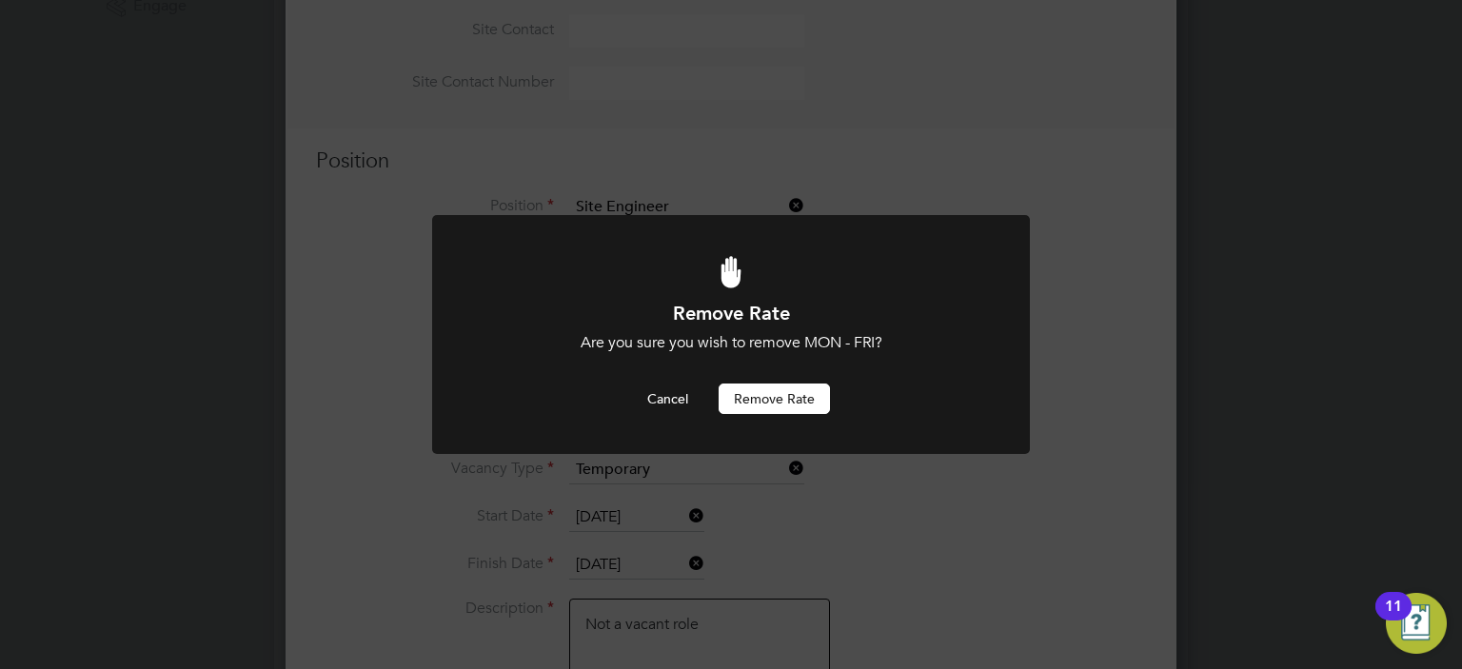
scroll to position [0, 0]
click at [786, 402] on button "Remove rate" at bounding box center [774, 399] width 111 height 30
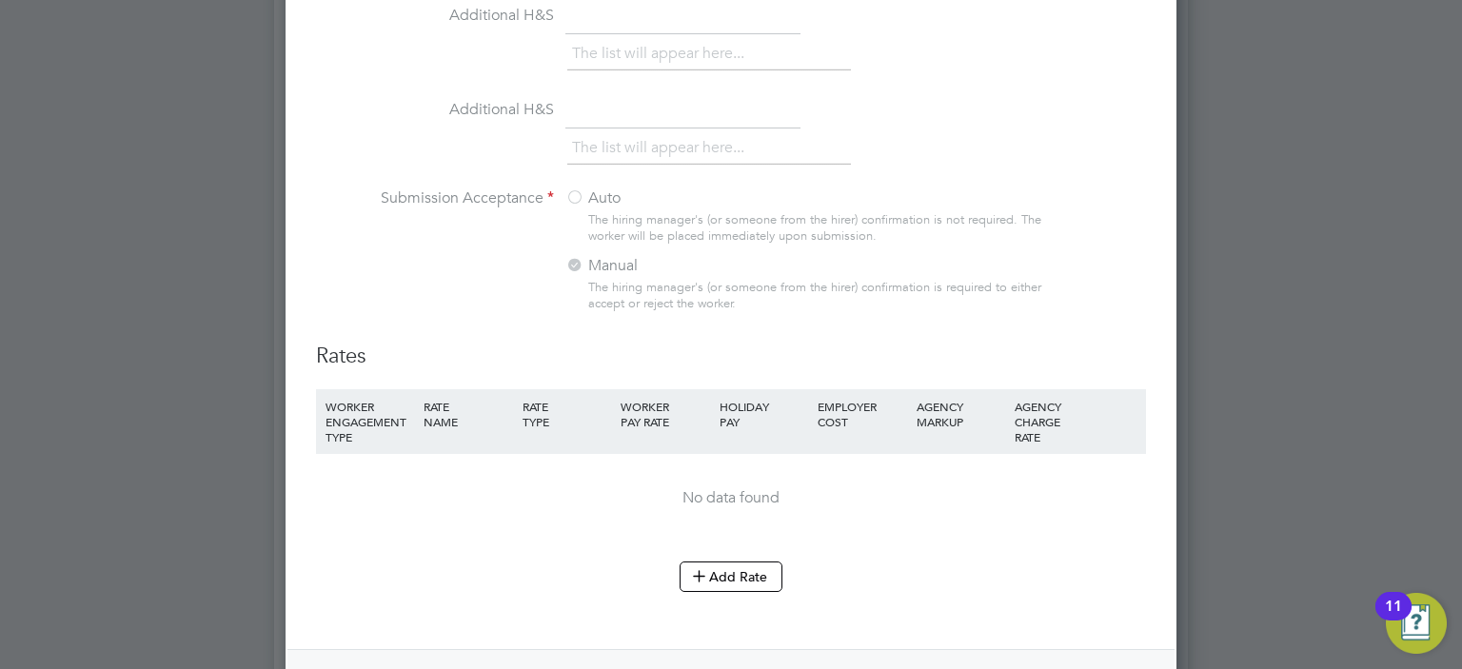
scroll to position [1811, 0]
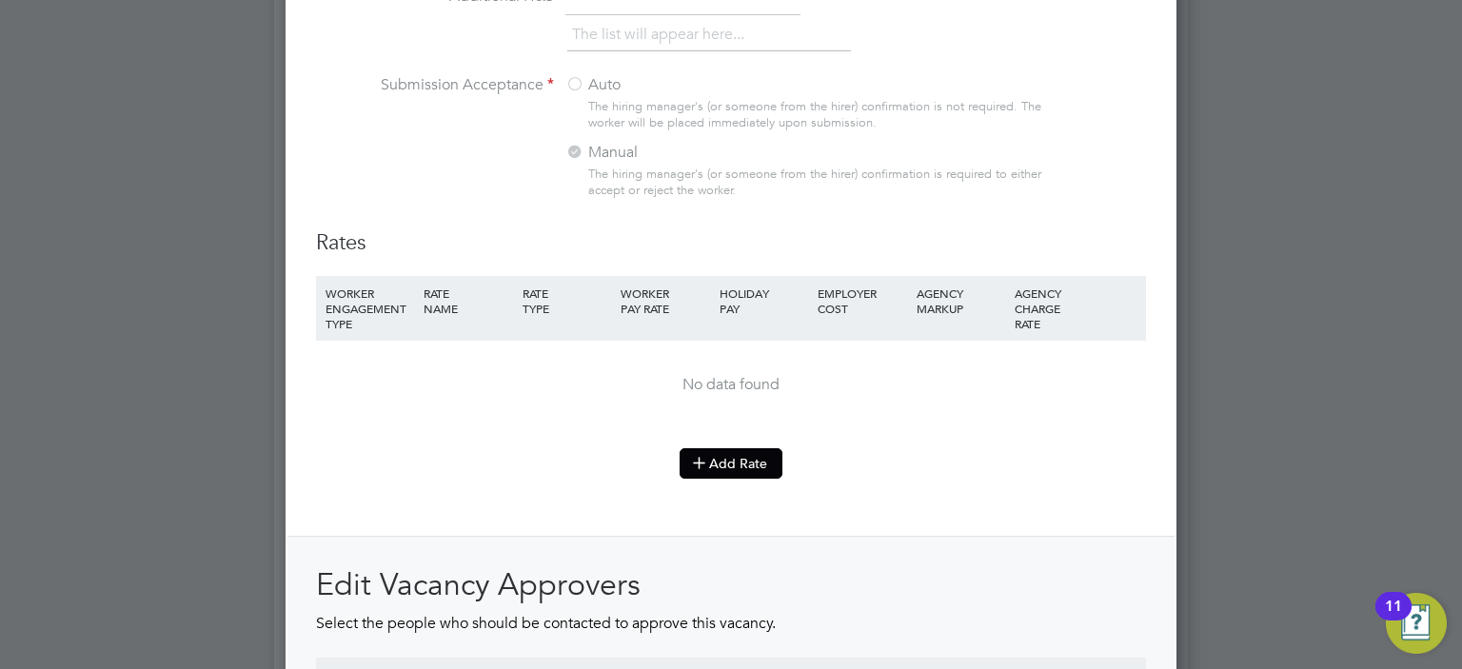
click at [706, 458] on icon at bounding box center [699, 462] width 14 height 14
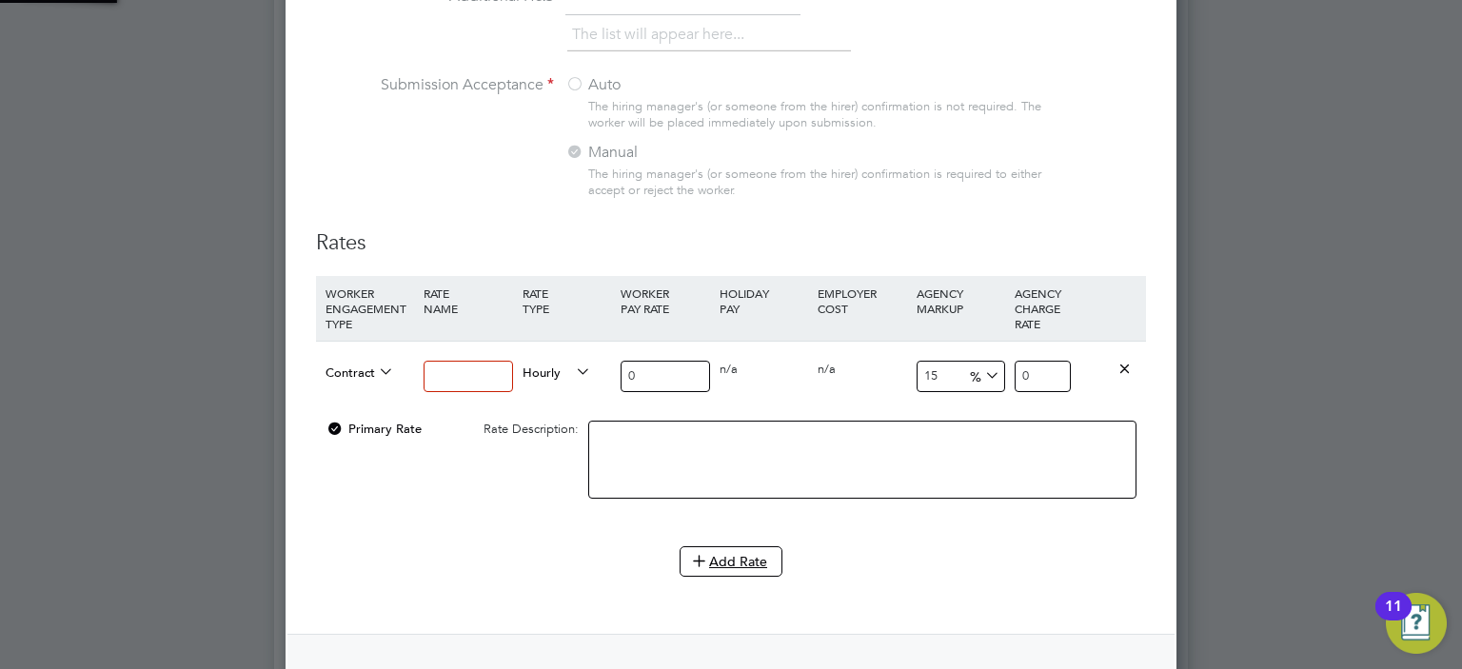
scroll to position [2787, 892]
click at [461, 373] on input at bounding box center [468, 376] width 89 height 31
type input "Day Rate"
click at [540, 365] on span "Hourly" at bounding box center [557, 371] width 69 height 21
click at [553, 403] on li "DAILY" at bounding box center [557, 410] width 83 height 24
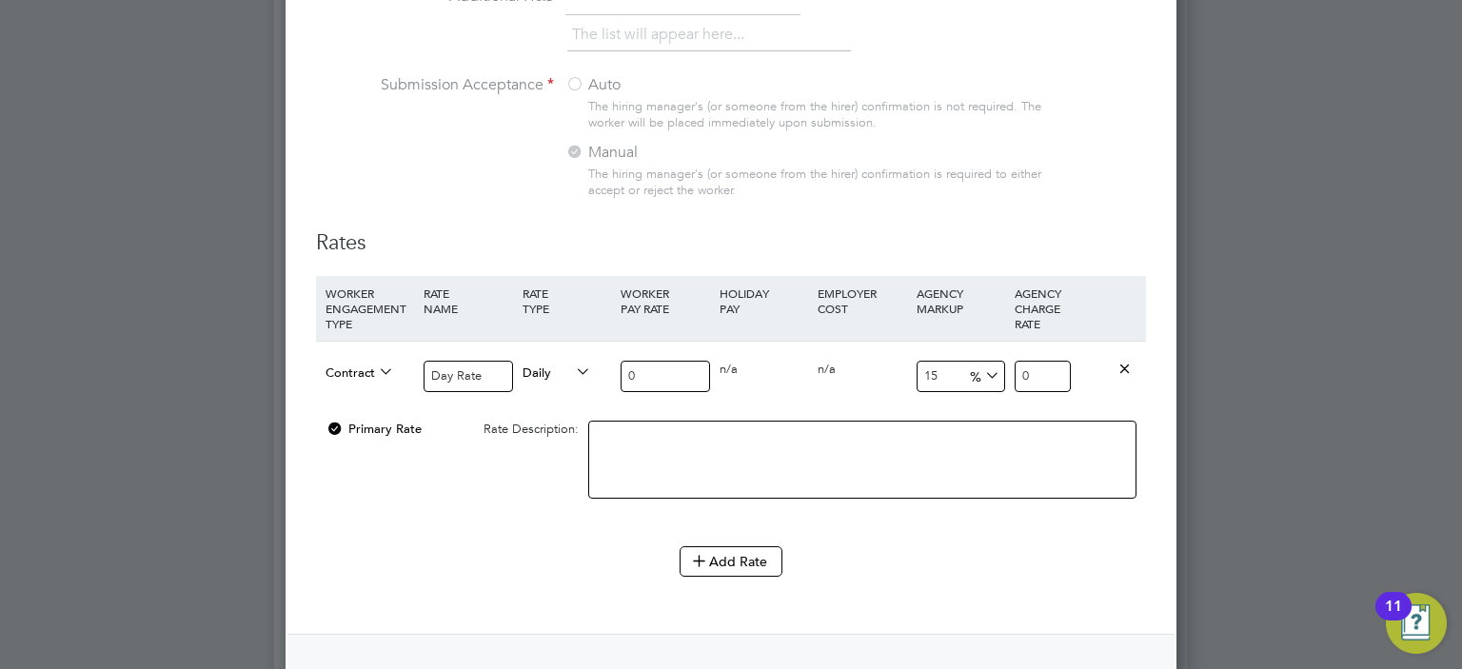
drag, startPoint x: 672, startPoint y: 366, endPoint x: 580, endPoint y: 356, distance: 92.9
click at [580, 356] on div "Contract Day Rate Daily 0 0 n/a 0 n/a 15 0 % 0" at bounding box center [731, 376] width 830 height 70
type input "4"
type input "4.6"
type input "40"
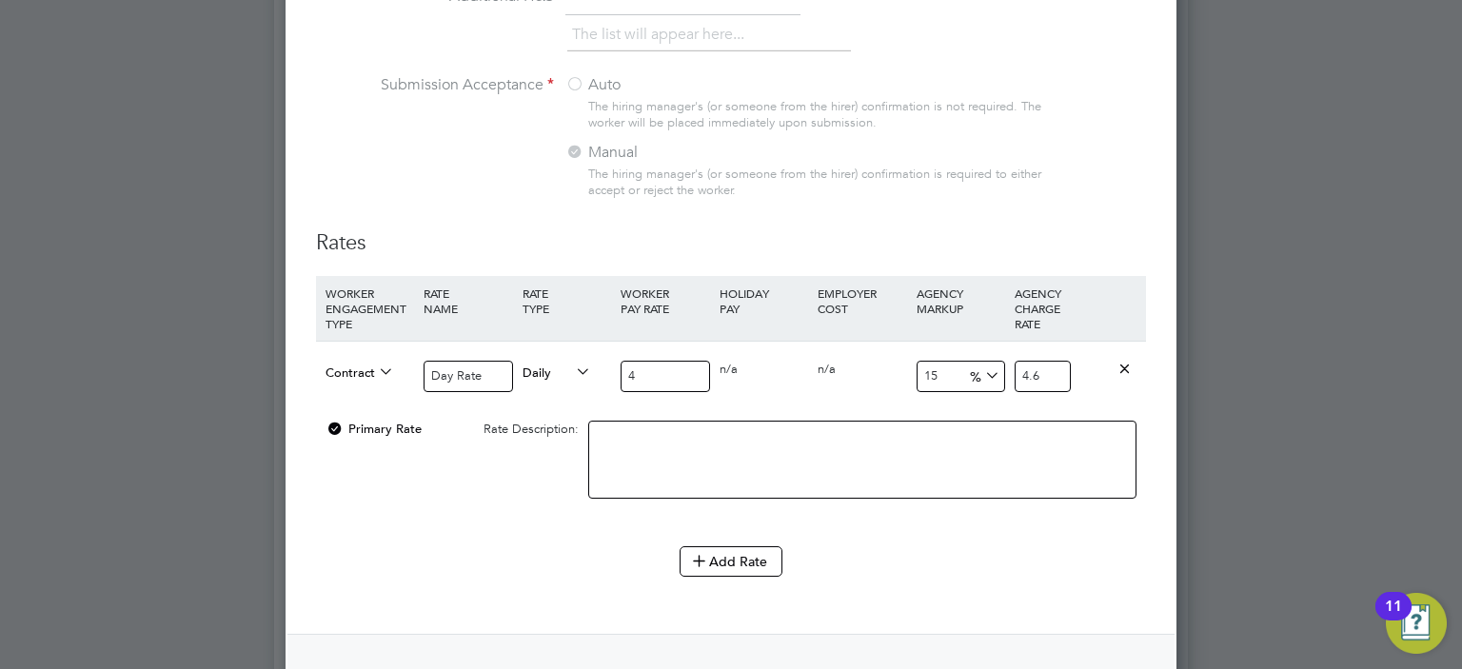
type input "46"
type input "400"
type input "460"
type input "400"
drag, startPoint x: 922, startPoint y: 380, endPoint x: 883, endPoint y: 374, distance: 39.4
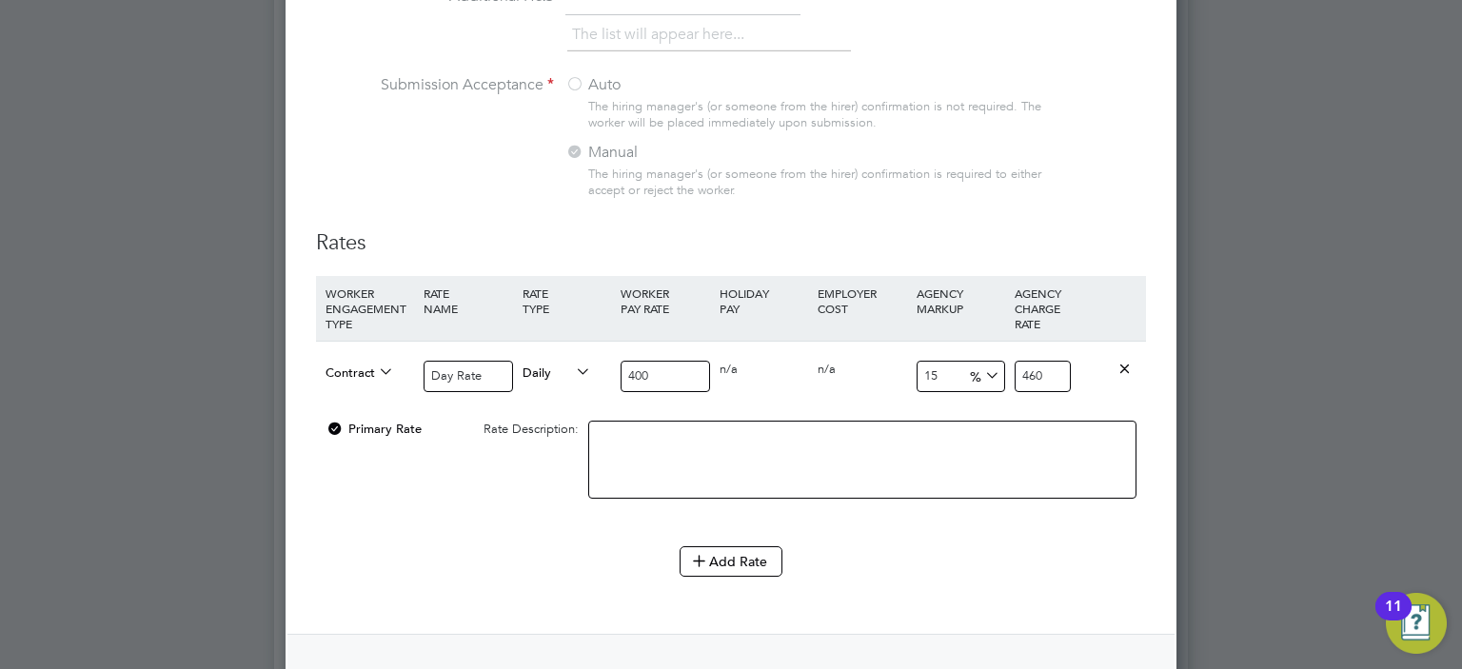
click at [883, 374] on div "Contract Day Rate Daily 400 0 n/a 0 n/a 15 60 % 460" at bounding box center [731, 376] width 830 height 70
type input "1"
type input "404"
type input "17"
type input "468"
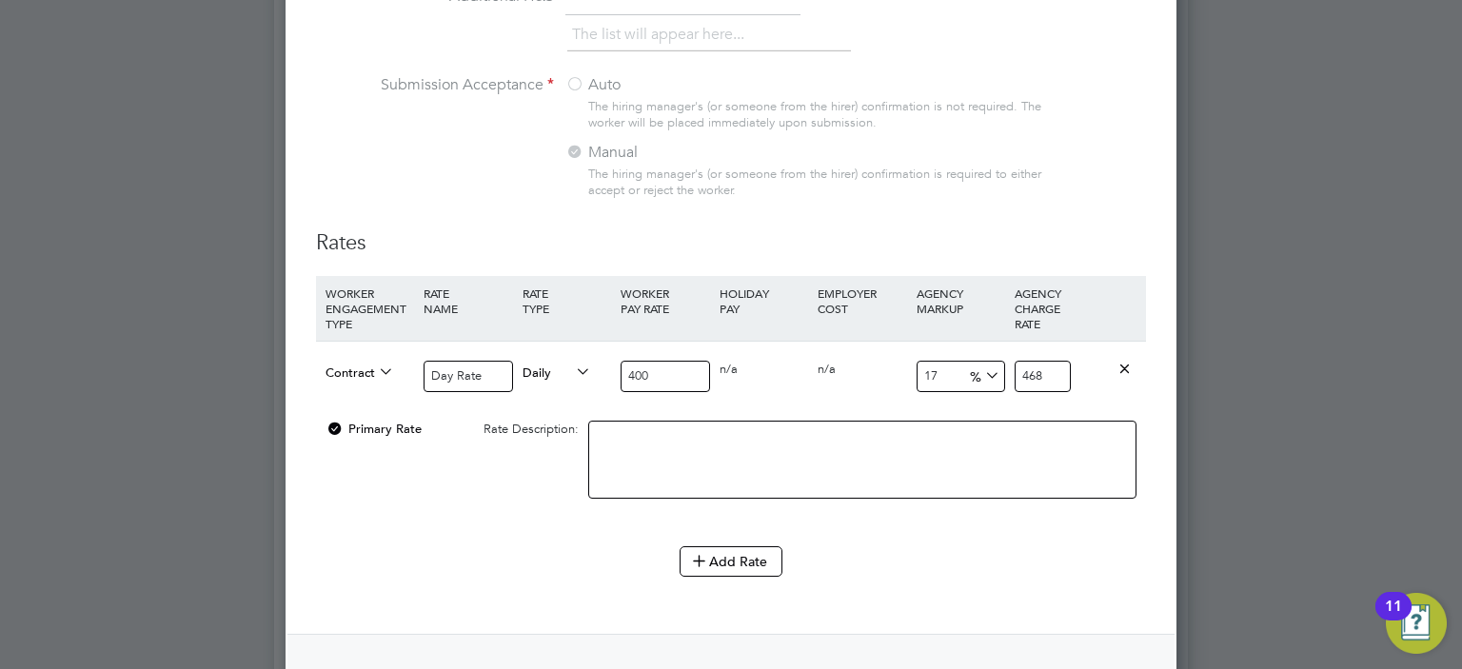
type input "17.6"
type input "470.4"
type input "17.65"
type input "470.6"
type input "17.65"
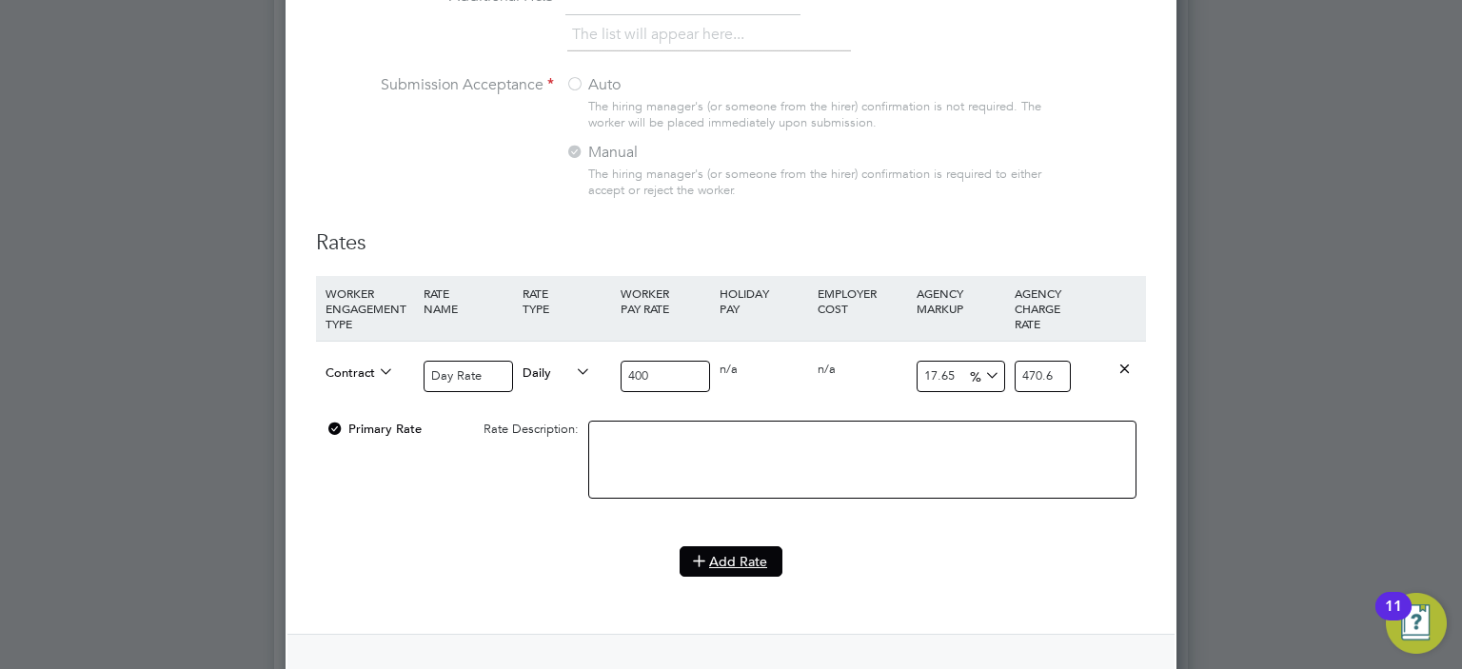
click at [748, 561] on button "Add Rate" at bounding box center [731, 561] width 103 height 30
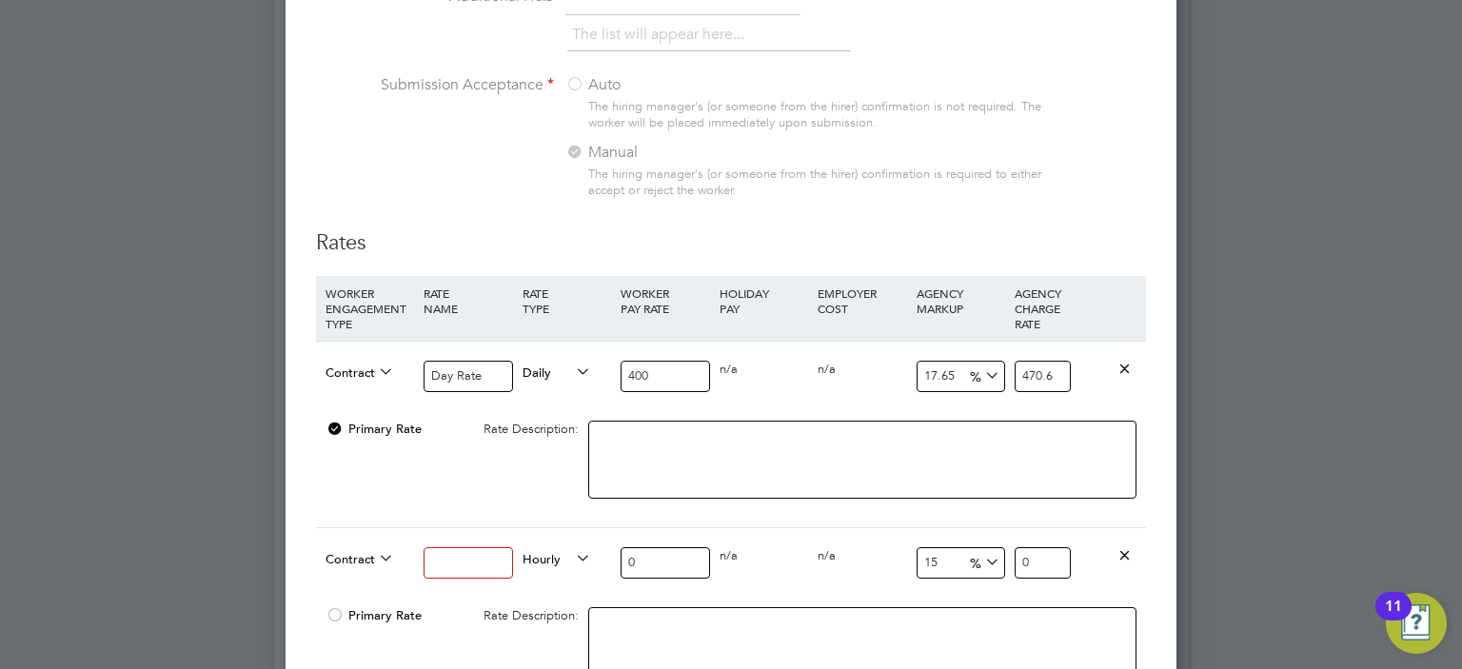
click at [485, 554] on input at bounding box center [468, 562] width 89 height 31
type input "Night Rate"
click at [534, 547] on span "Hourly" at bounding box center [557, 557] width 69 height 21
click at [547, 587] on li "DAILY" at bounding box center [557, 596] width 83 height 24
drag, startPoint x: 647, startPoint y: 559, endPoint x: 589, endPoint y: 552, distance: 58.4
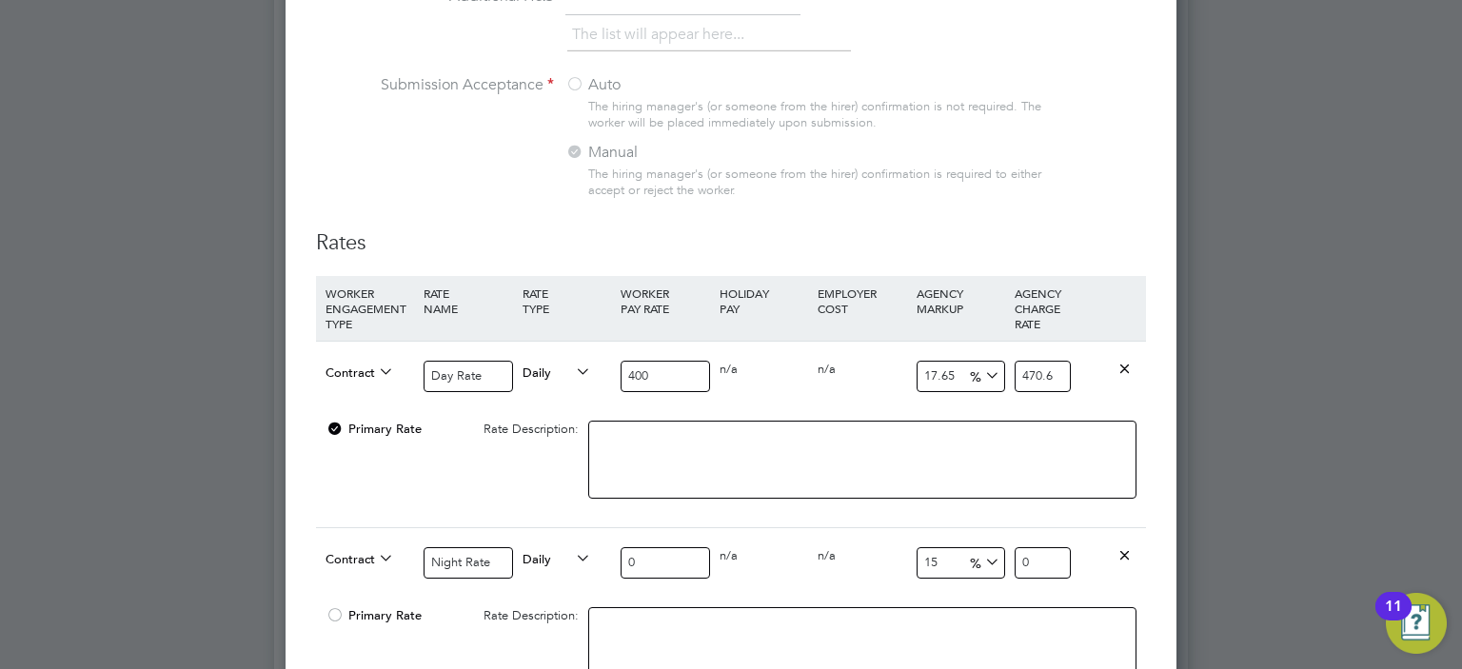
click at [589, 552] on div "Contract Night Rate Daily 0 0 n/a 0 n/a 15 0 % 0" at bounding box center [731, 562] width 830 height 70
type input "6"
type input "6.9"
type input "60"
type input "69"
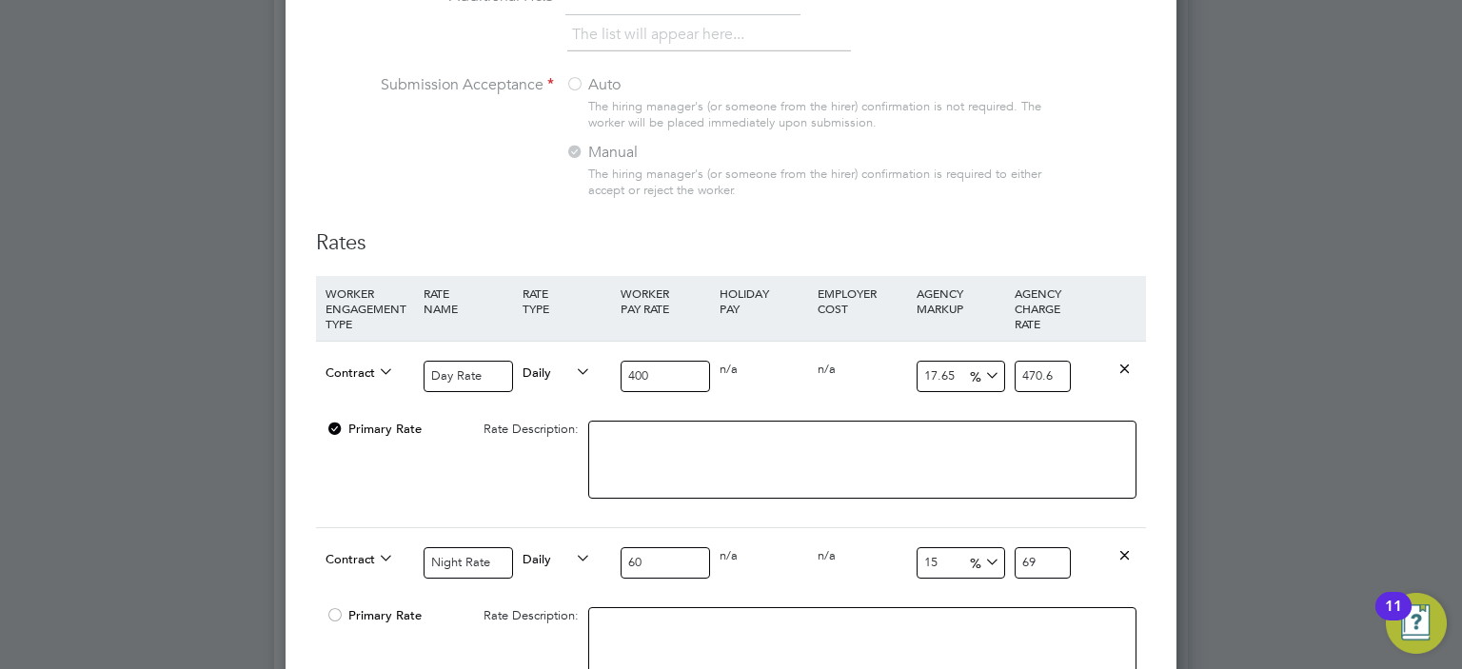
type input "600"
type input "690"
type input "600"
drag, startPoint x: 937, startPoint y: 557, endPoint x: 880, endPoint y: 546, distance: 58.1
click at [880, 546] on div "Contract Night Rate Daily 600 0 n/a 0 n/a 15 90 % 690" at bounding box center [731, 562] width 830 height 70
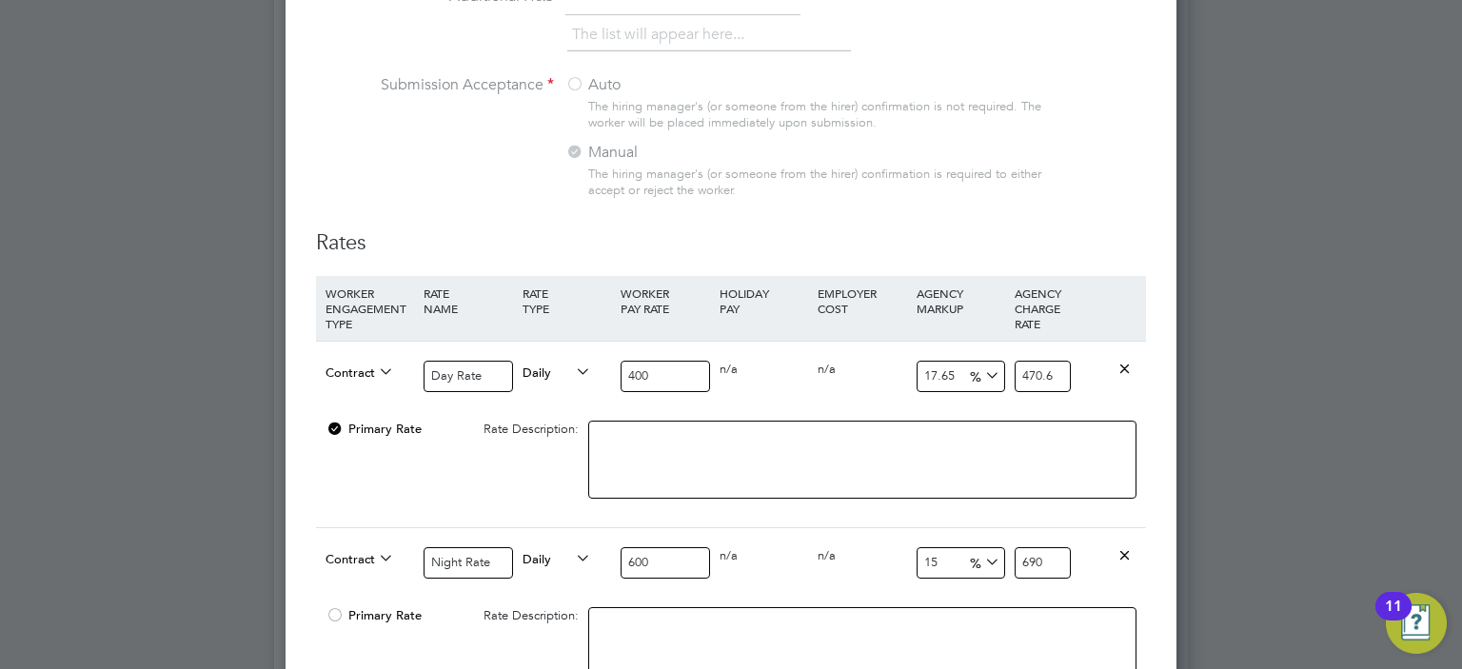
type input "1"
type input "606"
type input "17"
type input "702"
type input "17.6"
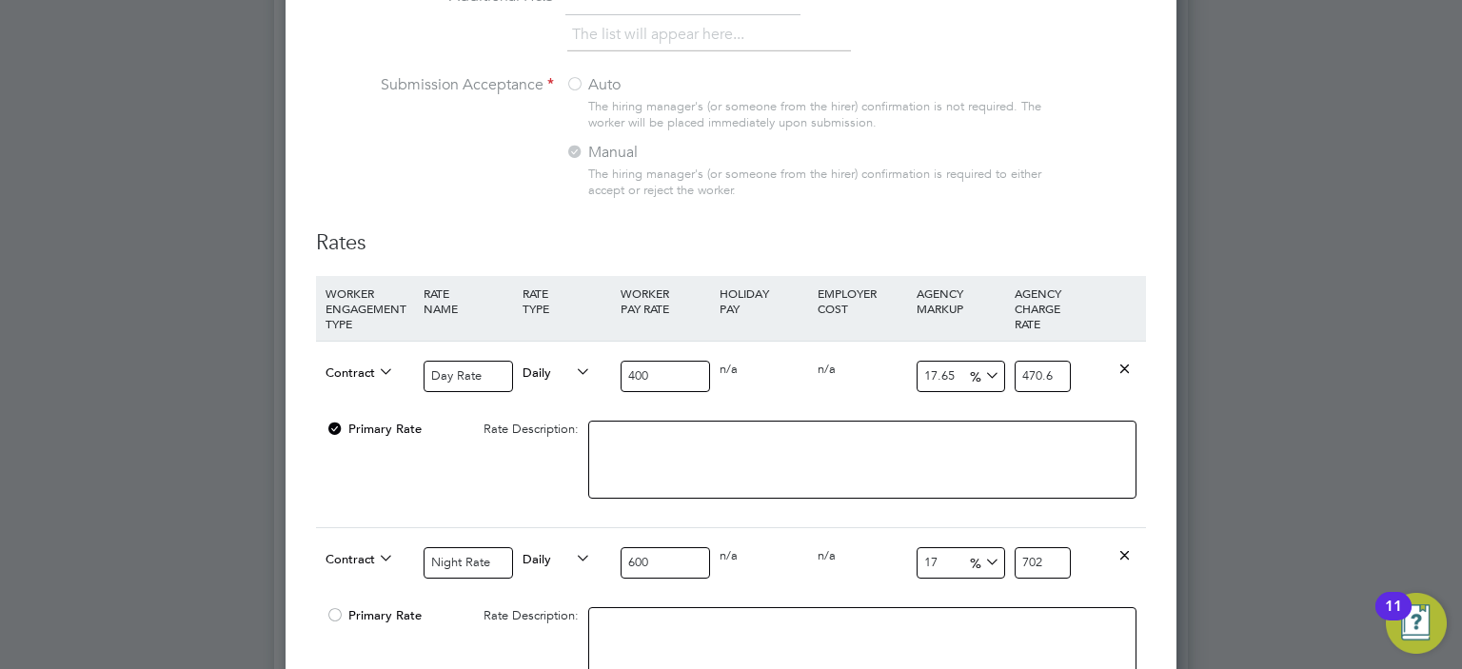
type input "705.6"
type input "17.65"
type input "705.9"
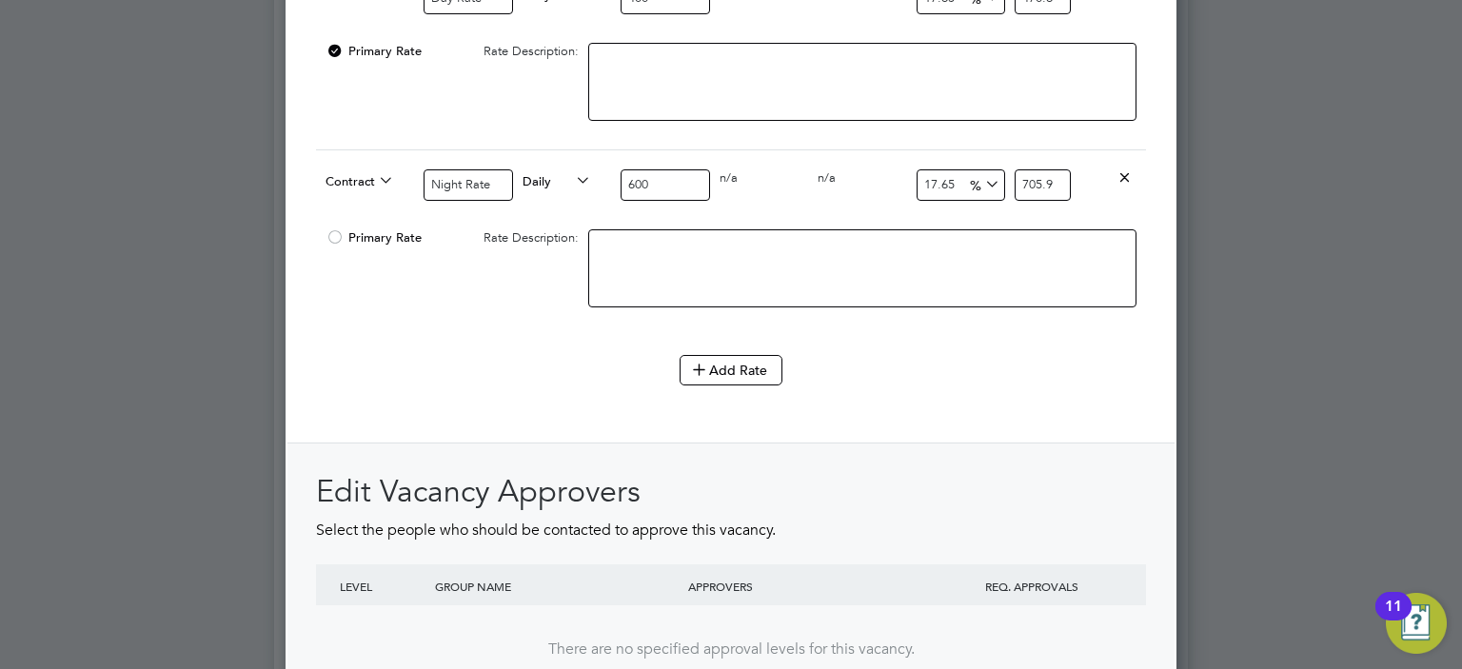
scroll to position [2192, 0]
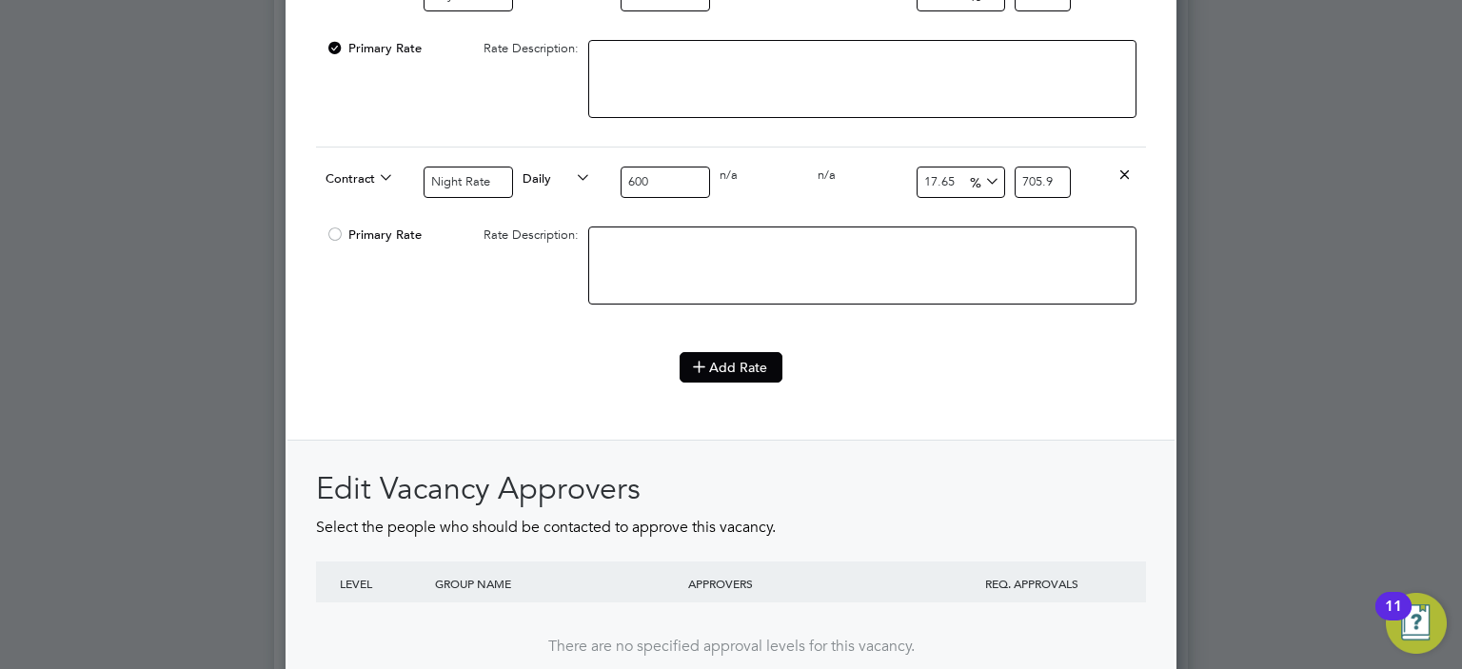
type input "17.65"
click at [731, 357] on button "Add Rate" at bounding box center [731, 367] width 103 height 30
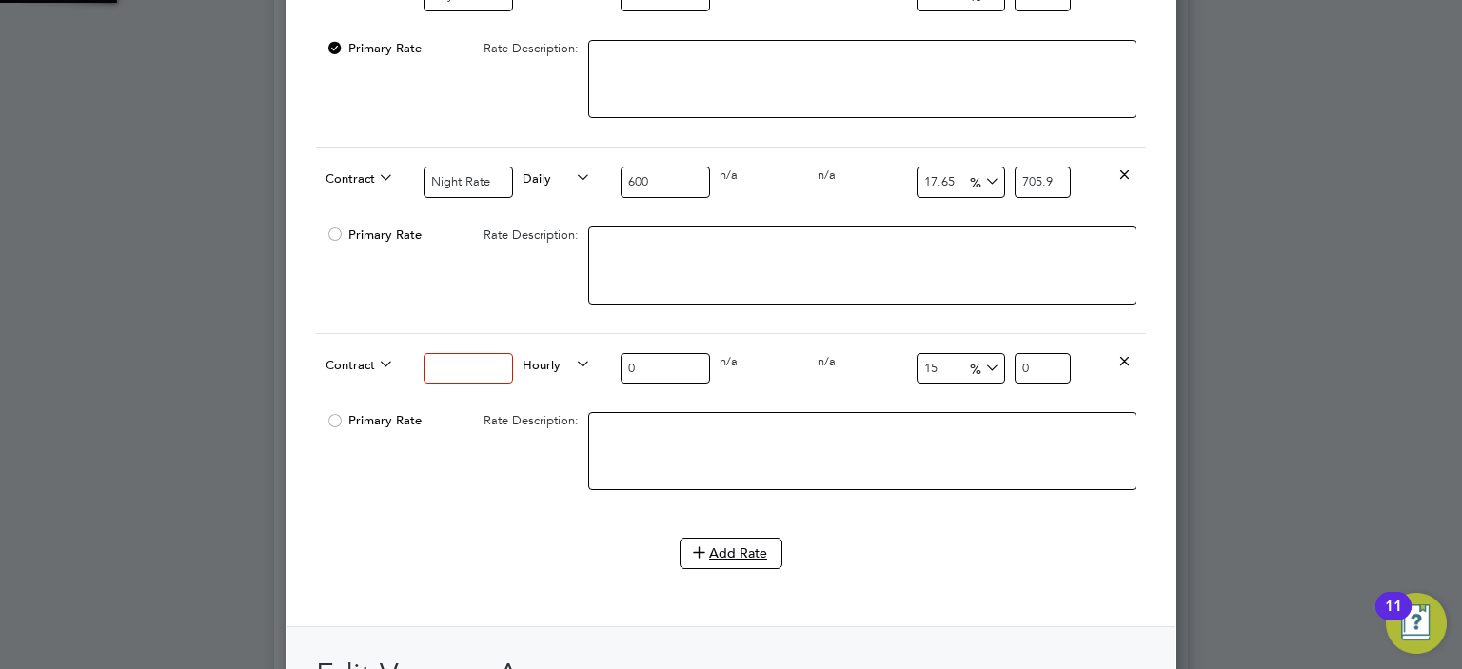
scroll to position [3158, 892]
drag, startPoint x: 1128, startPoint y: 350, endPoint x: 1062, endPoint y: 377, distance: 70.9
click at [1125, 353] on icon at bounding box center [1125, 360] width 14 height 14
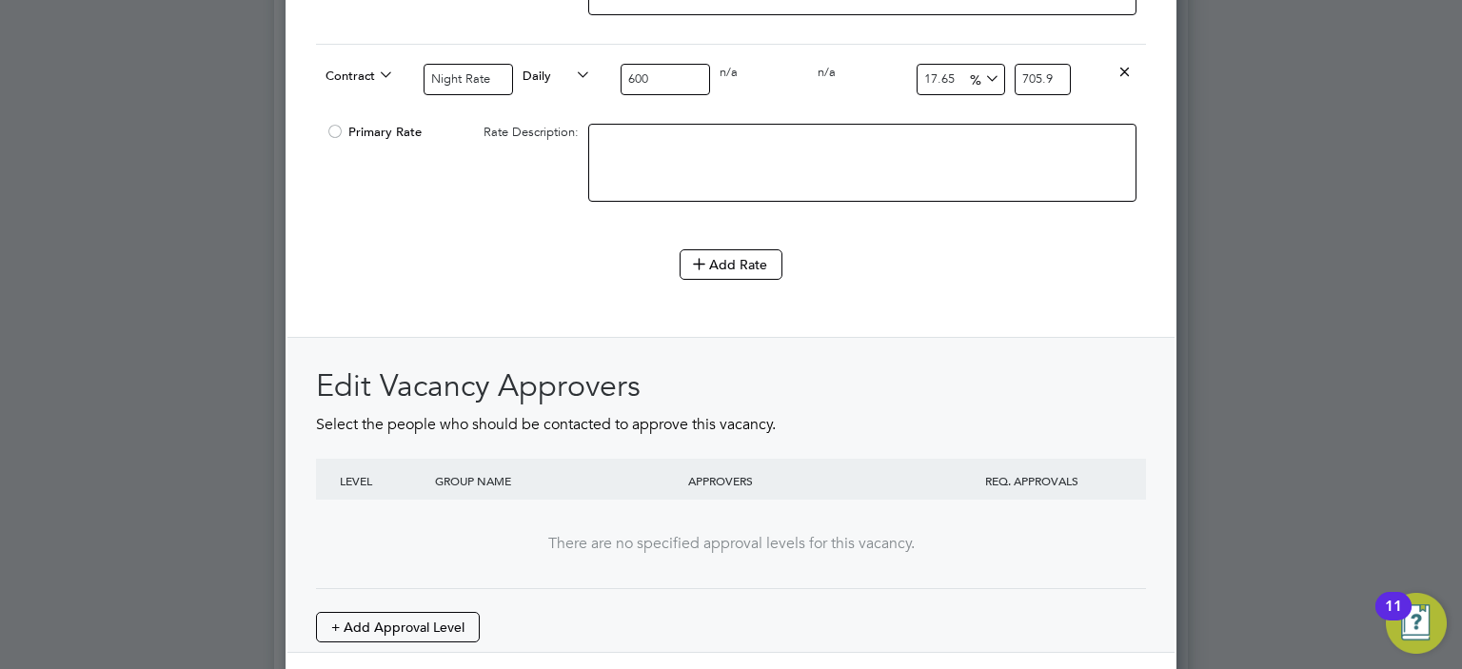
scroll to position [2375, 0]
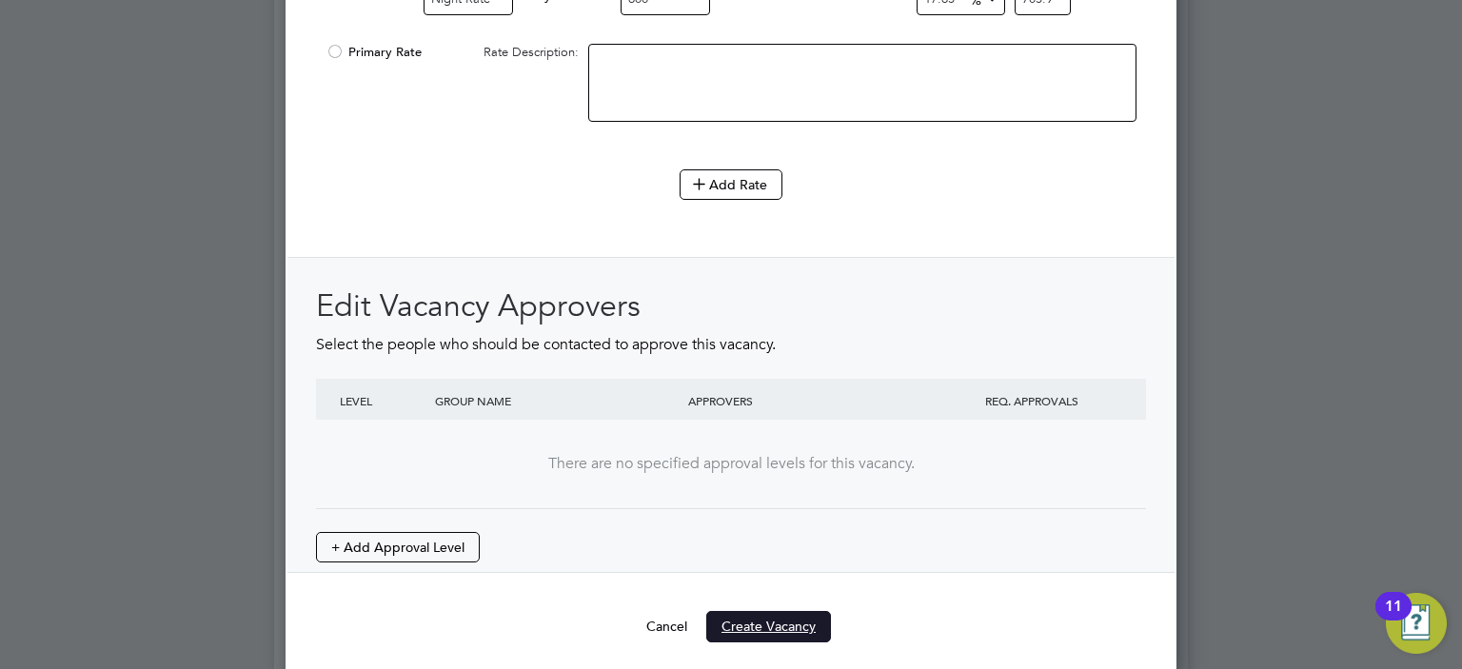
click at [742, 611] on button "Create Vacancy" at bounding box center [768, 626] width 125 height 30
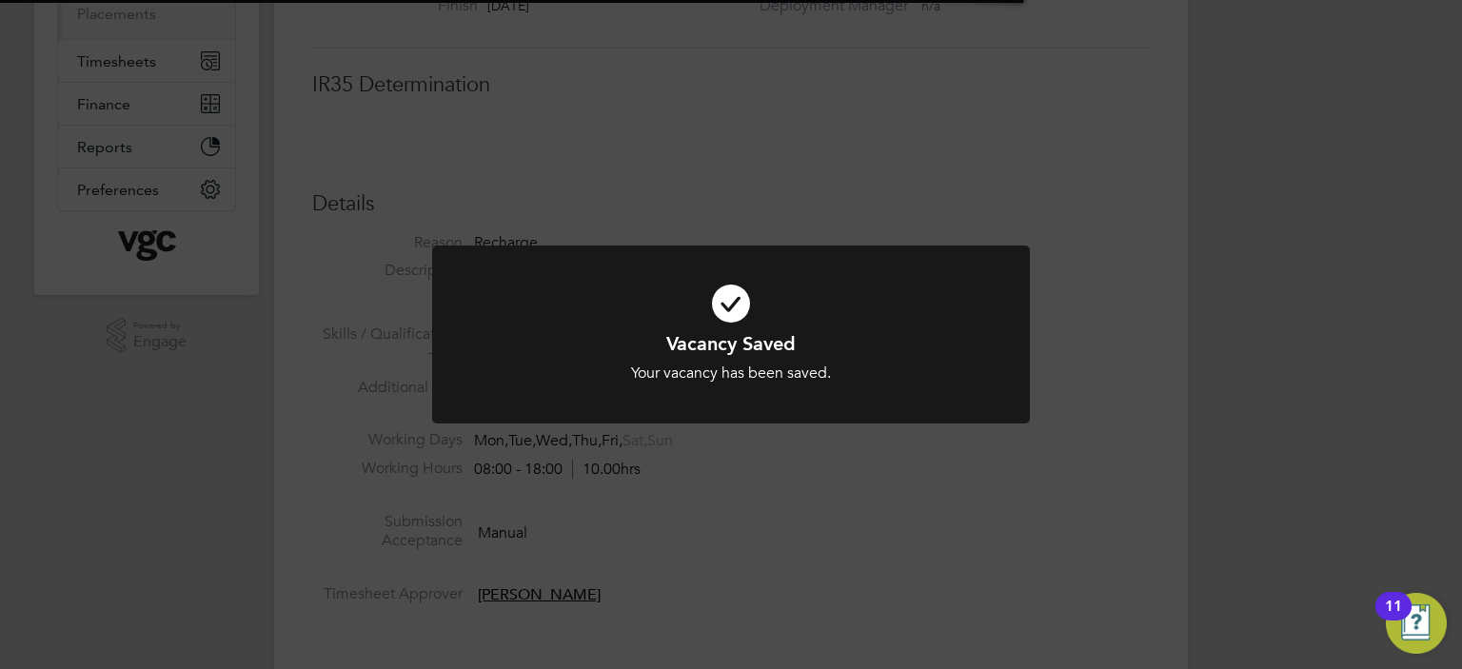
scroll to position [10, 9]
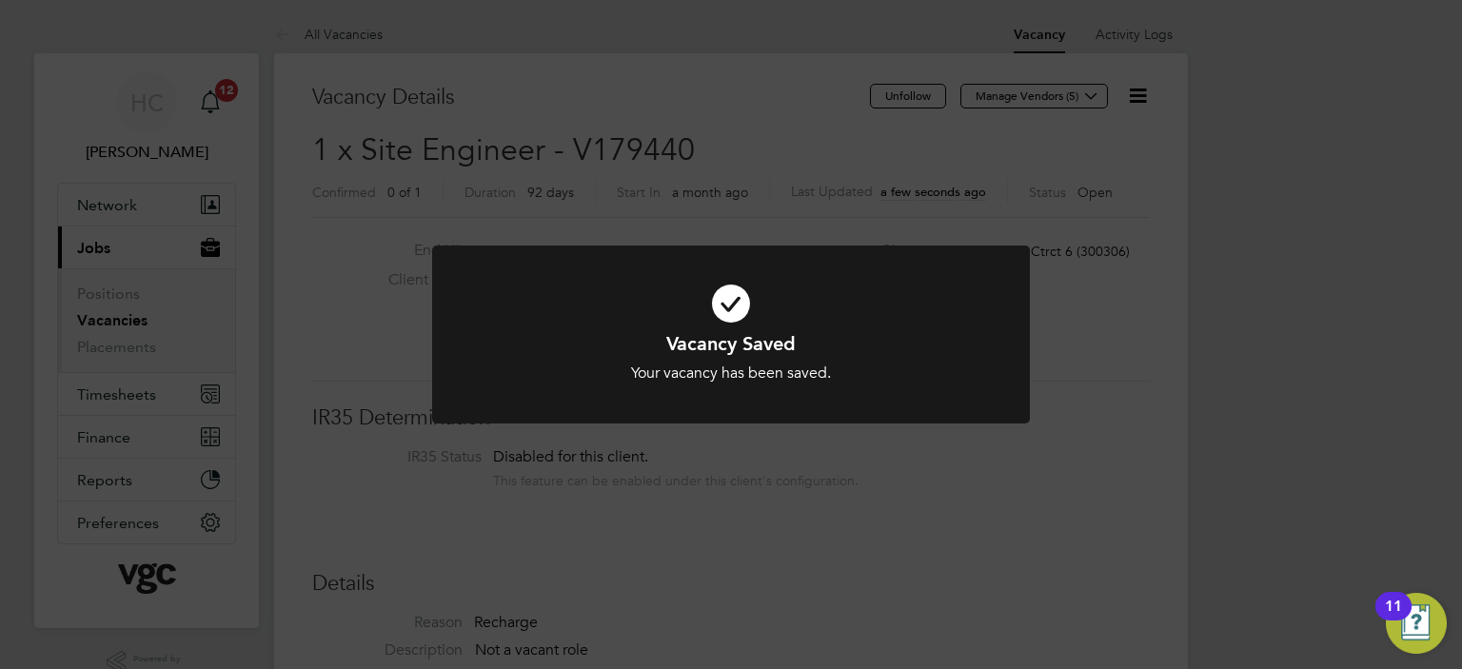
drag, startPoint x: 743, startPoint y: 309, endPoint x: 702, endPoint y: 239, distance: 82.0
click at [742, 310] on icon at bounding box center [731, 304] width 495 height 74
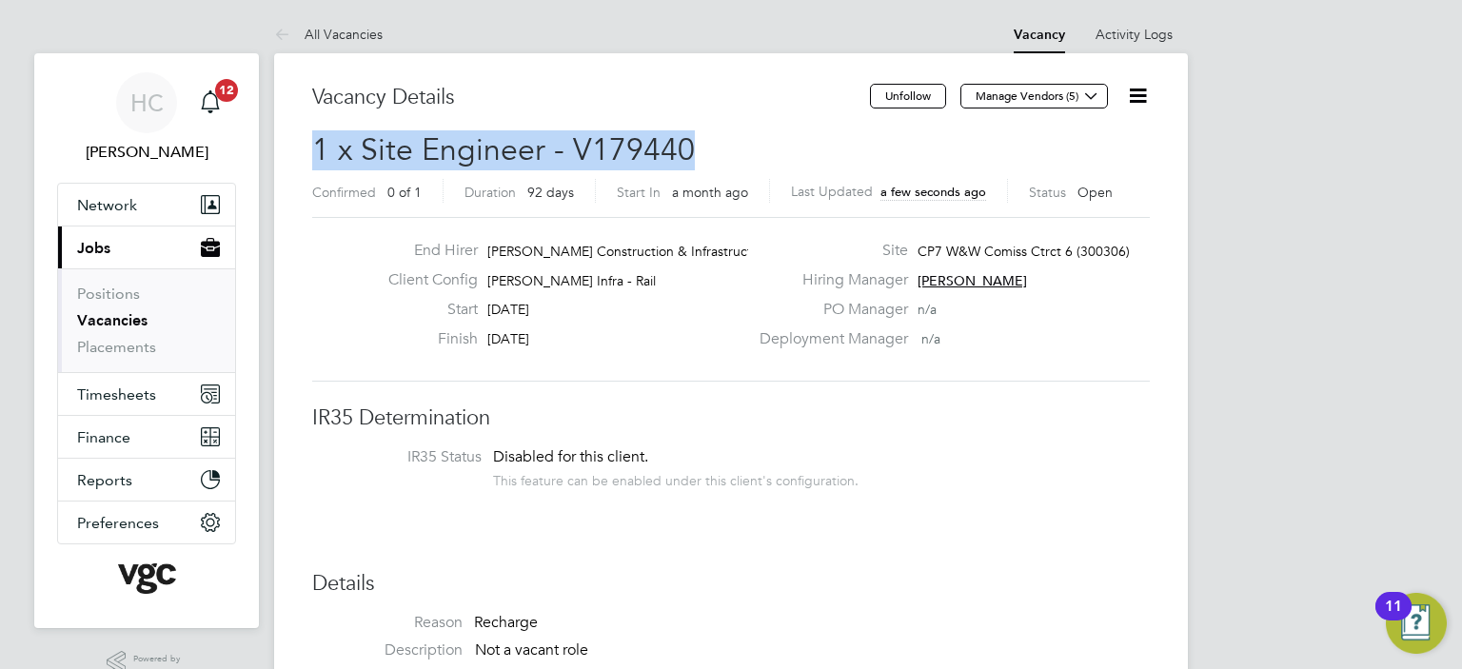
drag, startPoint x: 687, startPoint y: 151, endPoint x: 429, endPoint y: 148, distance: 258.0
copy span "1 x Site Engineer - V179440"
